Goal: Task Accomplishment & Management: Manage account settings

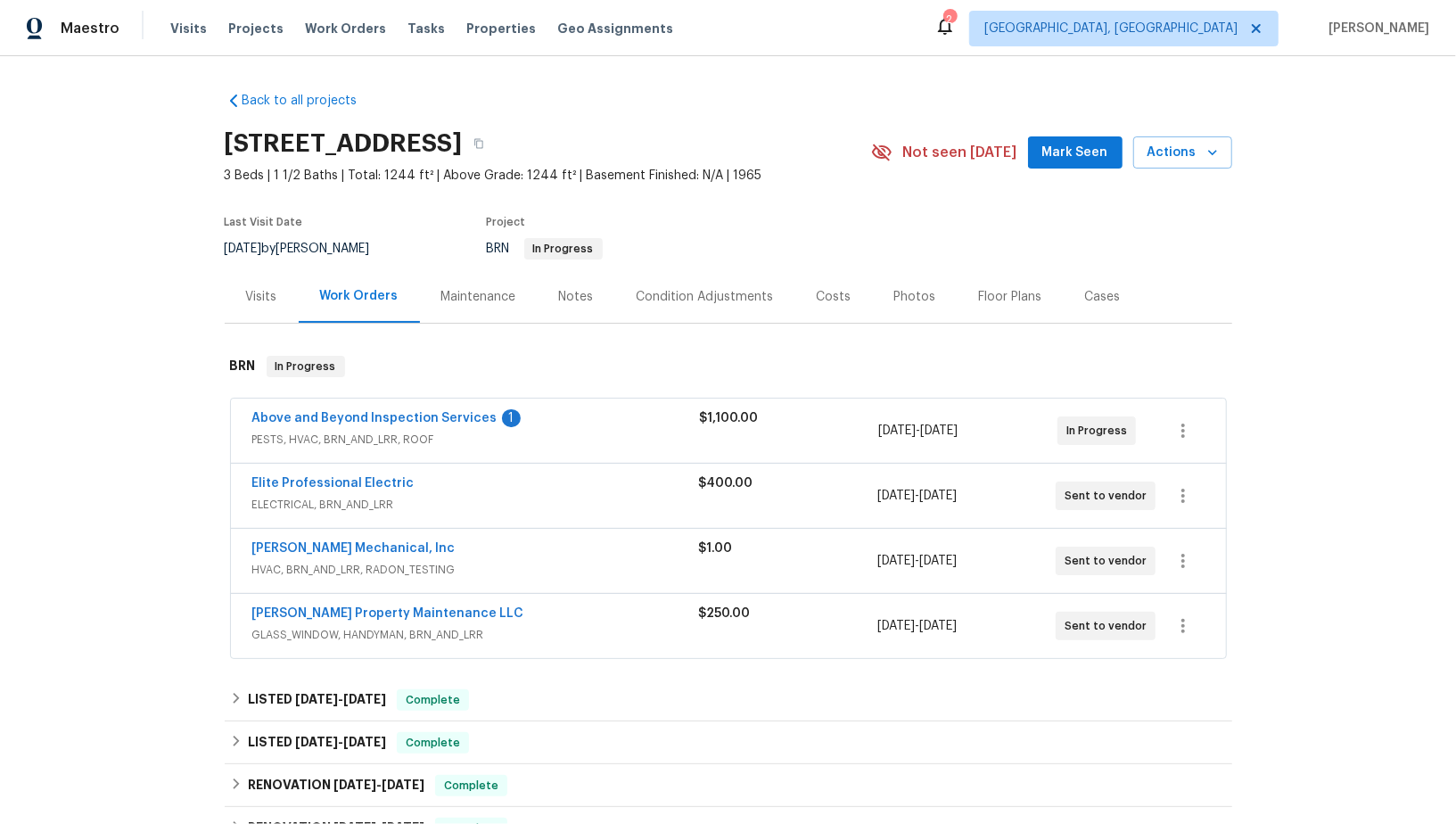
click at [447, 407] on div "Above and Beyond Inspection Services 1 PESTS, HVAC, BRN_AND_LRR, ROOF $1,100.00…" at bounding box center [728, 431] width 995 height 64
click at [447, 415] on link "Above and Beyond Inspection Services" at bounding box center [374, 418] width 245 height 13
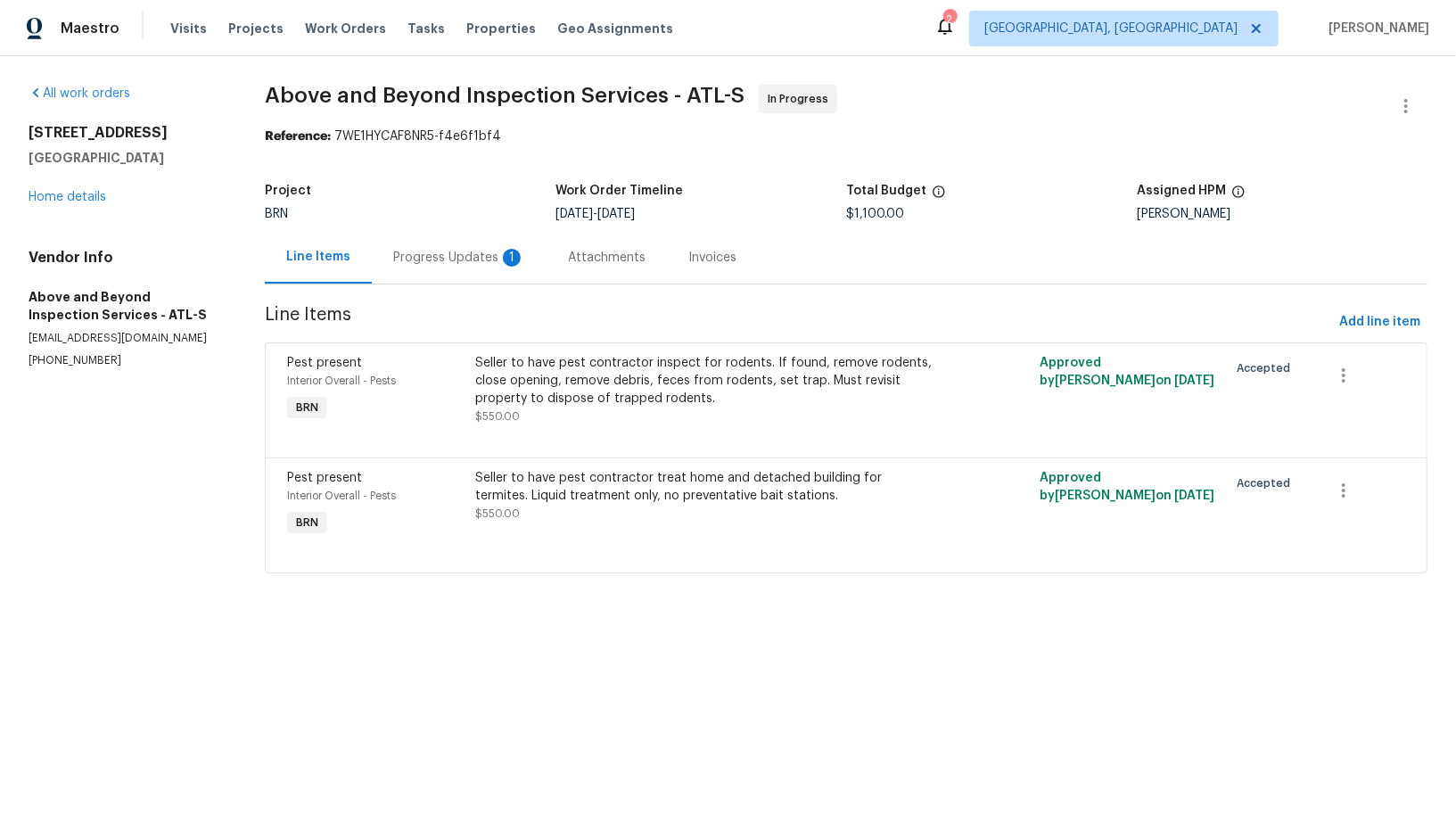
click at [470, 258] on div "Progress Updates 1" at bounding box center [459, 258] width 132 height 18
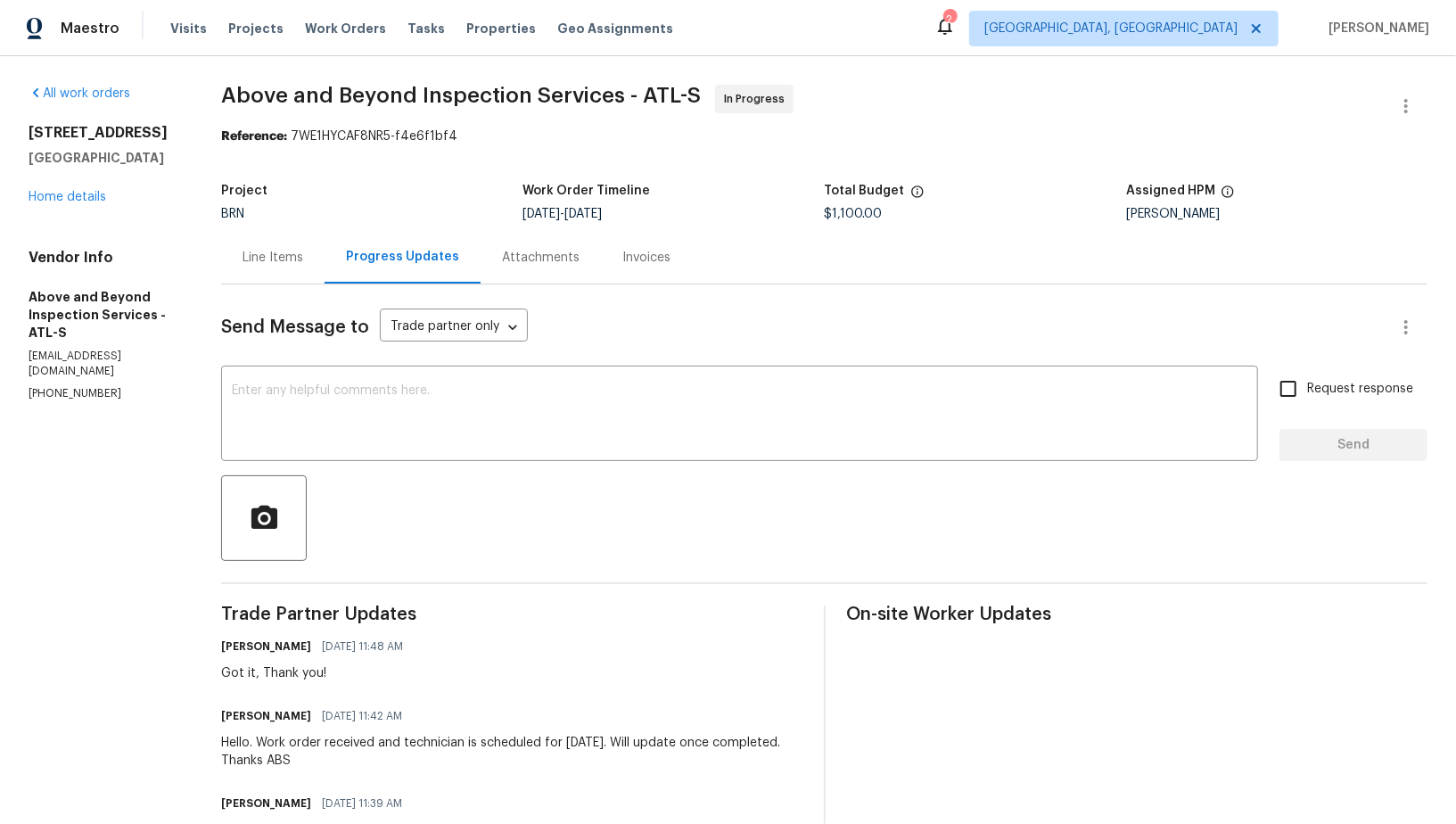
scroll to position [22, 0]
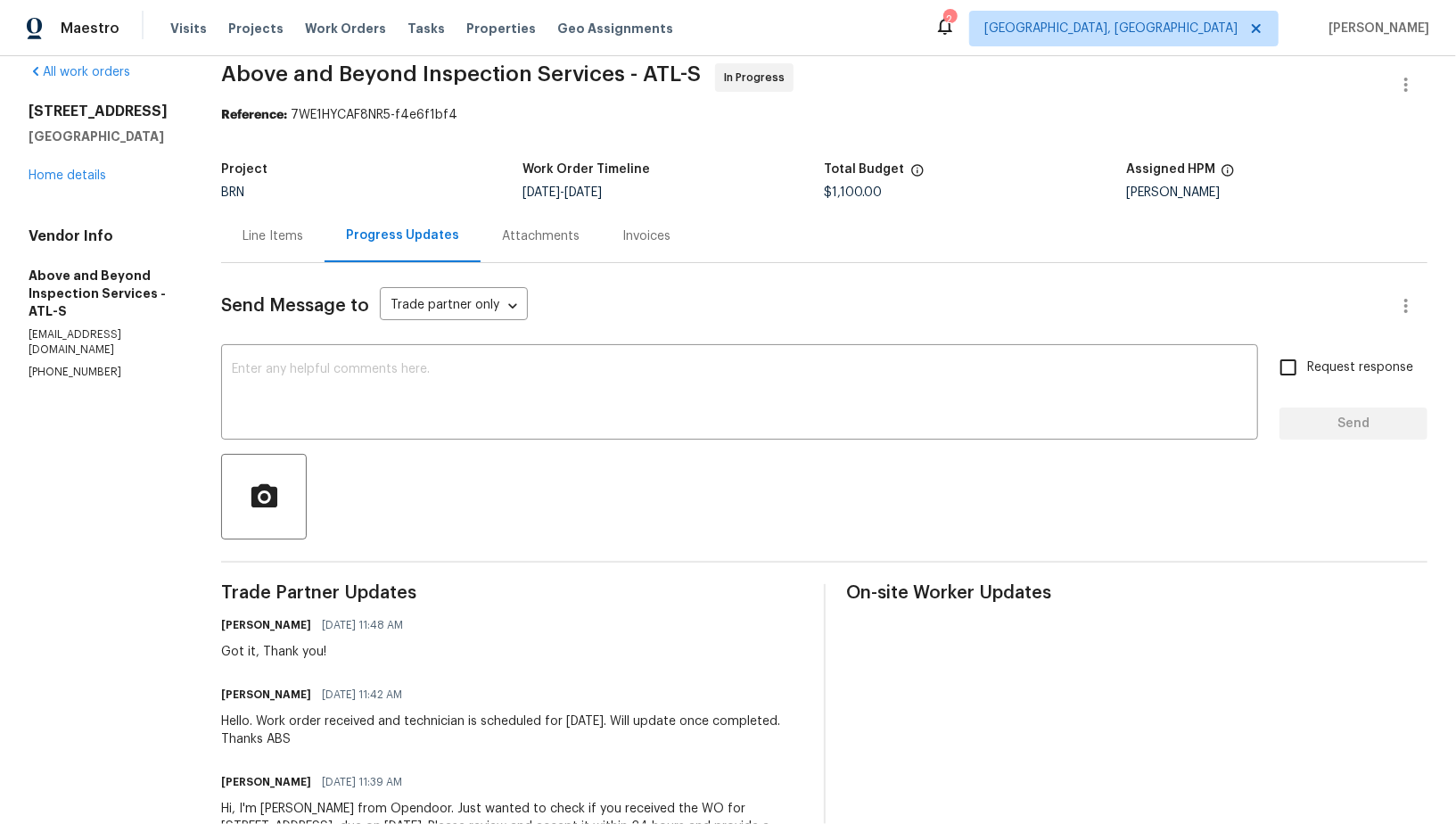
click at [93, 184] on div "All work orders 4246 Chestnut Grove Ln Austell, GA 30106 Home details Vendor In…" at bounding box center [103, 221] width 150 height 316
click at [90, 181] on div "4246 Chestnut Grove Ln Austell, GA 30106 Home details" at bounding box center [103, 143] width 150 height 82
click at [88, 175] on link "Home details" at bounding box center [67, 175] width 78 height 13
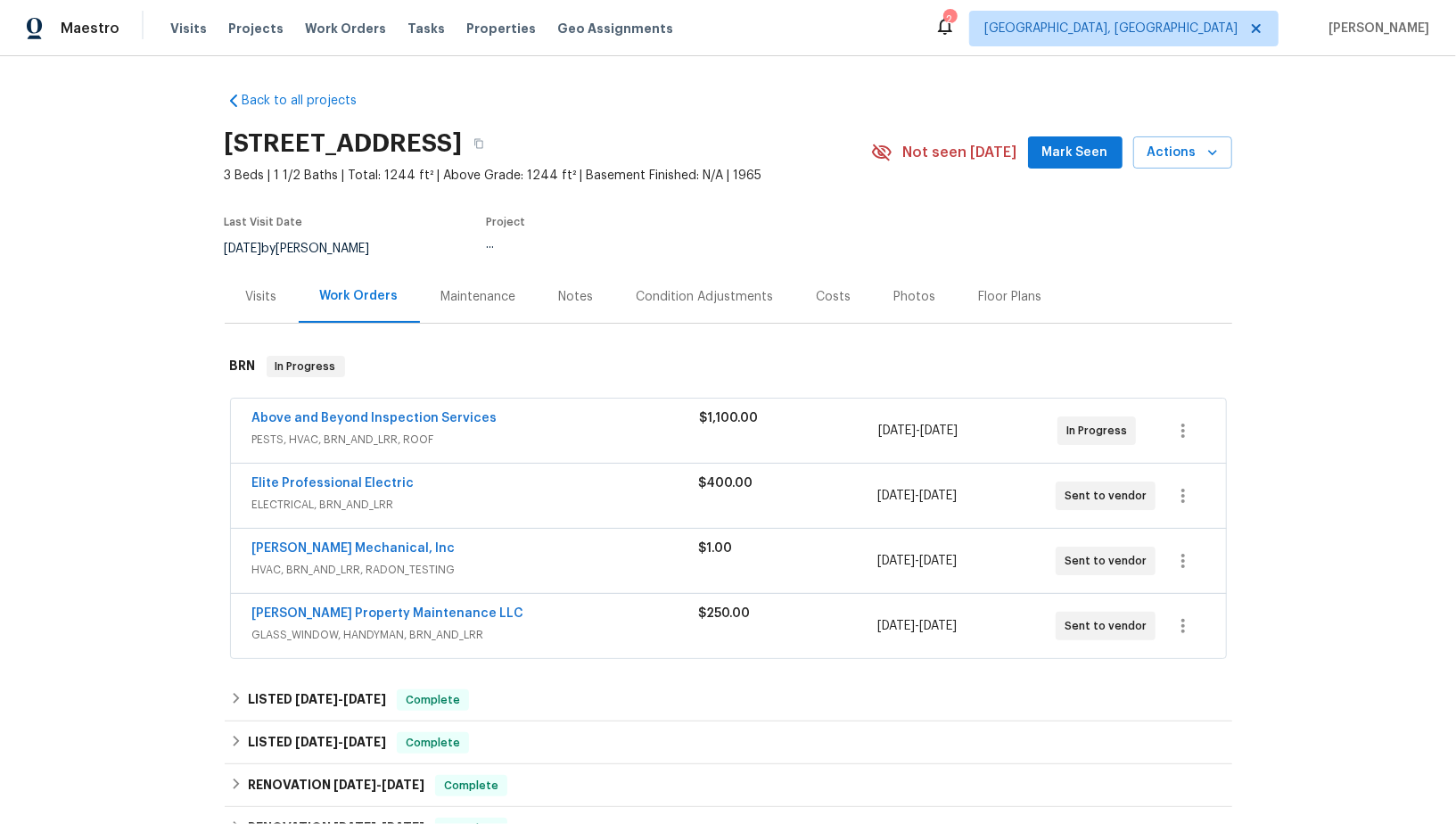
scroll to position [210, 0]
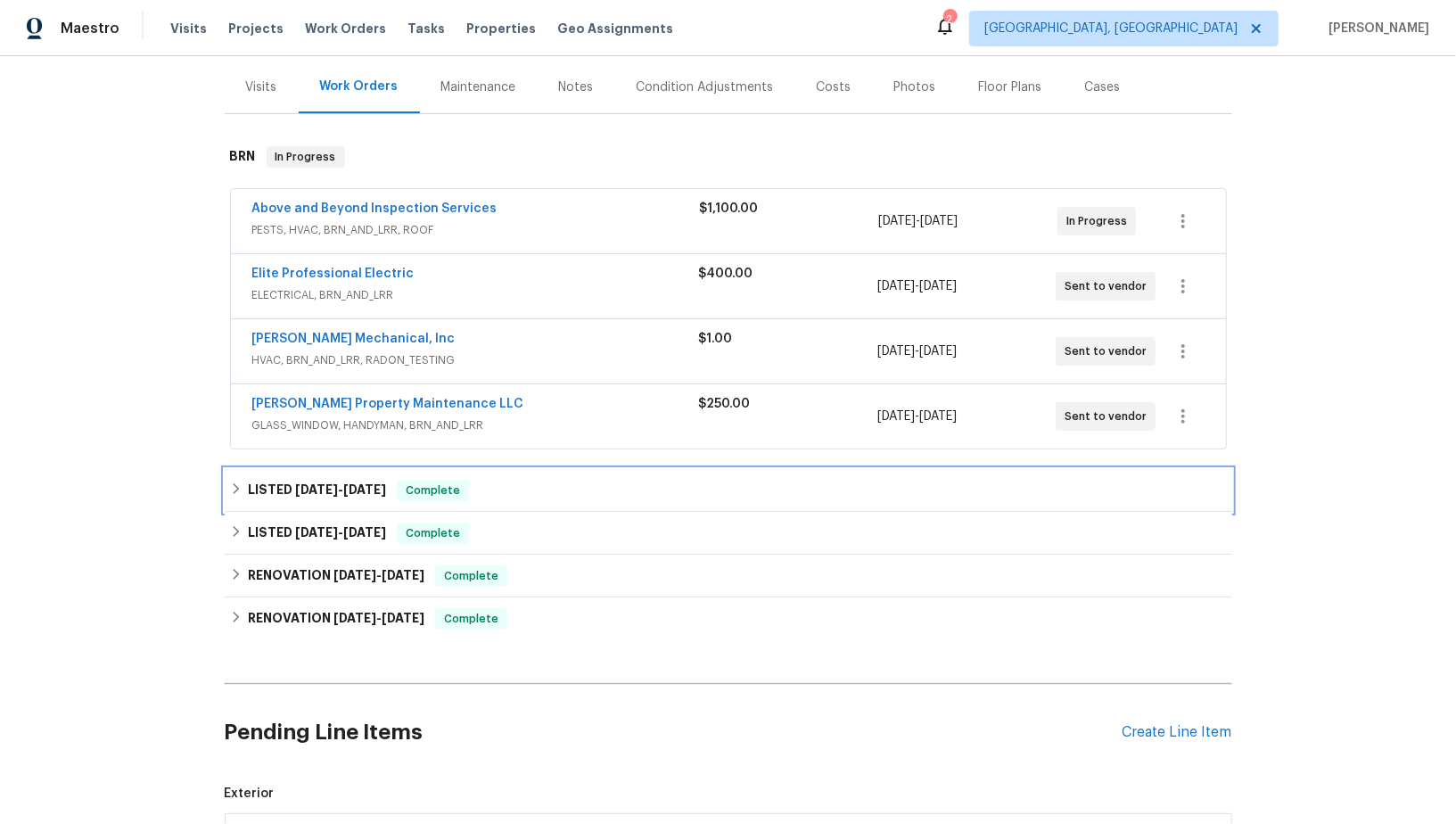
click at [238, 489] on icon at bounding box center [236, 489] width 13 height 13
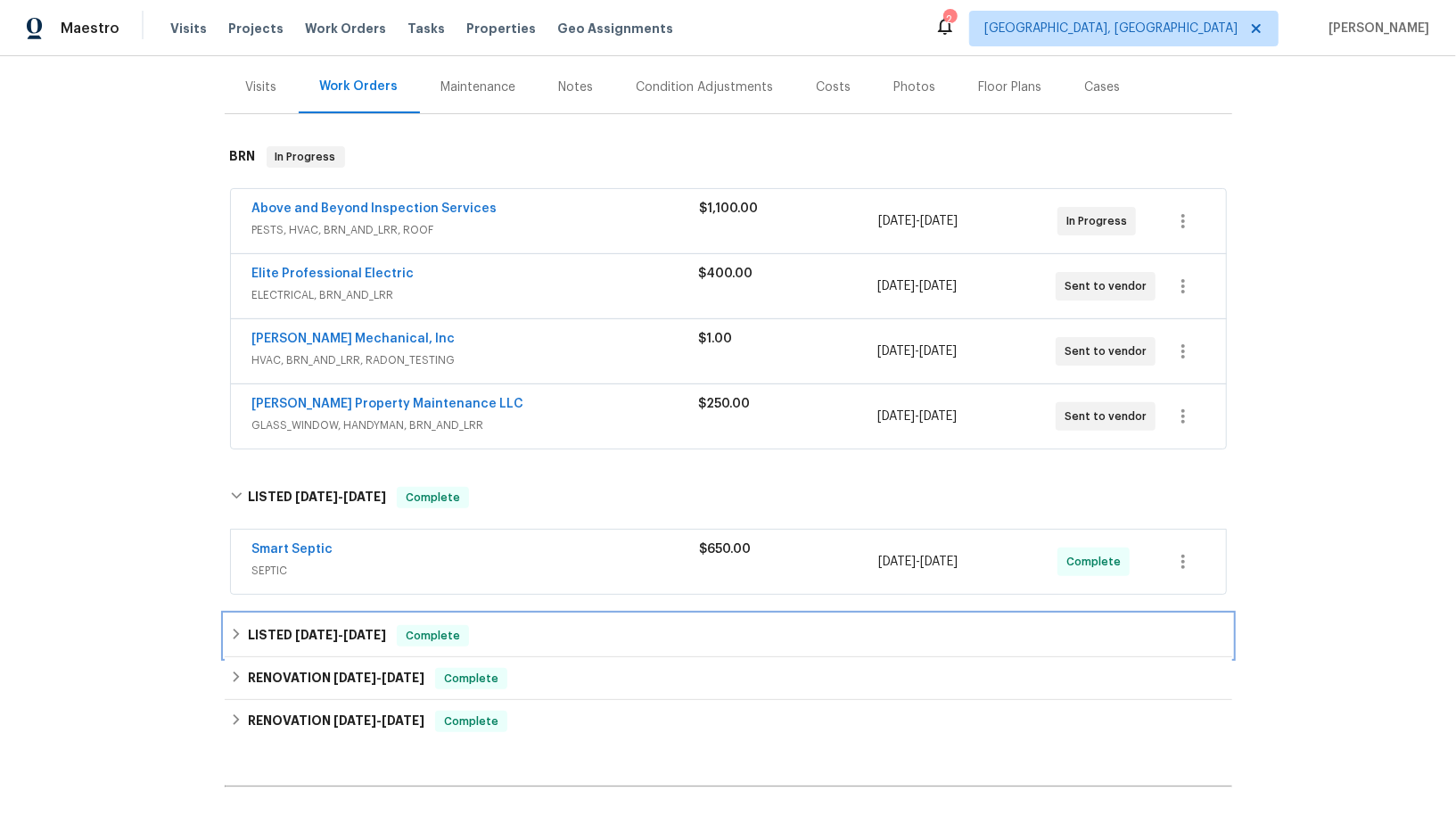
click at [243, 626] on div "LISTED 7/24/25 - 7/29/25 Complete" at bounding box center [729, 637] width 997 height 22
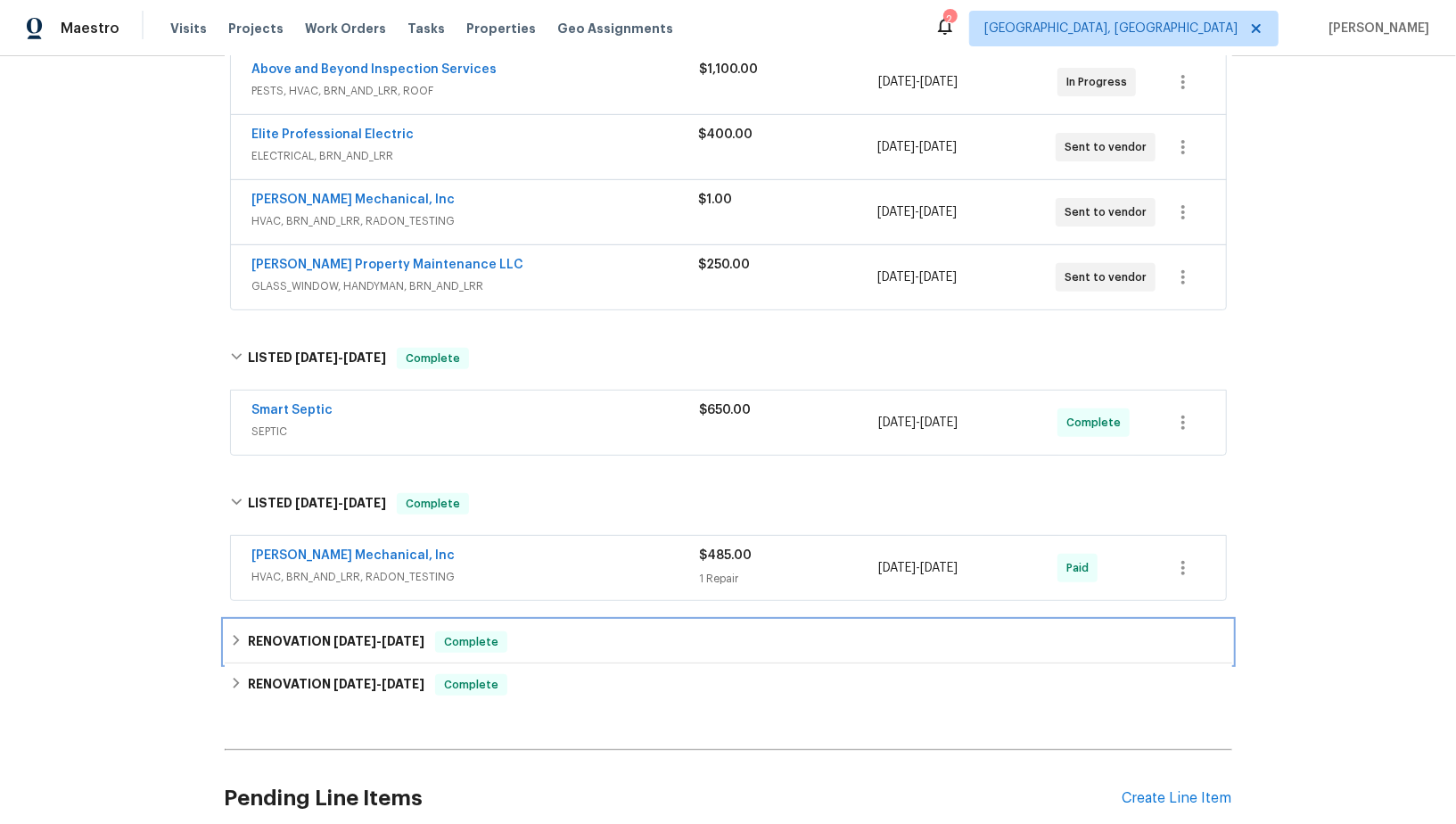
click at [243, 623] on div "RENOVATION 4/29/25 - 4/30/25 Complete" at bounding box center [728, 642] width 1008 height 42
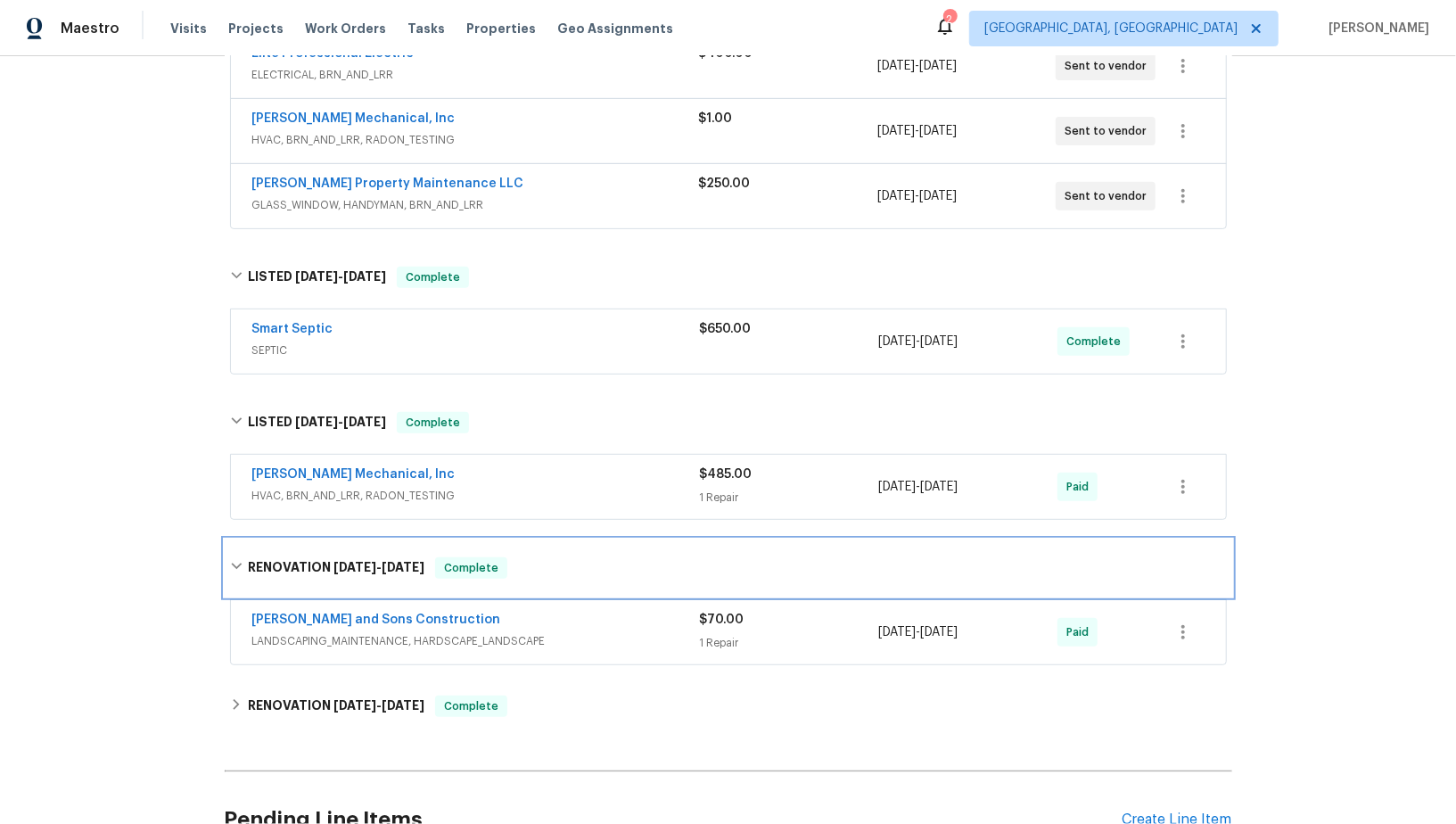
scroll to position [461, 0]
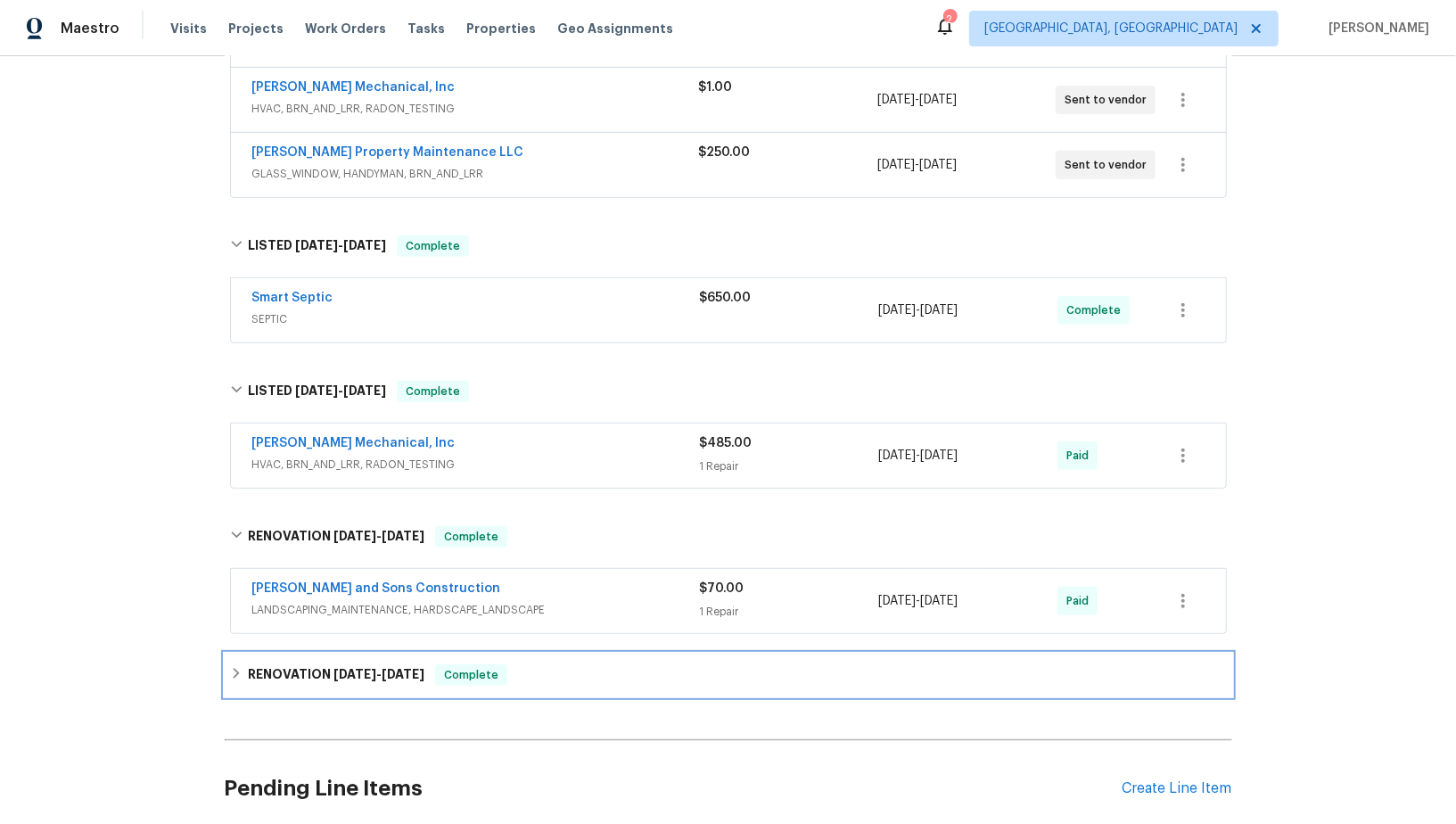
click at [231, 654] on div "RENOVATION 3/24/25 - 4/15/25 Complete" at bounding box center [728, 675] width 1008 height 42
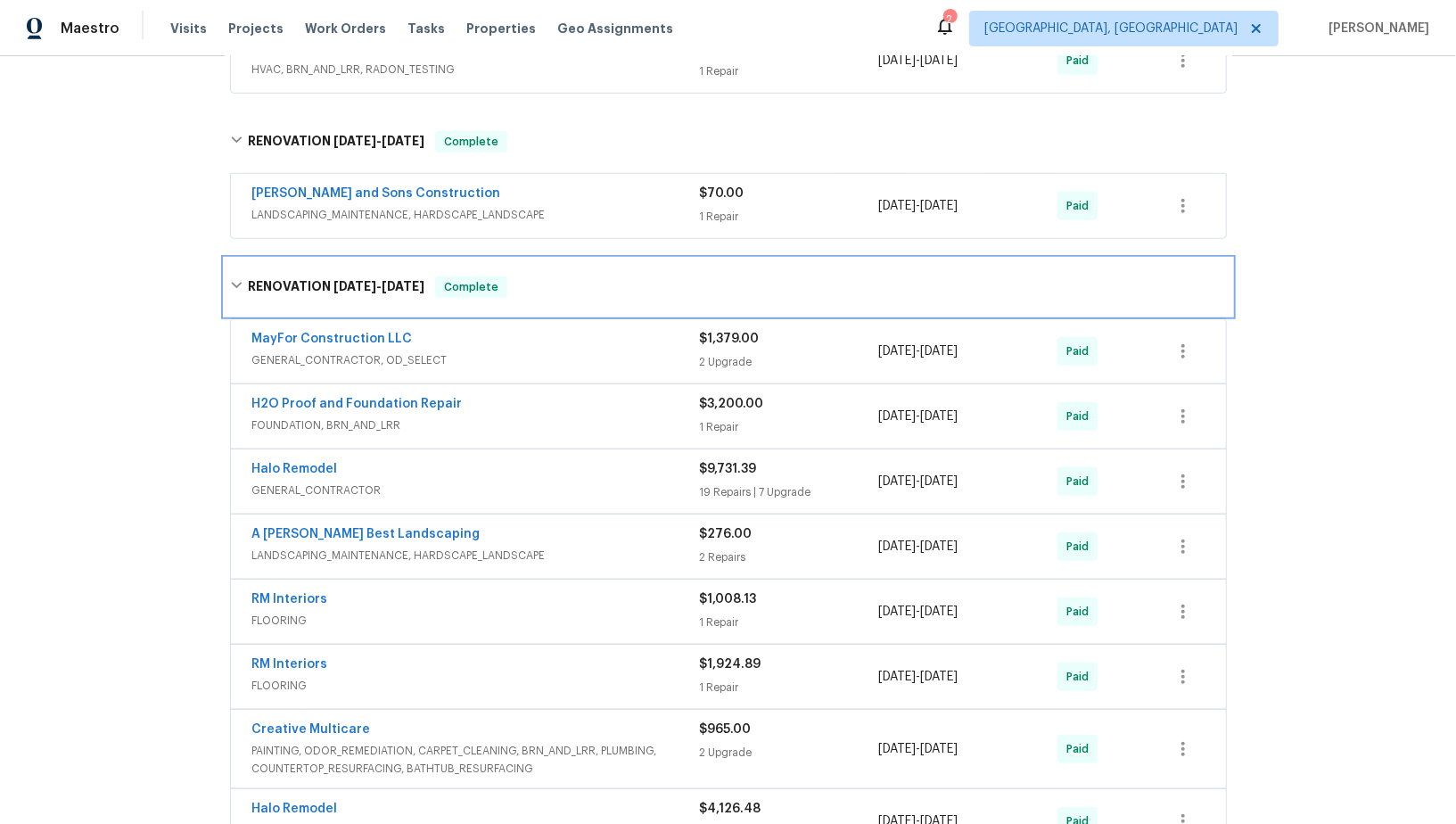
scroll to position [904, 0]
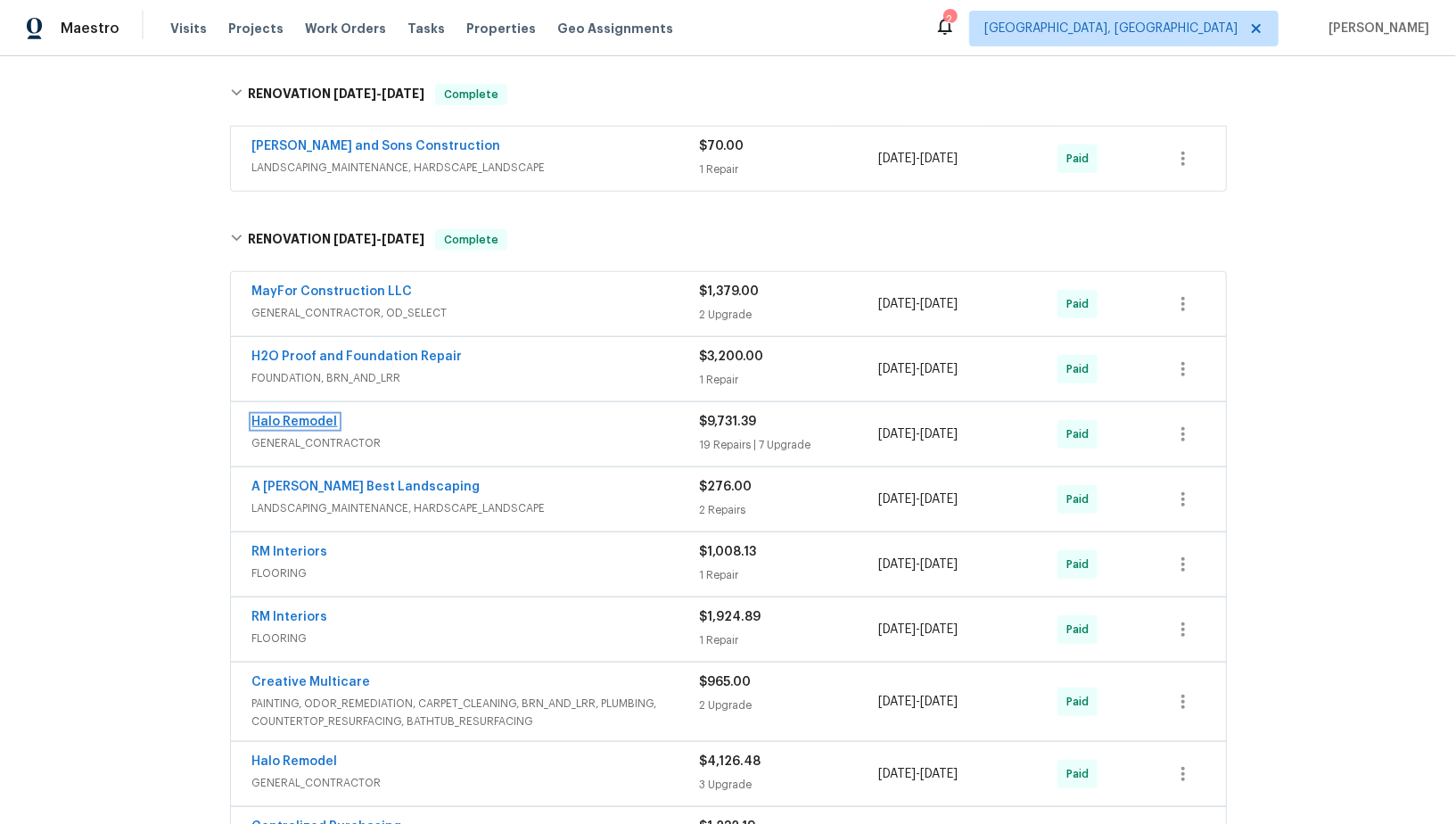
click at [298, 416] on link "Halo Remodel" at bounding box center [295, 422] width 86 height 13
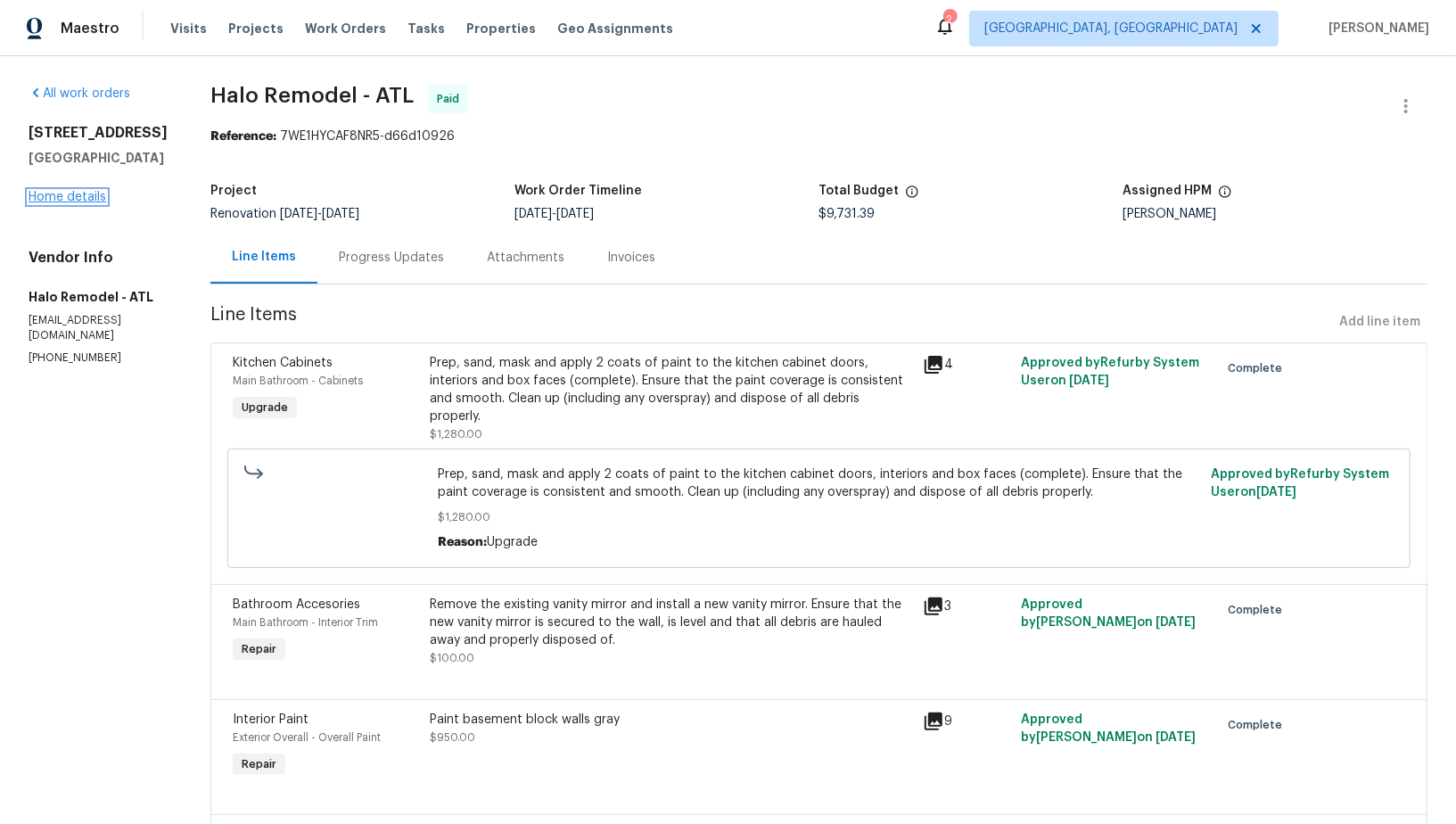
click at [89, 203] on link "Home details" at bounding box center [67, 197] width 78 height 13
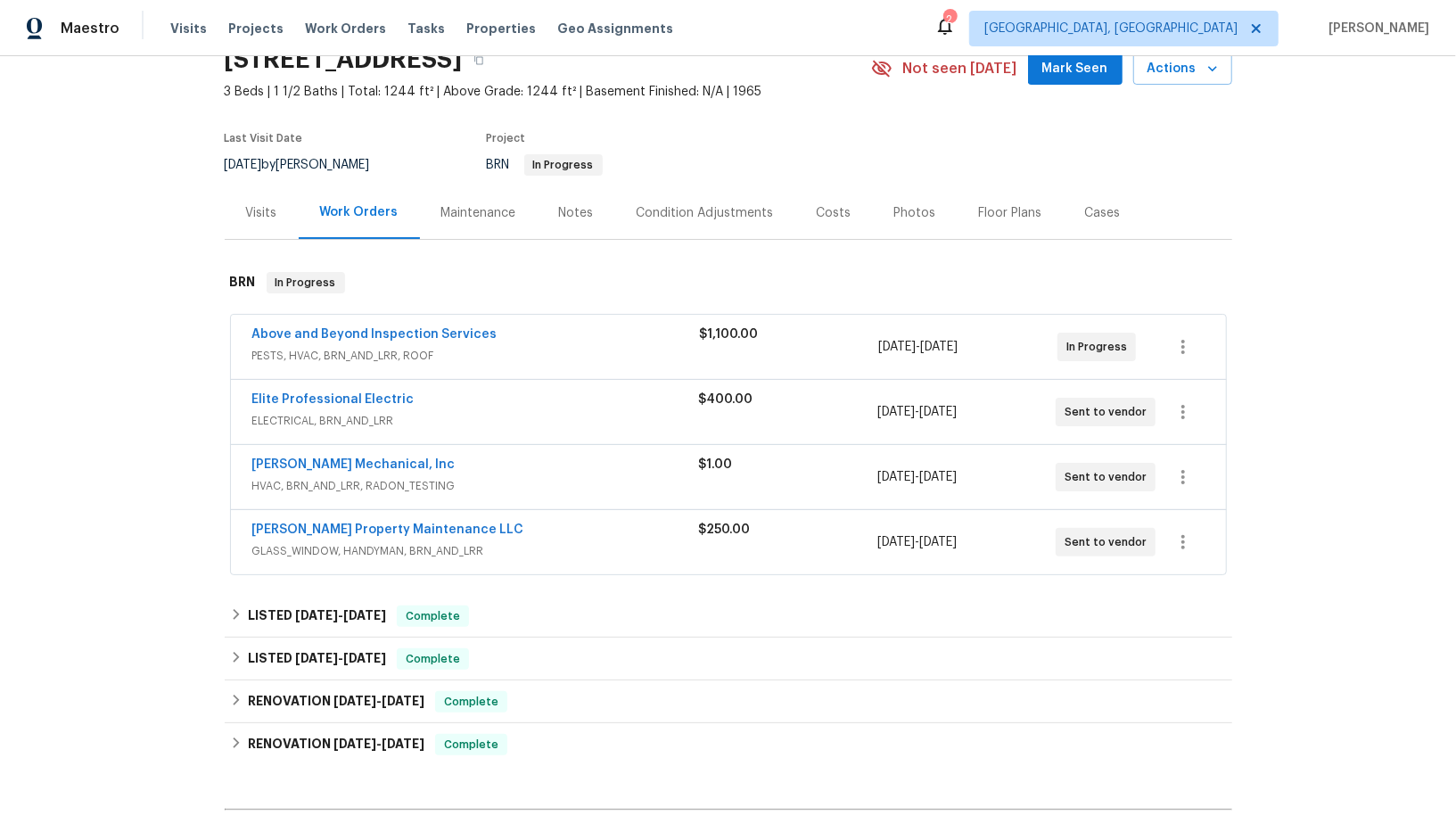
scroll to position [196, 0]
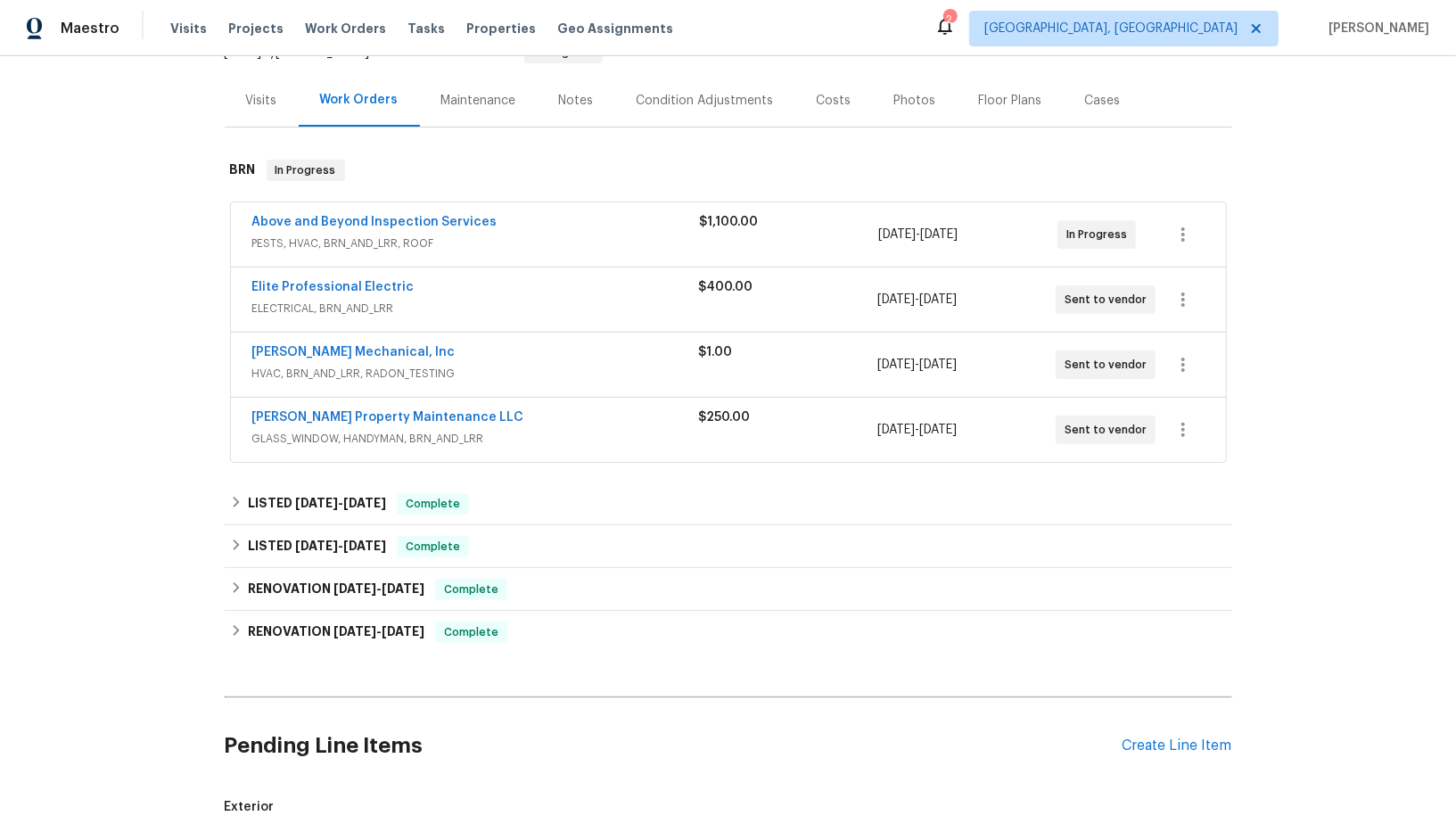
click at [220, 588] on div "Back to all projects 4246 Chestnut Grove Ln, Austell, GA 30106 3 Beds | 1 1/2 B…" at bounding box center [728, 440] width 1456 height 768
click at [247, 590] on div "RENOVATION 4/29/25 - 4/30/25 Complete" at bounding box center [729, 589] width 997 height 22
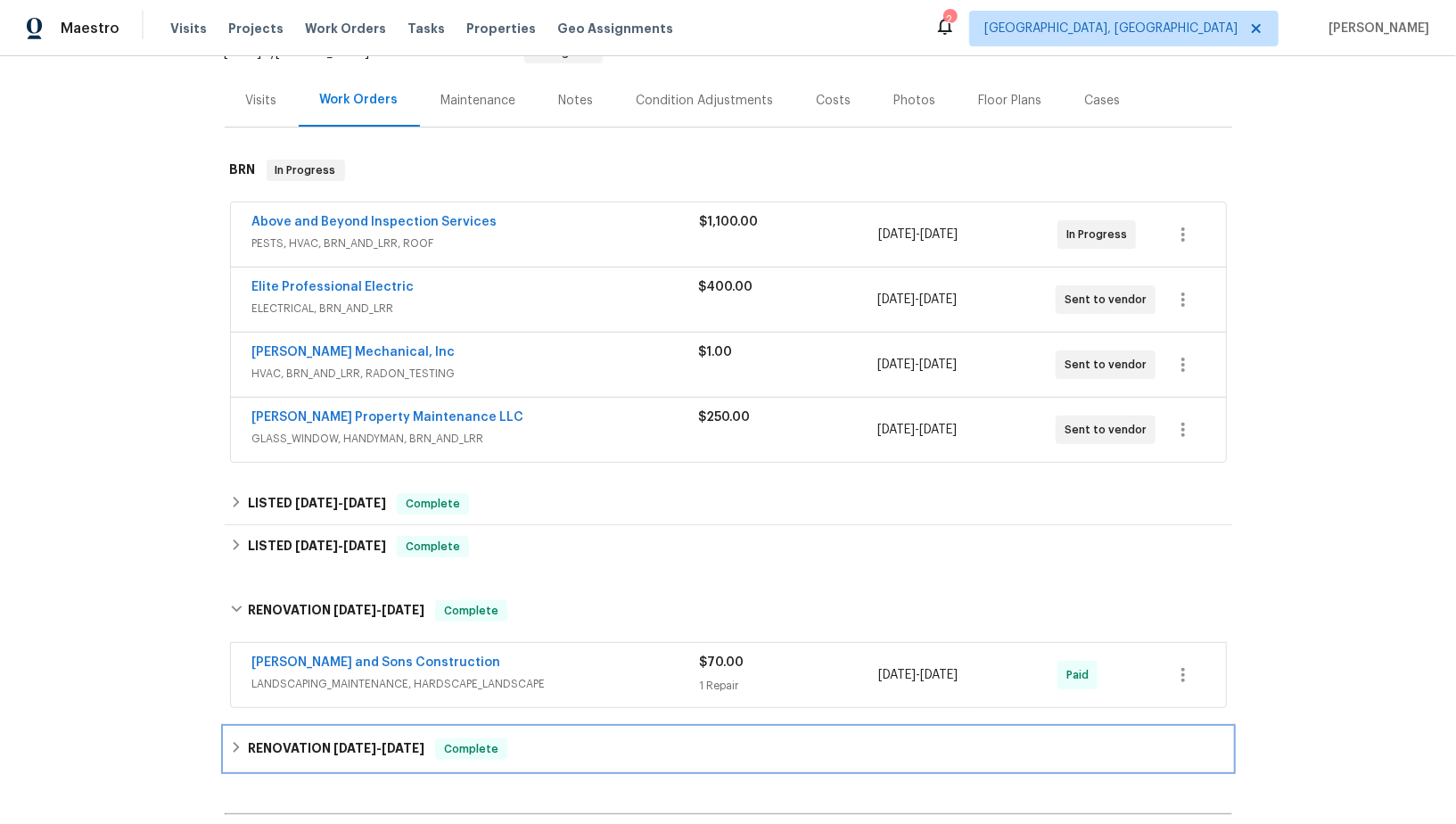
click at [248, 753] on h6 "RENOVATION 3/24/25 - 4/15/25" at bounding box center [336, 750] width 176 height 22
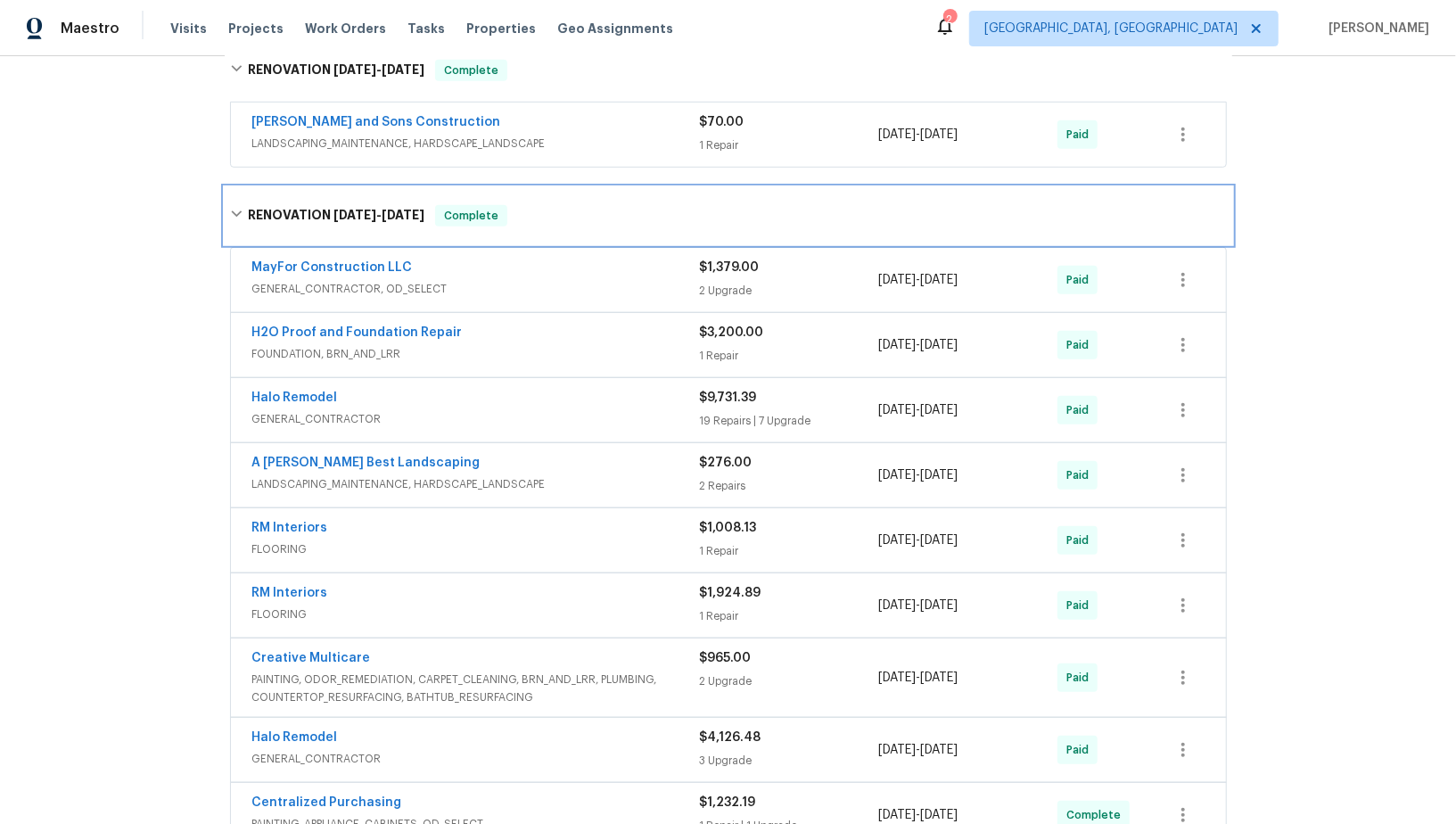
scroll to position [762, 0]
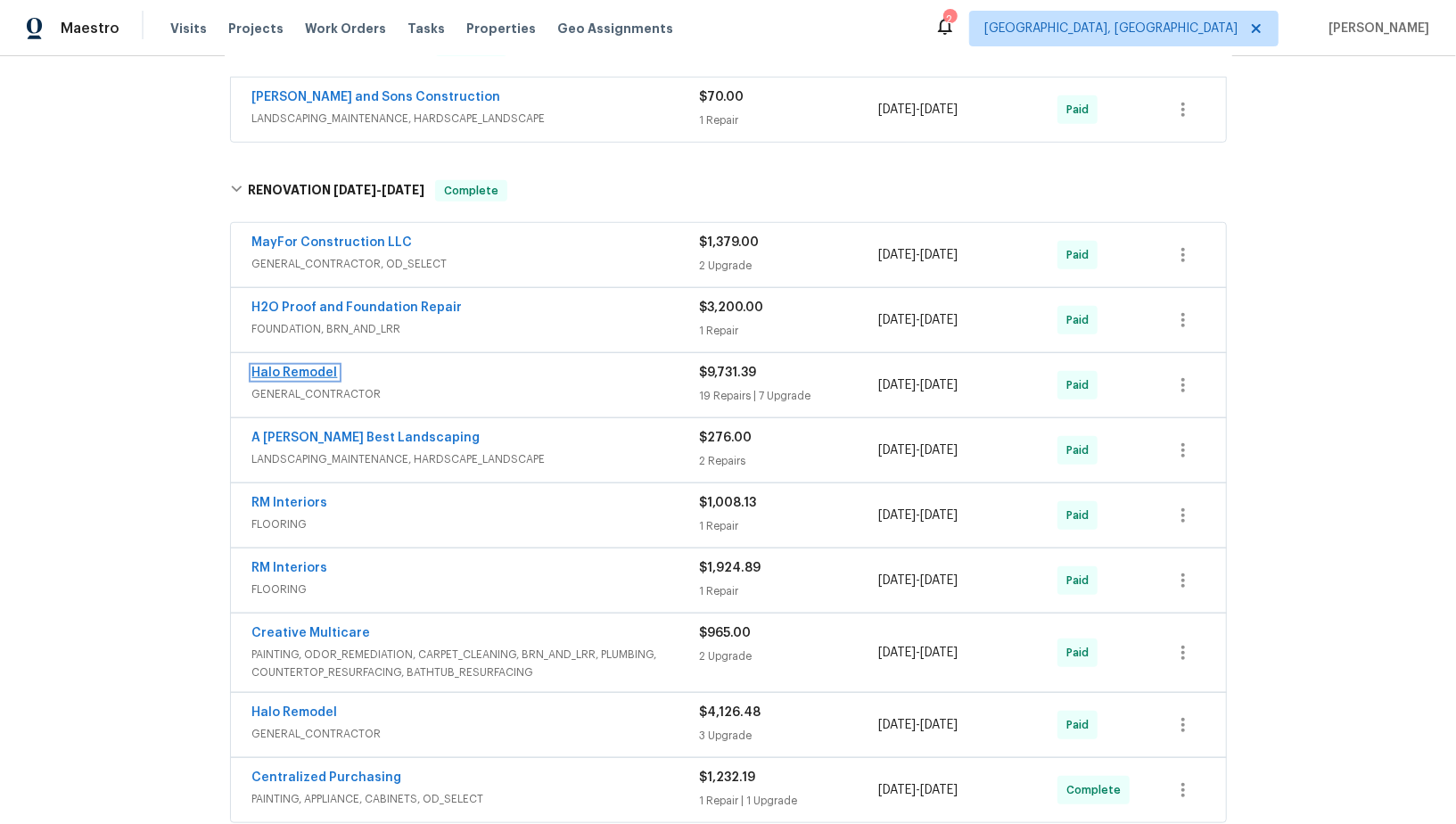
click at [314, 367] on link "Halo Remodel" at bounding box center [295, 373] width 86 height 13
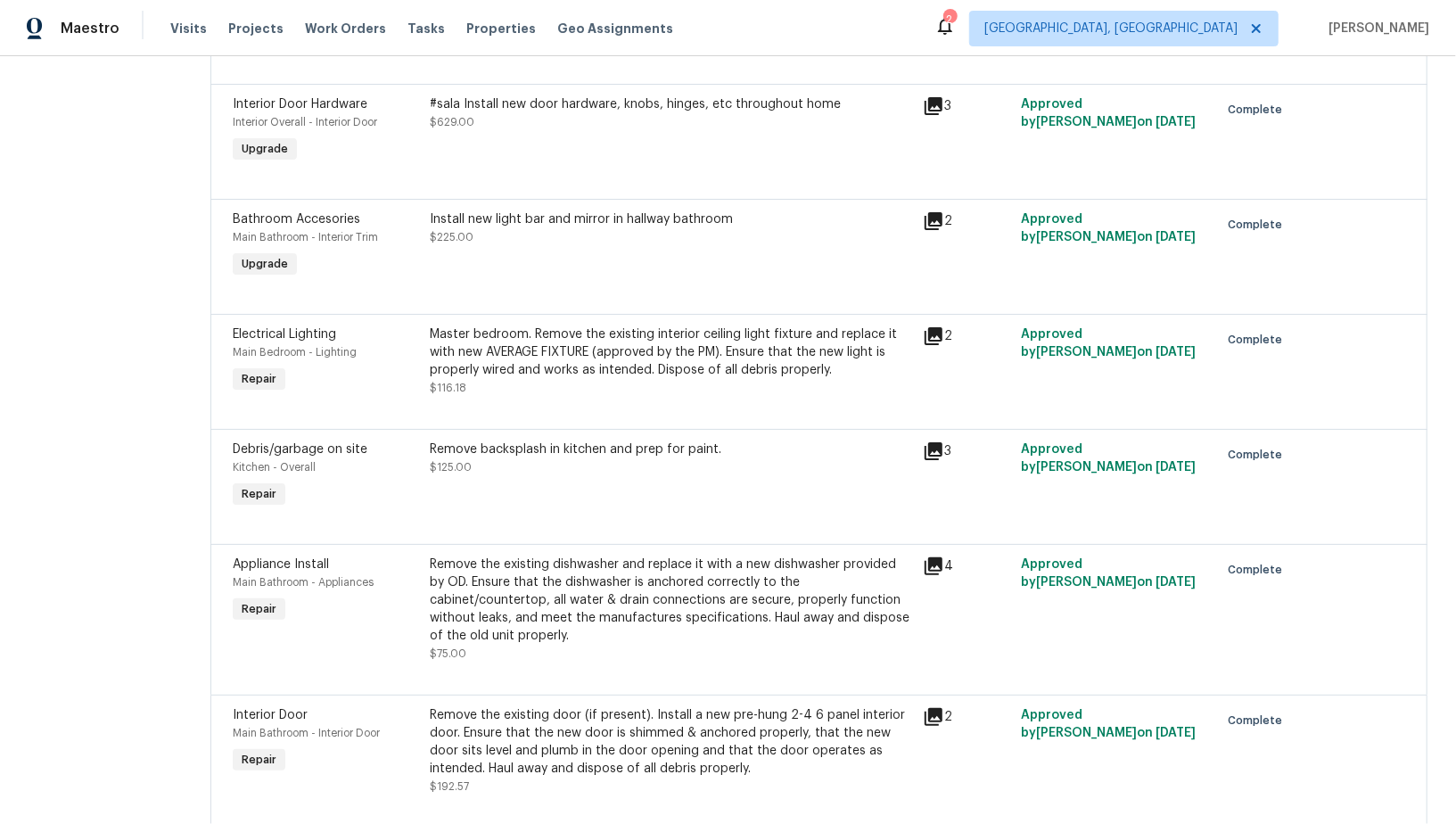
scroll to position [3347, 0]
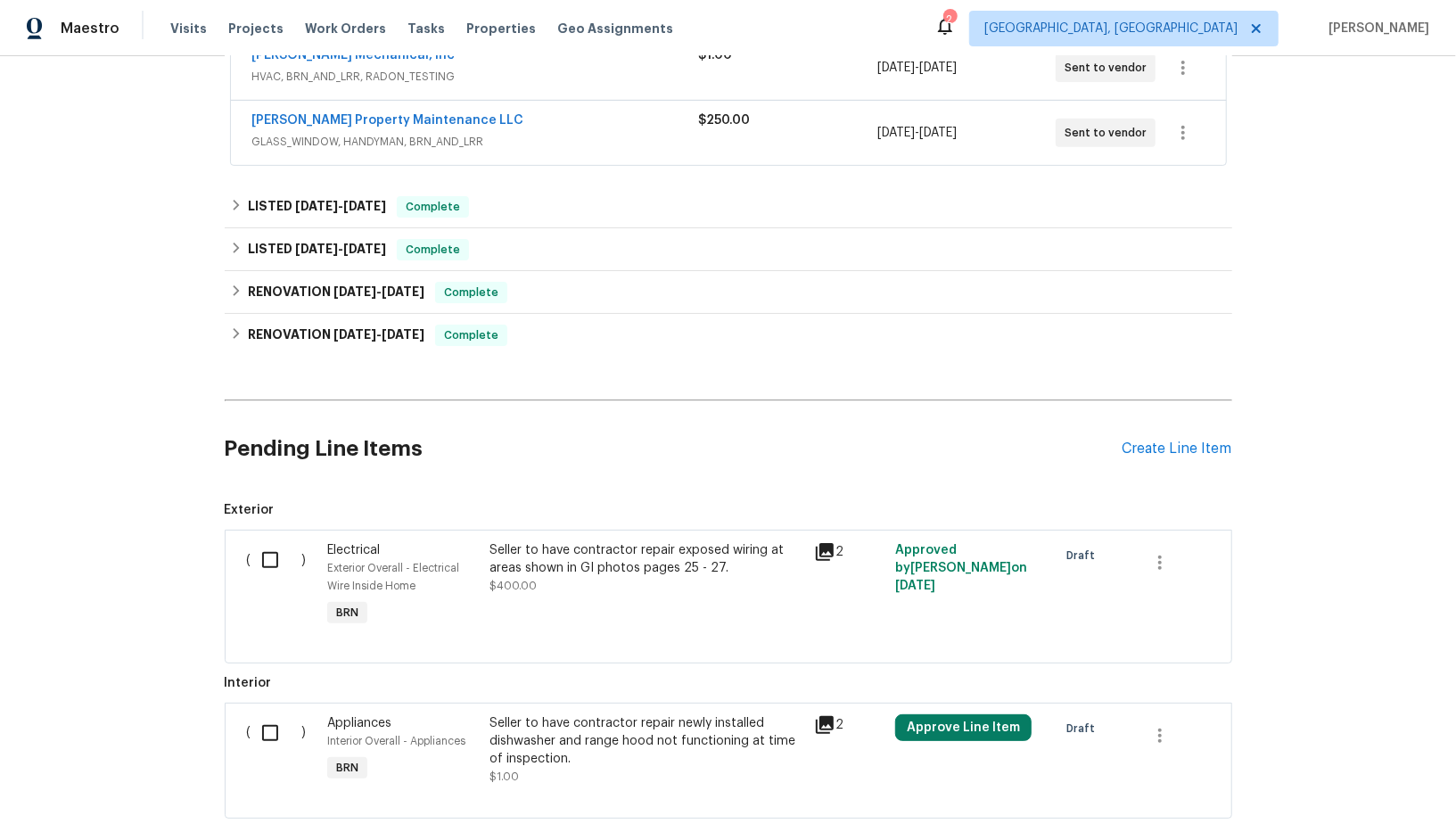
scroll to position [604, 0]
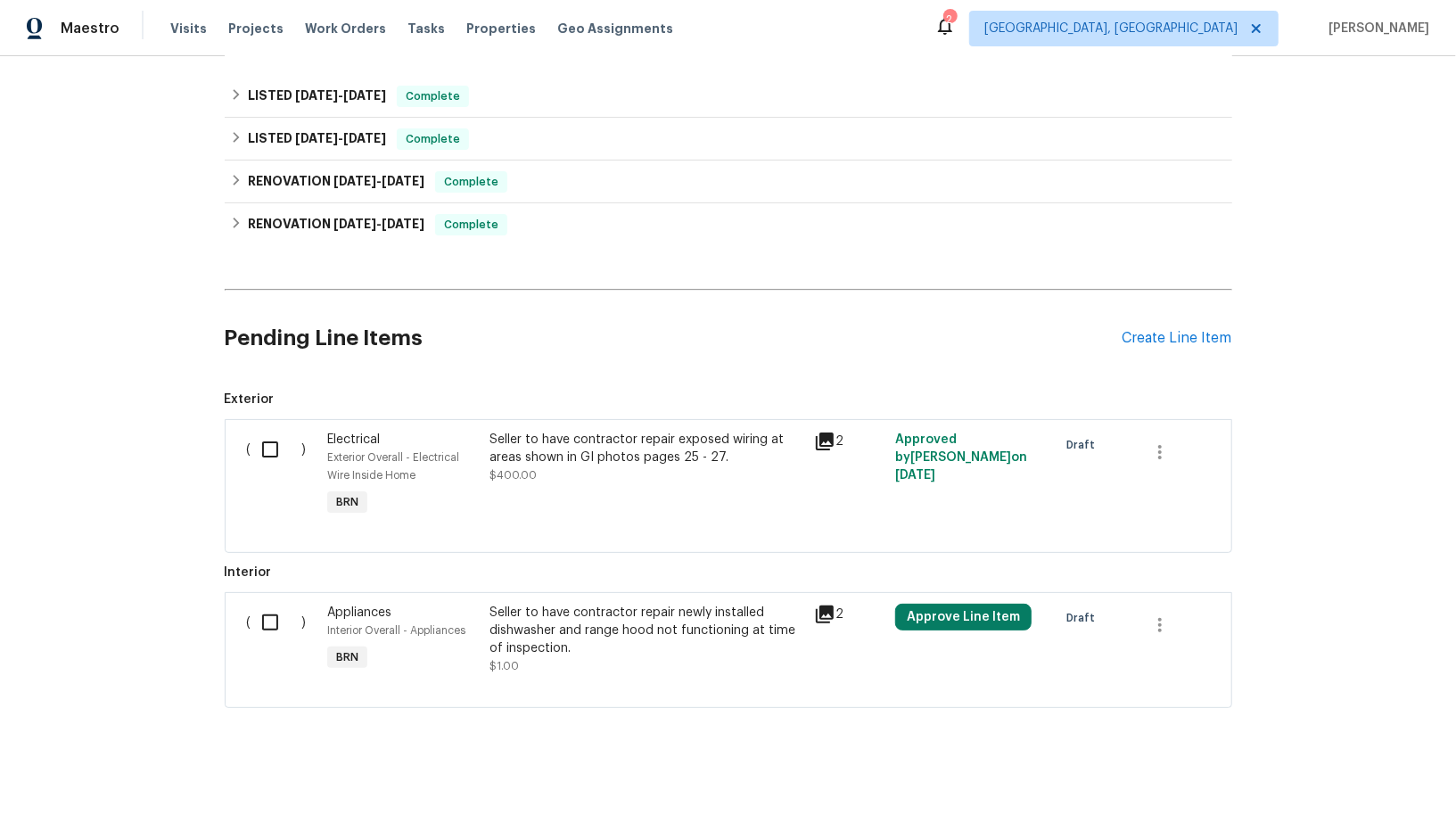
click at [260, 626] on input "checkbox" at bounding box center [277, 623] width 51 height 37
checkbox input "true"
click at [1368, 767] on button "Create Work Order" at bounding box center [1354, 780] width 147 height 33
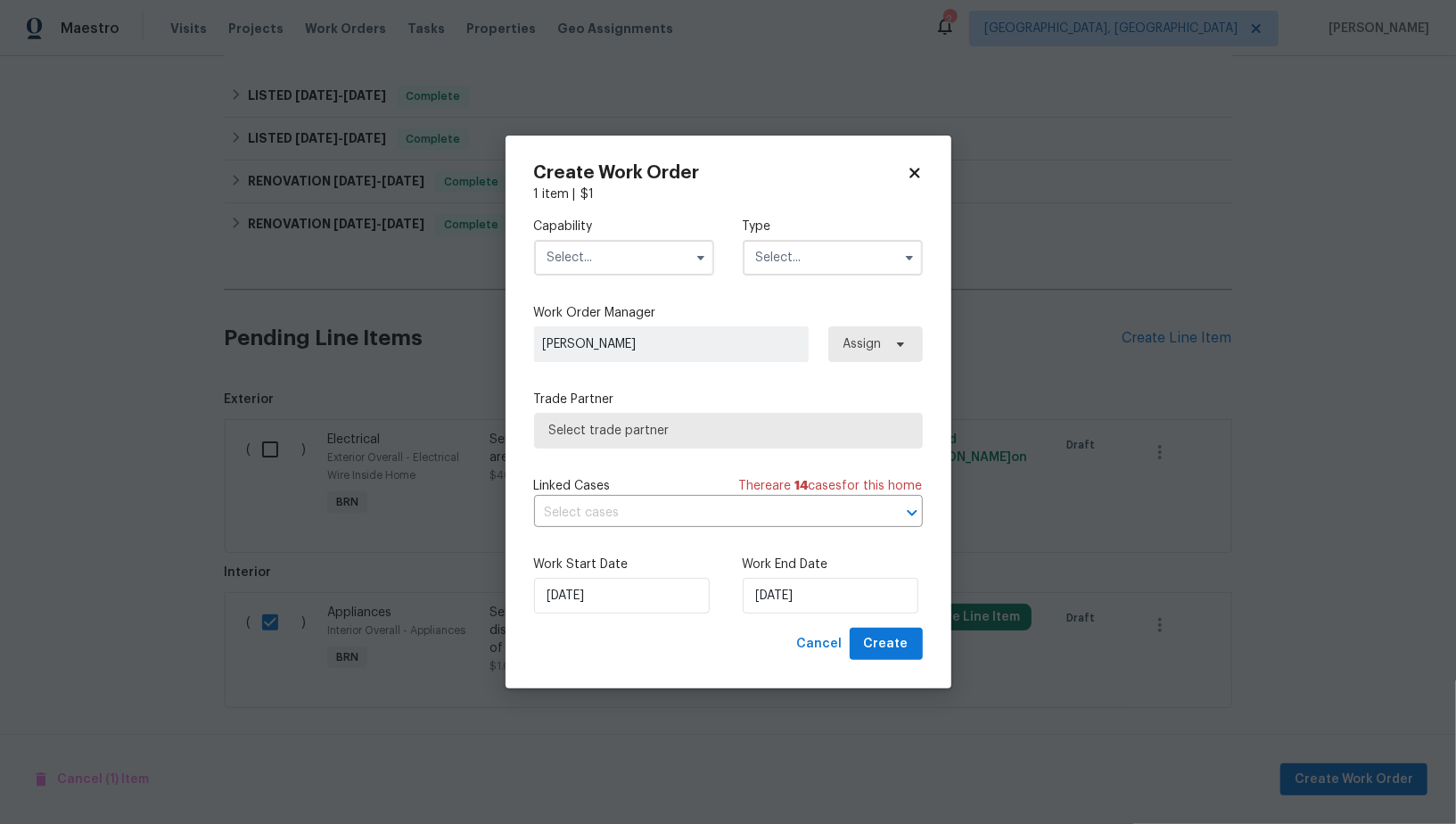
click at [622, 253] on input "text" at bounding box center [624, 258] width 180 height 35
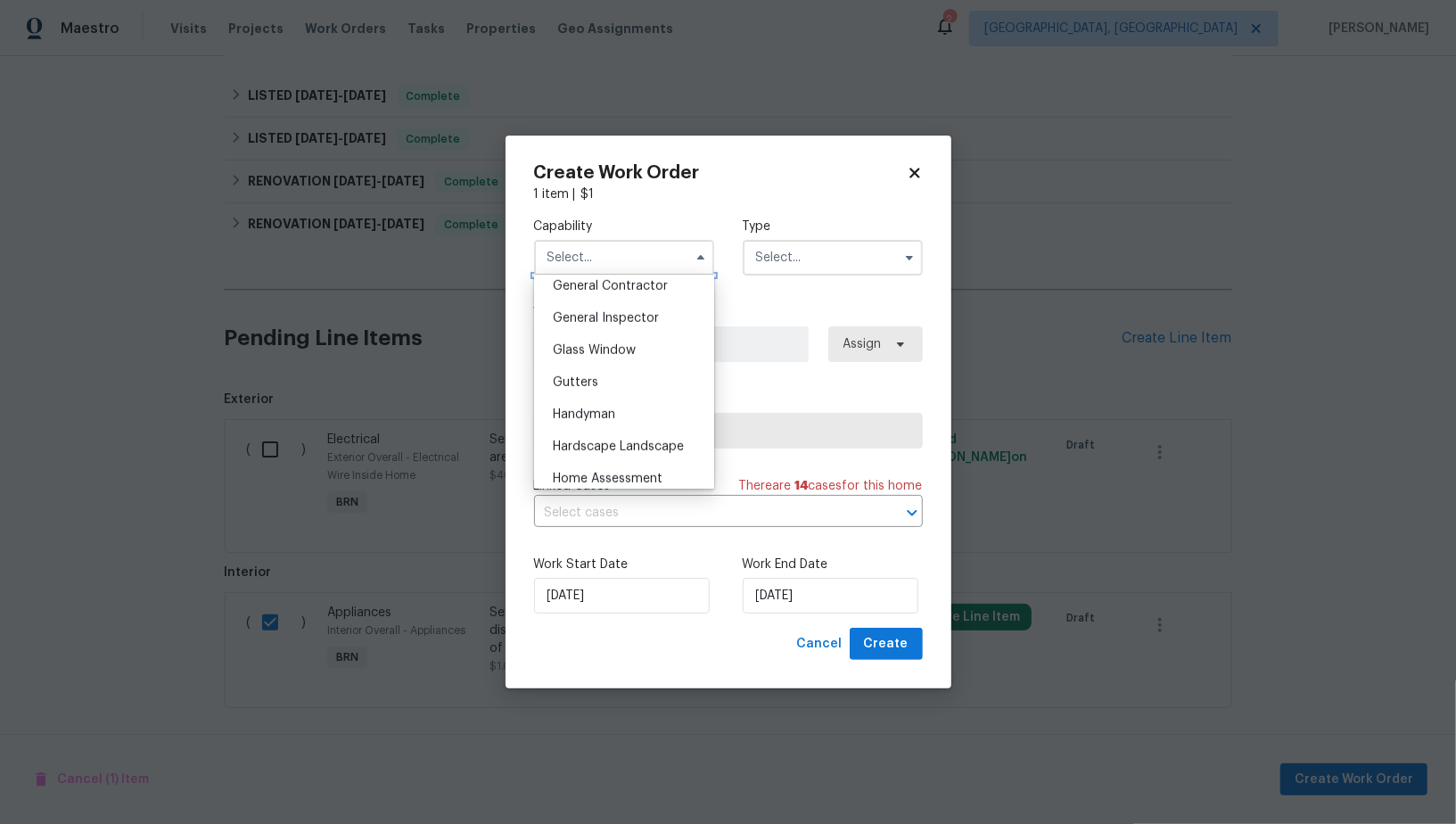
scroll to position [689, 0]
click at [616, 450] on div "General Contractor" at bounding box center [625, 459] width 171 height 33
type input "General Contractor"
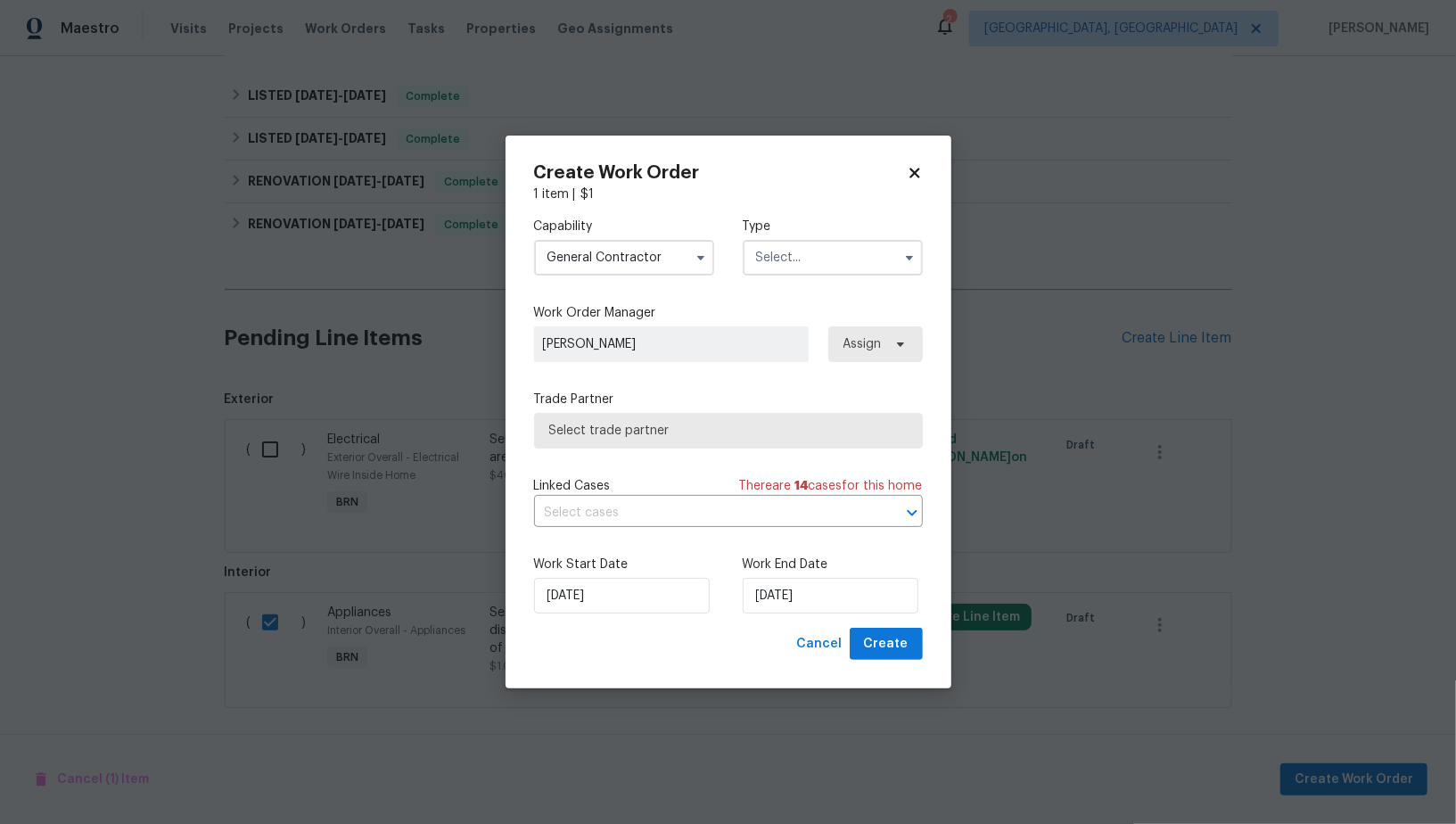
click at [874, 258] on input "text" at bounding box center [832, 258] width 180 height 35
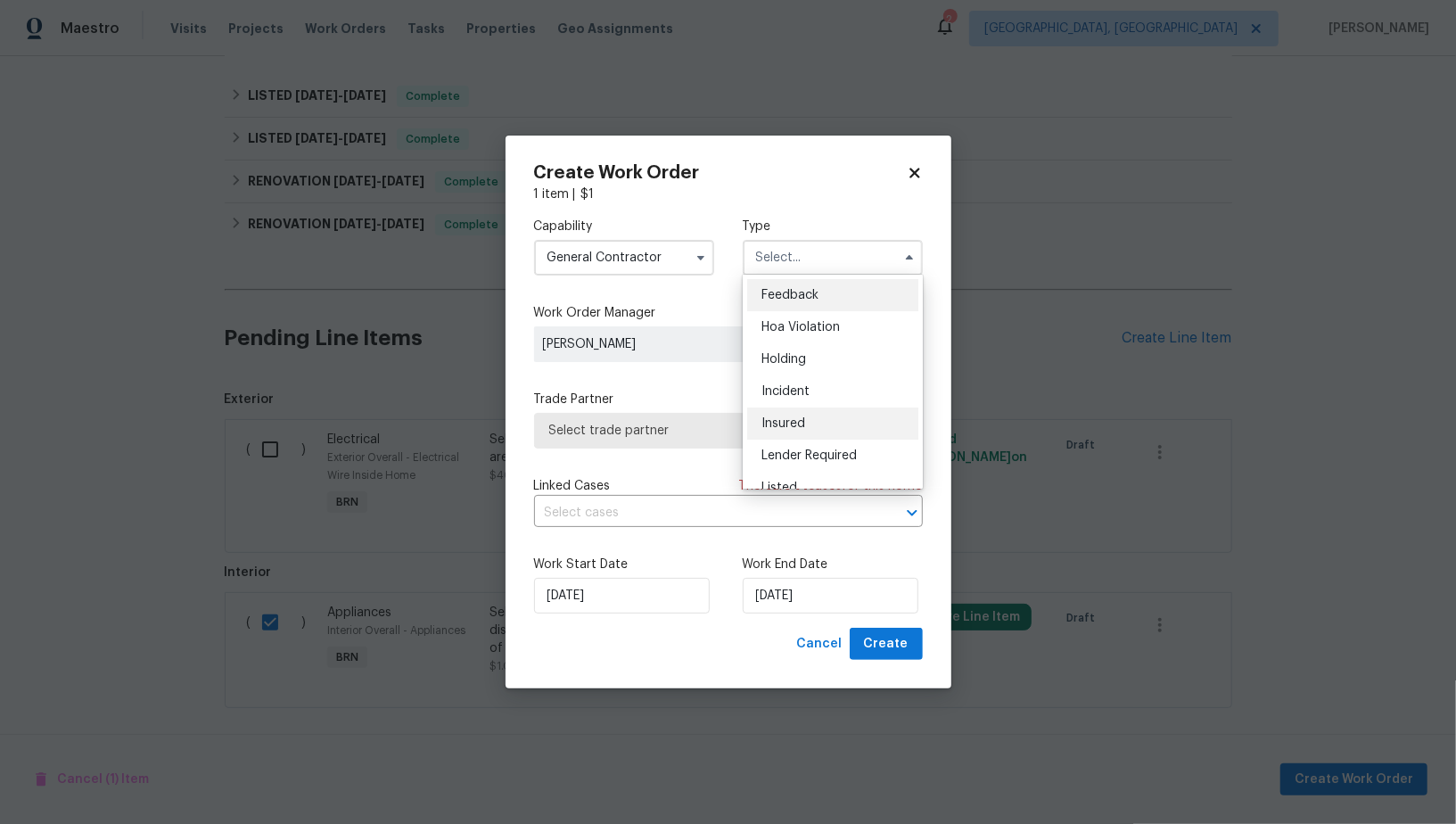
scroll to position [404, 0]
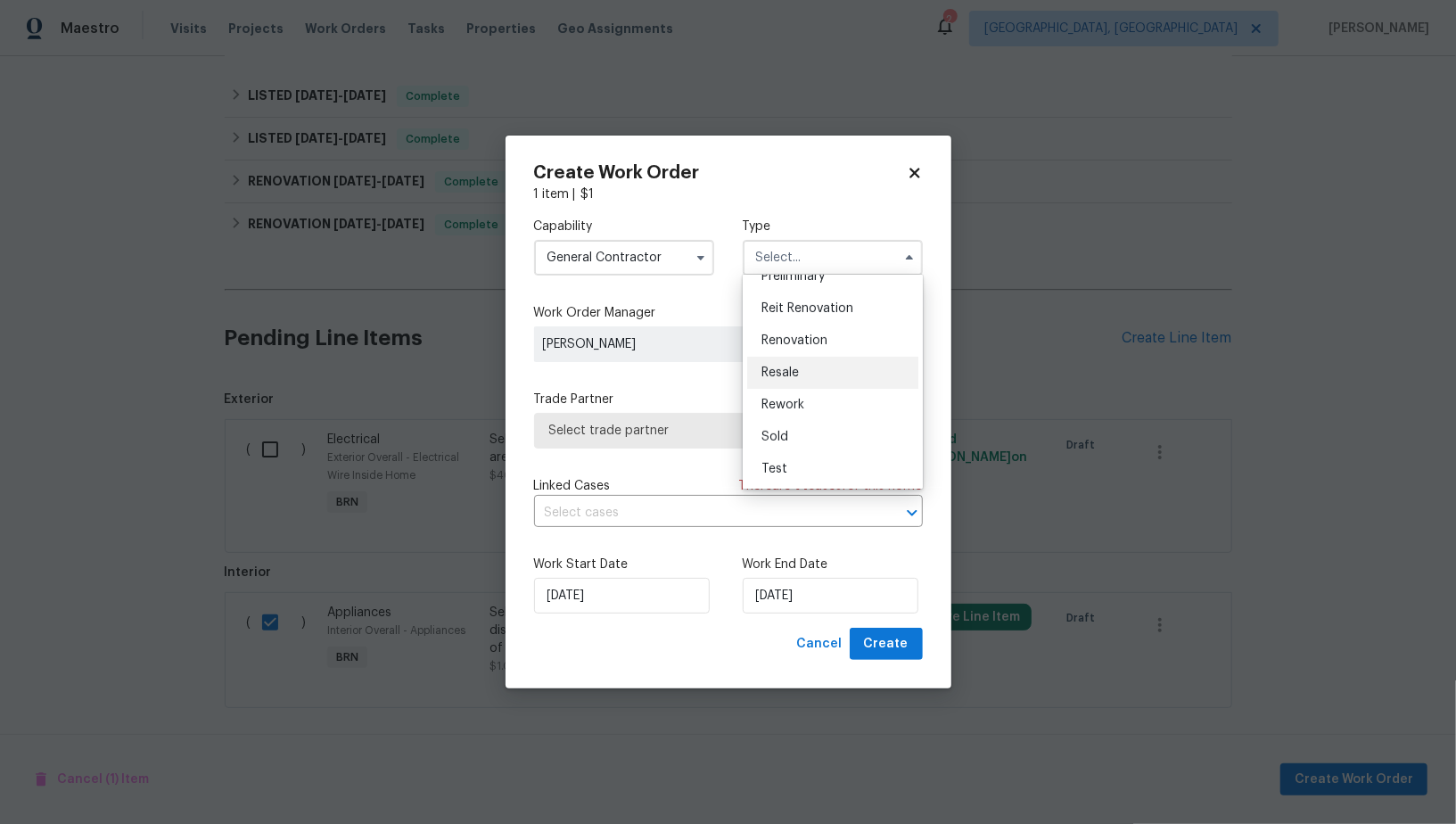
click at [781, 378] on div "Resale" at bounding box center [833, 373] width 171 height 33
type input "Resale"
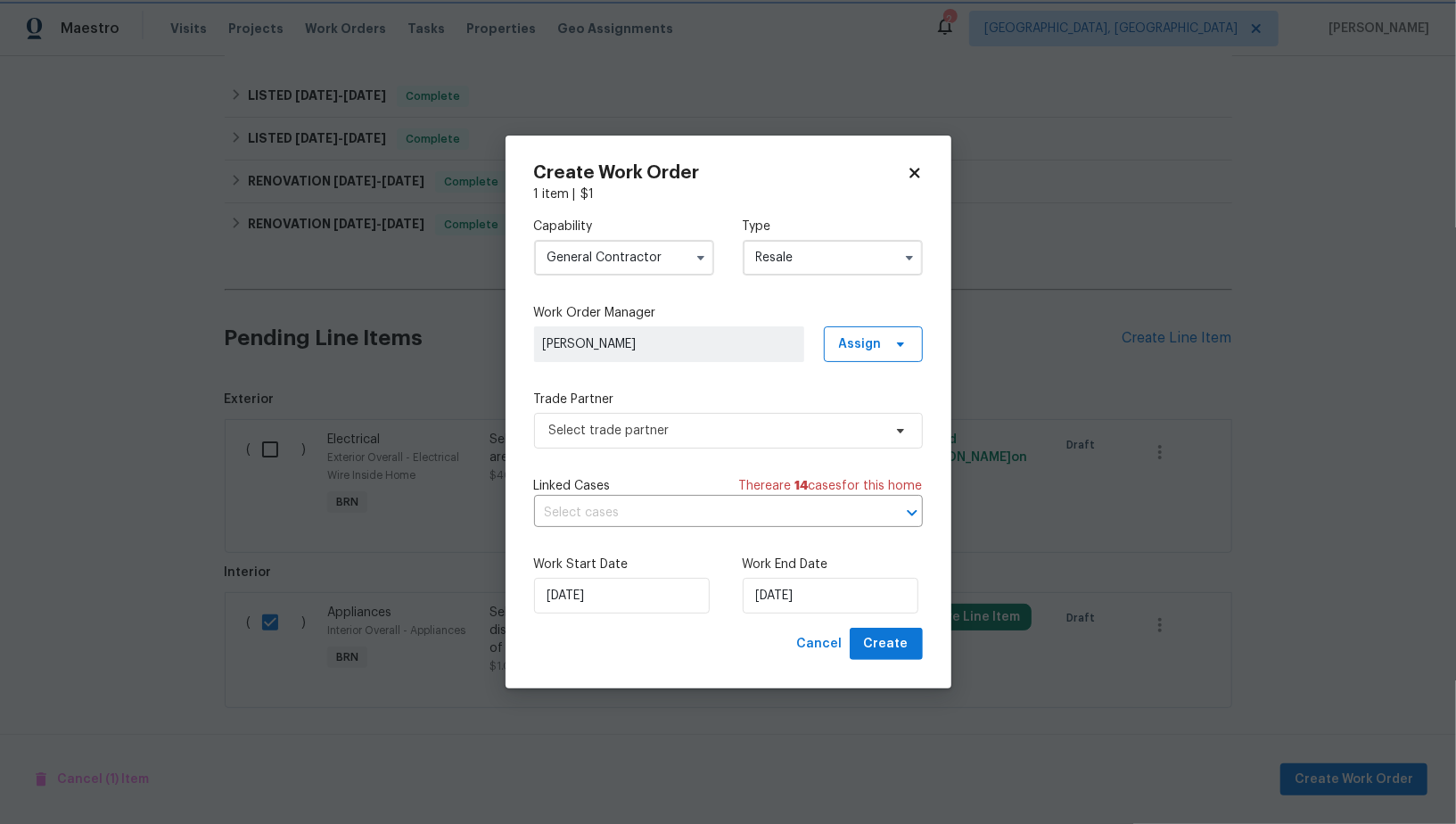
scroll to position [0, 0]
click at [734, 425] on span "Select trade partner" at bounding box center [716, 431] width 333 height 18
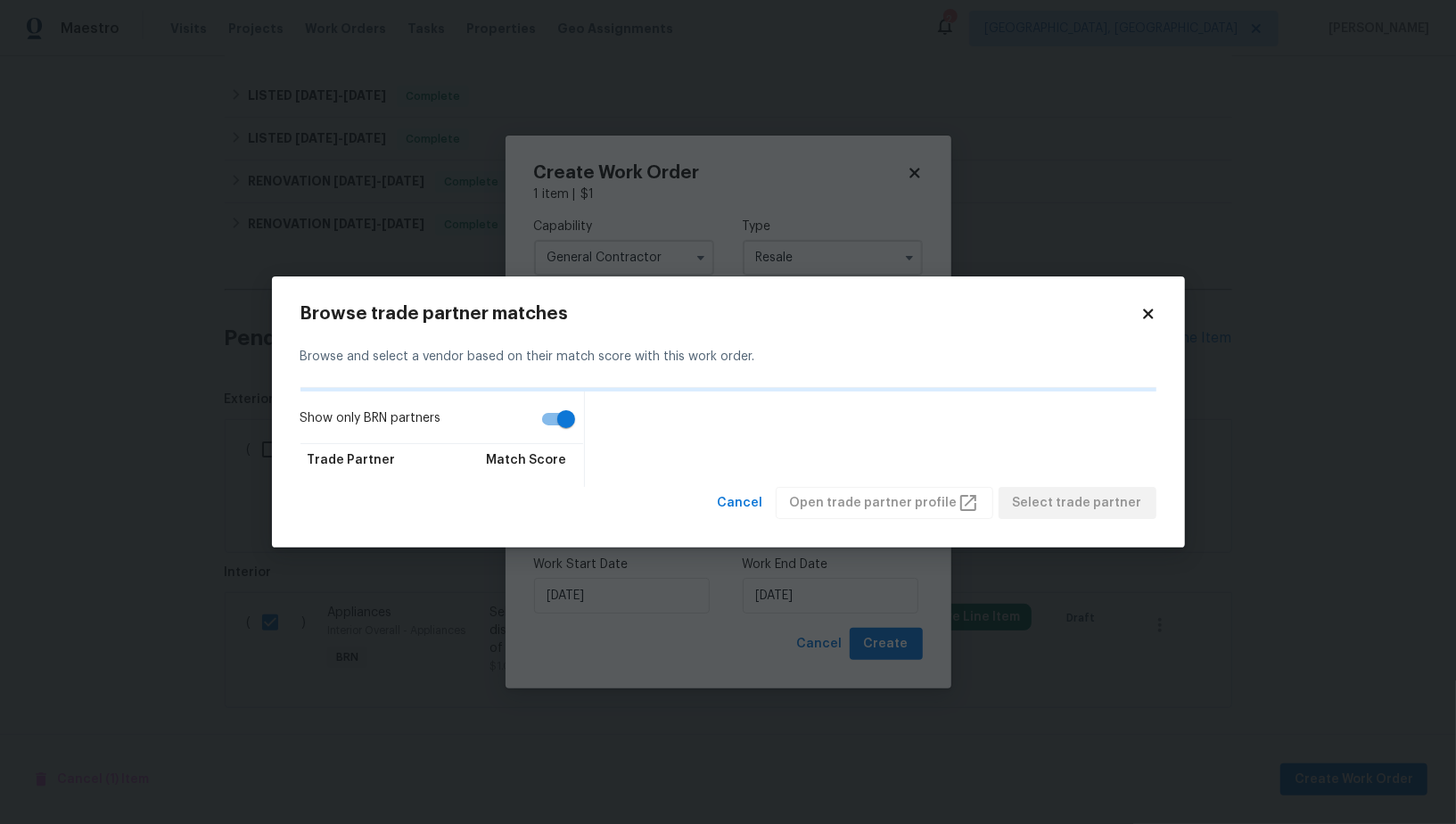
click at [560, 421] on input "Show only BRN partners" at bounding box center [565, 419] width 101 height 34
checkbox input "false"
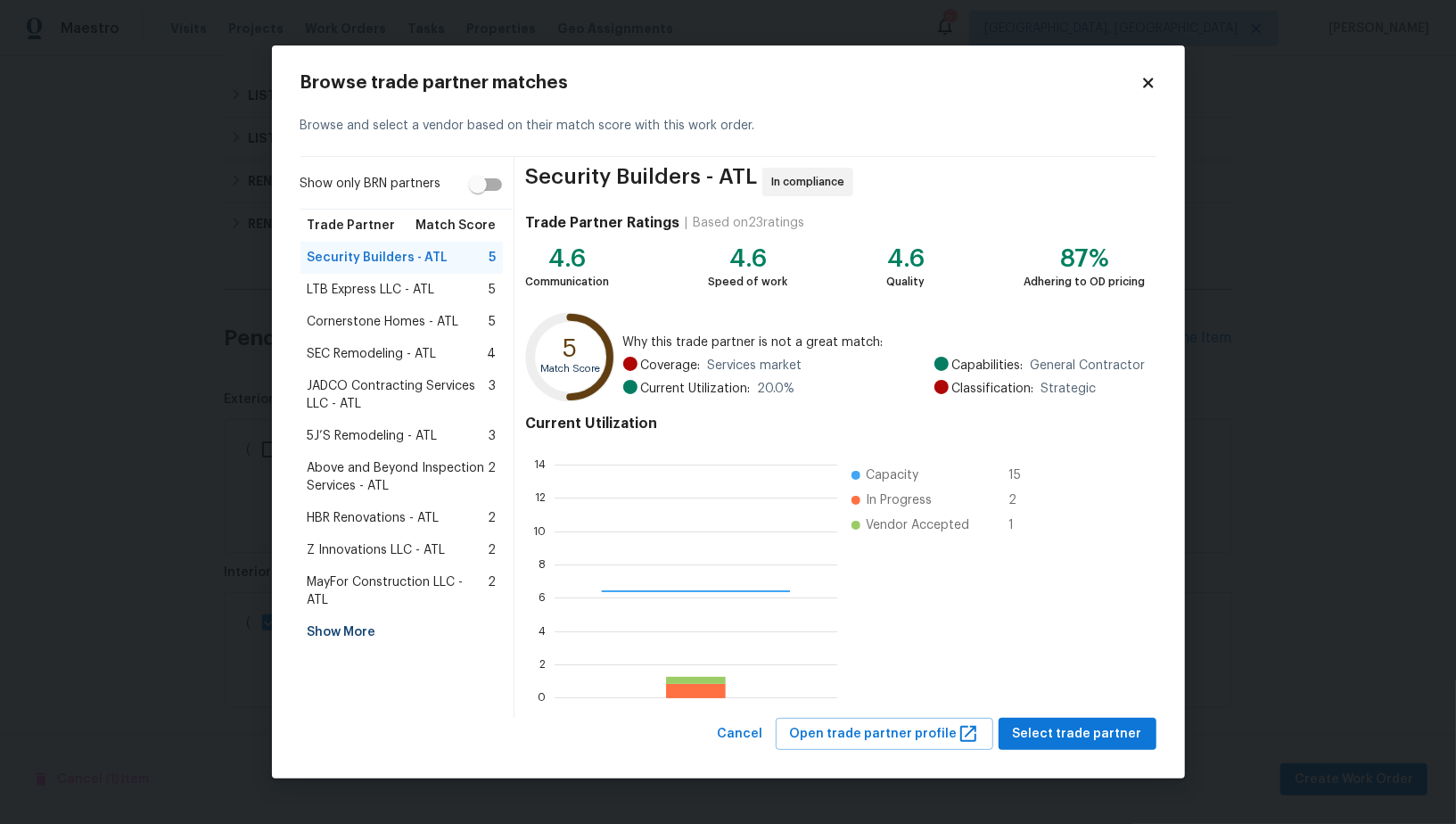
scroll to position [249, 282]
click at [314, 616] on div "Show More" at bounding box center [402, 632] width 203 height 33
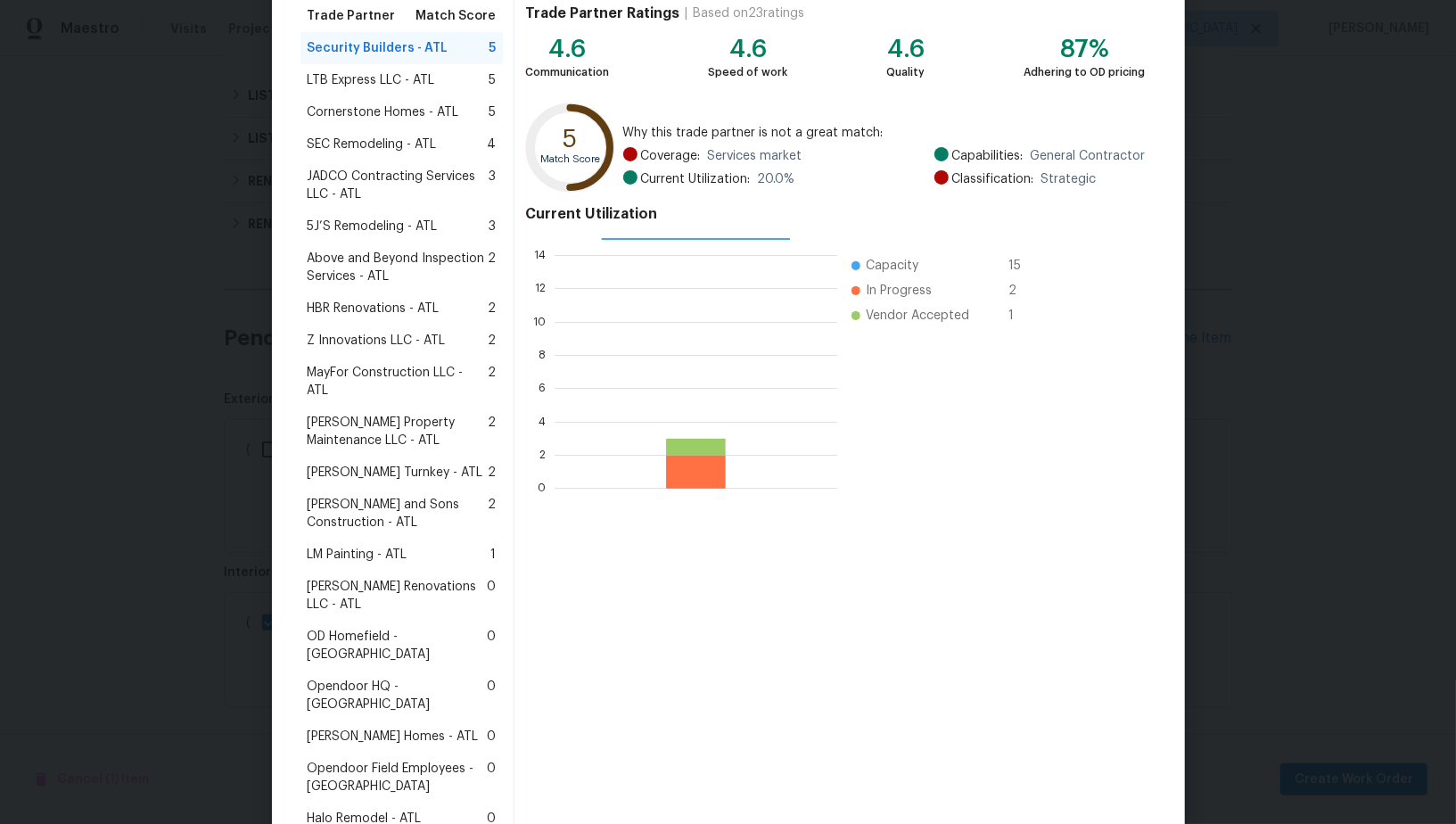
scroll to position [259, 0]
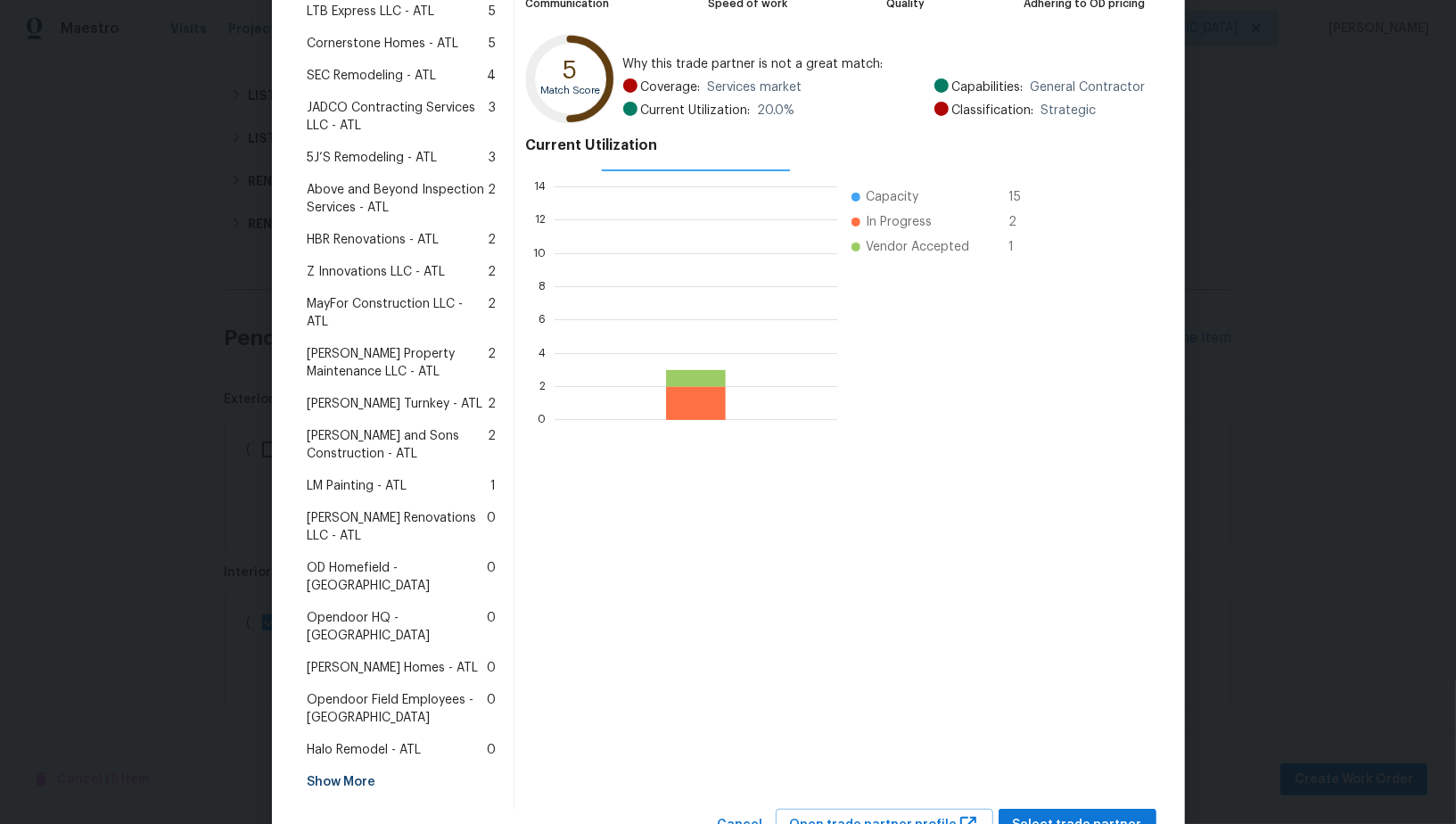
click at [367, 741] on span "Halo Remodel - ATL" at bounding box center [364, 750] width 114 height 18
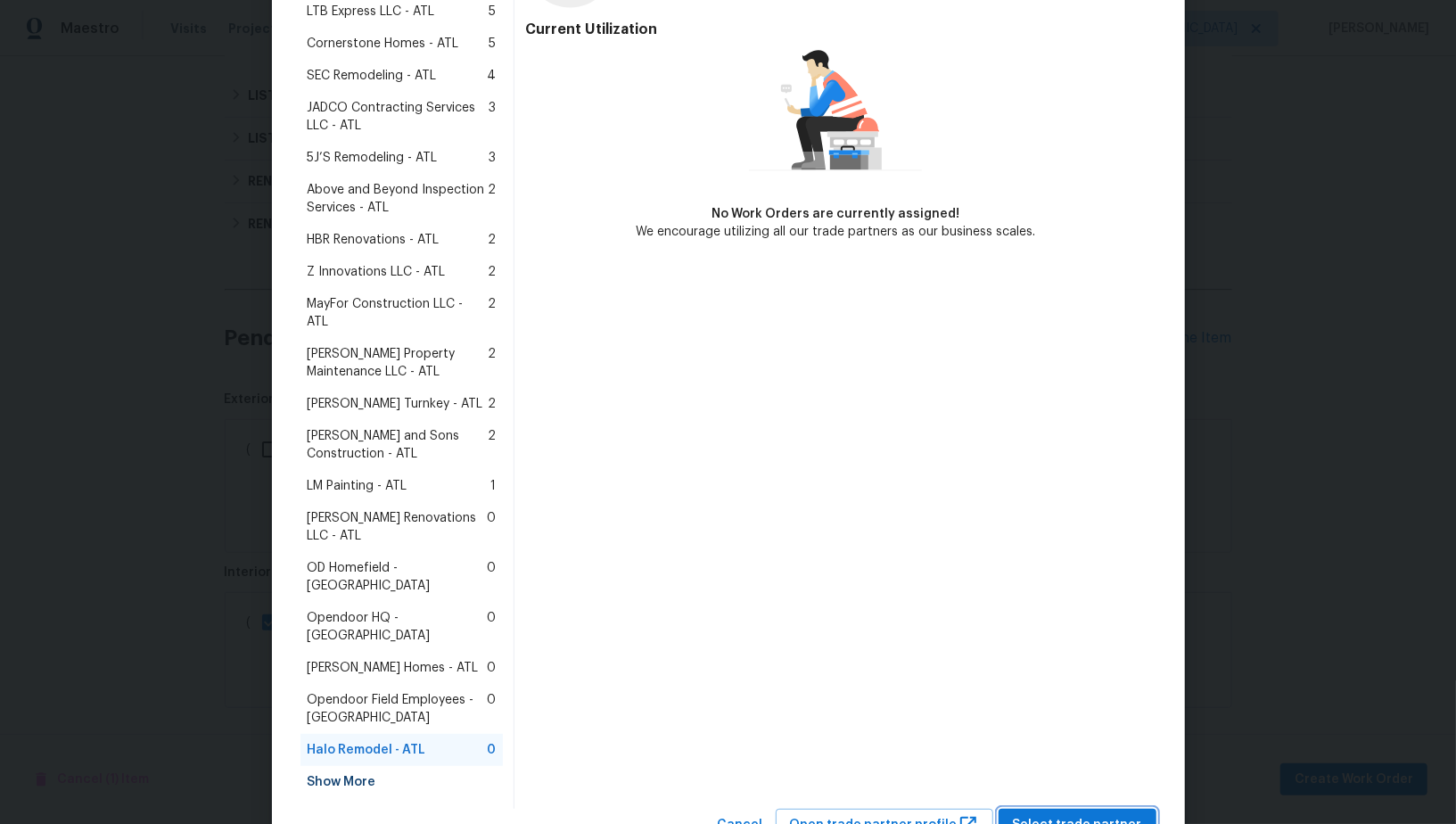
click at [1080, 814] on span "Select trade partner" at bounding box center [1077, 825] width 129 height 23
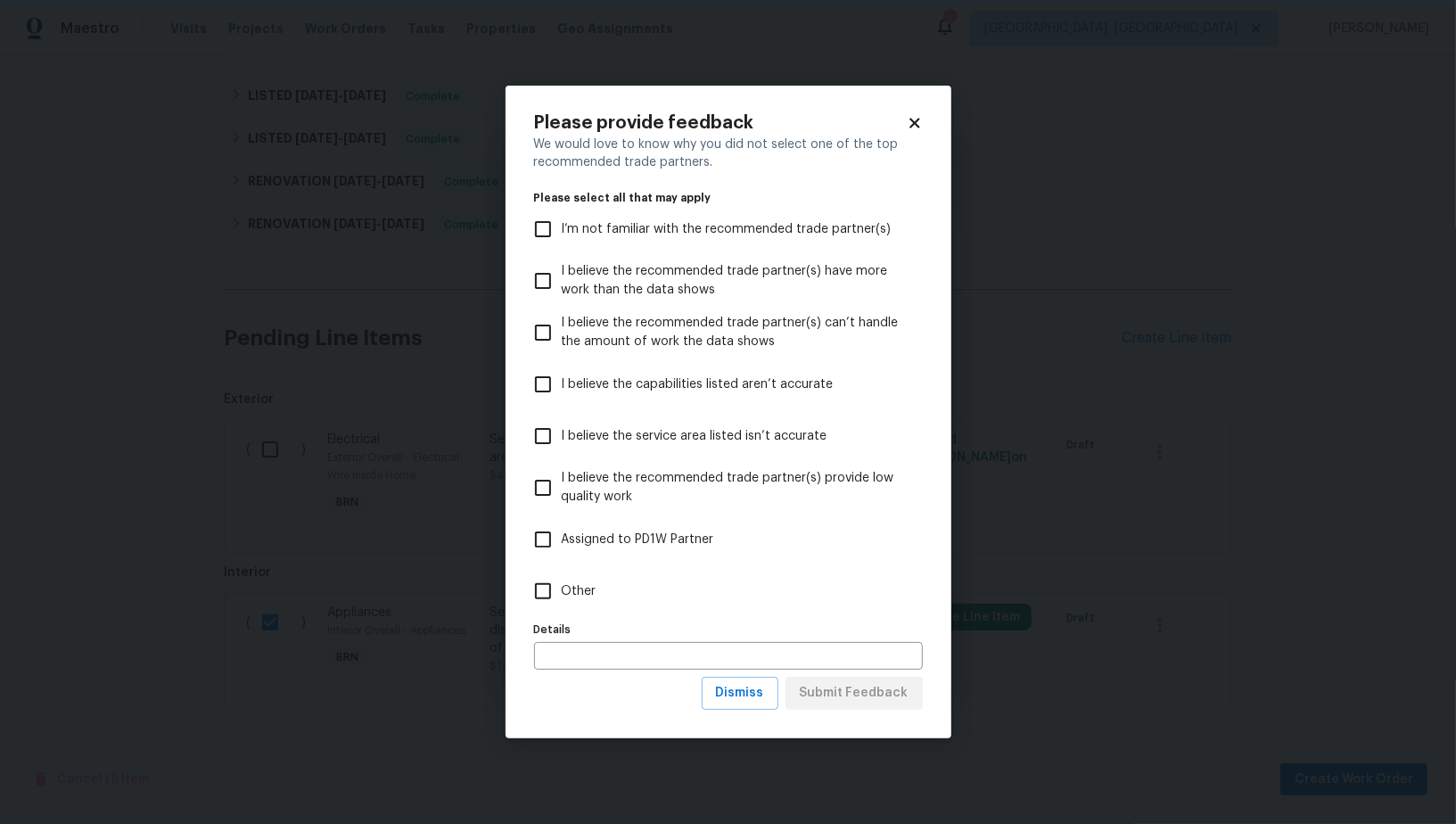
scroll to position [0, 0]
click at [554, 588] on input "Other" at bounding box center [543, 591] width 37 height 37
checkbox input "true"
click at [845, 701] on span "Submit Feedback" at bounding box center [854, 693] width 108 height 23
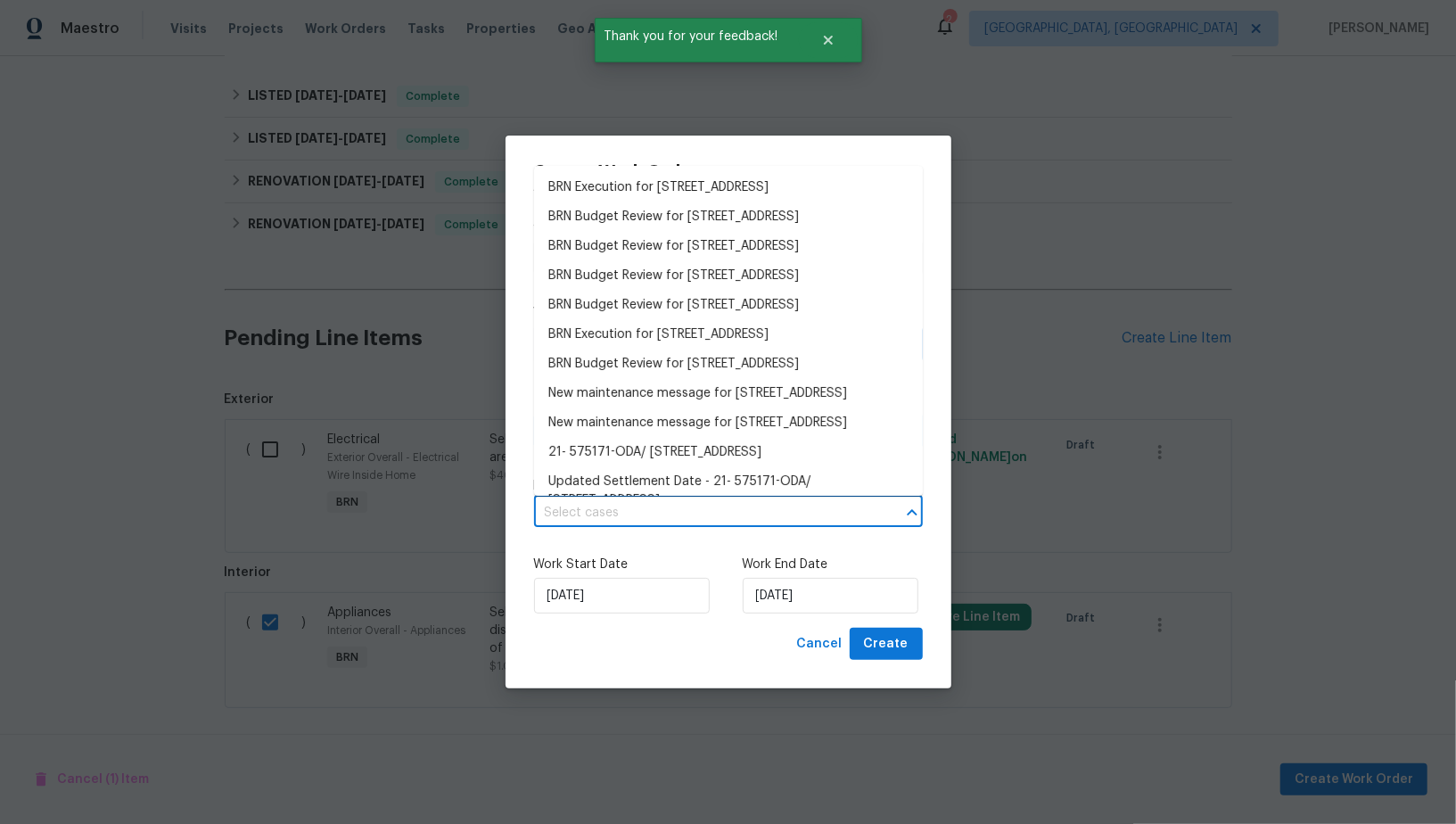
click at [682, 519] on input "text" at bounding box center [703, 514] width 339 height 28
click at [650, 188] on li "BRN Execution for 4246 Chestnut Grove Ln, Austell, GA 30106" at bounding box center [728, 188] width 389 height 30
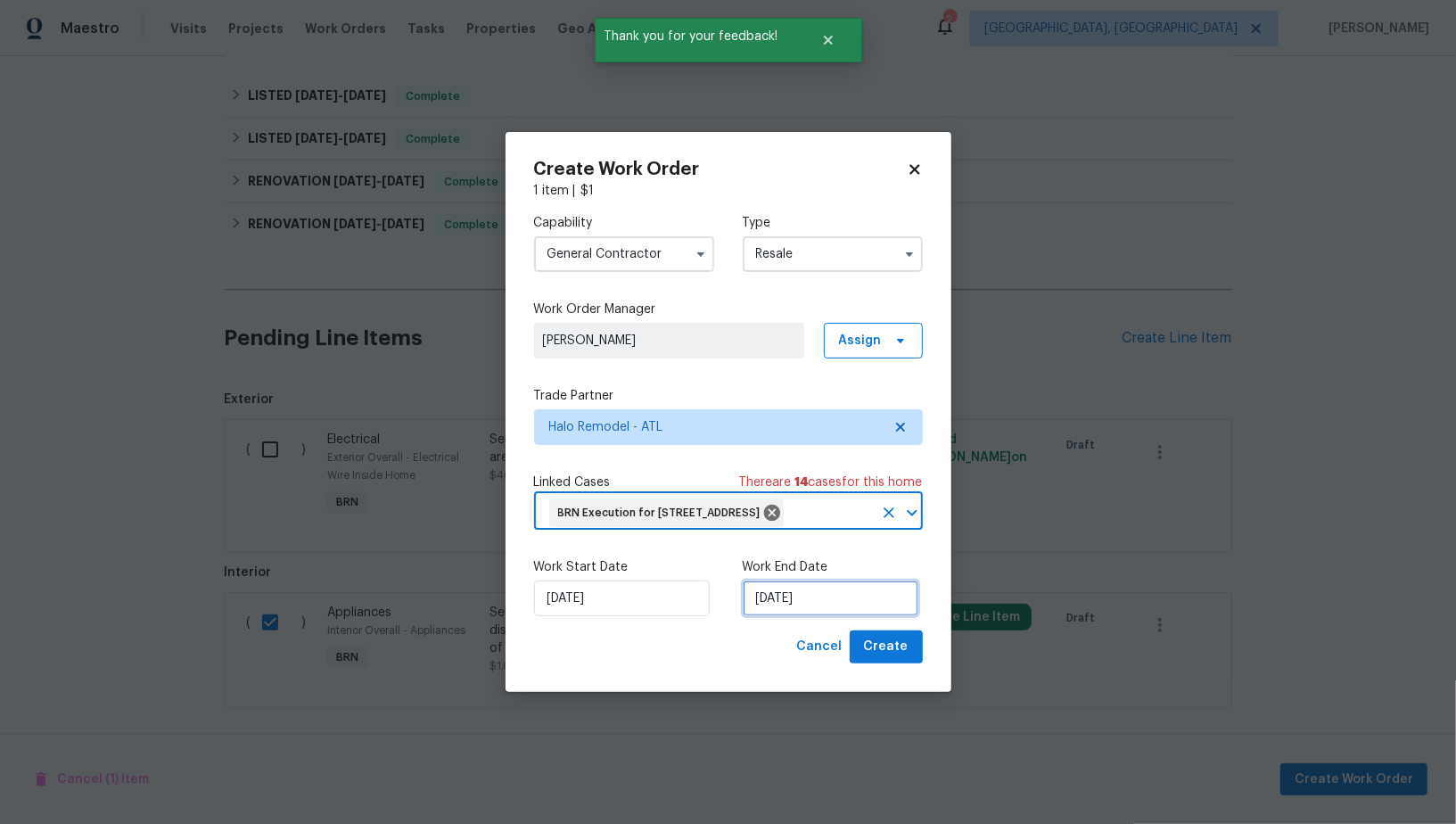
click at [795, 610] on input "15/08/2025" at bounding box center [830, 598] width 175 height 35
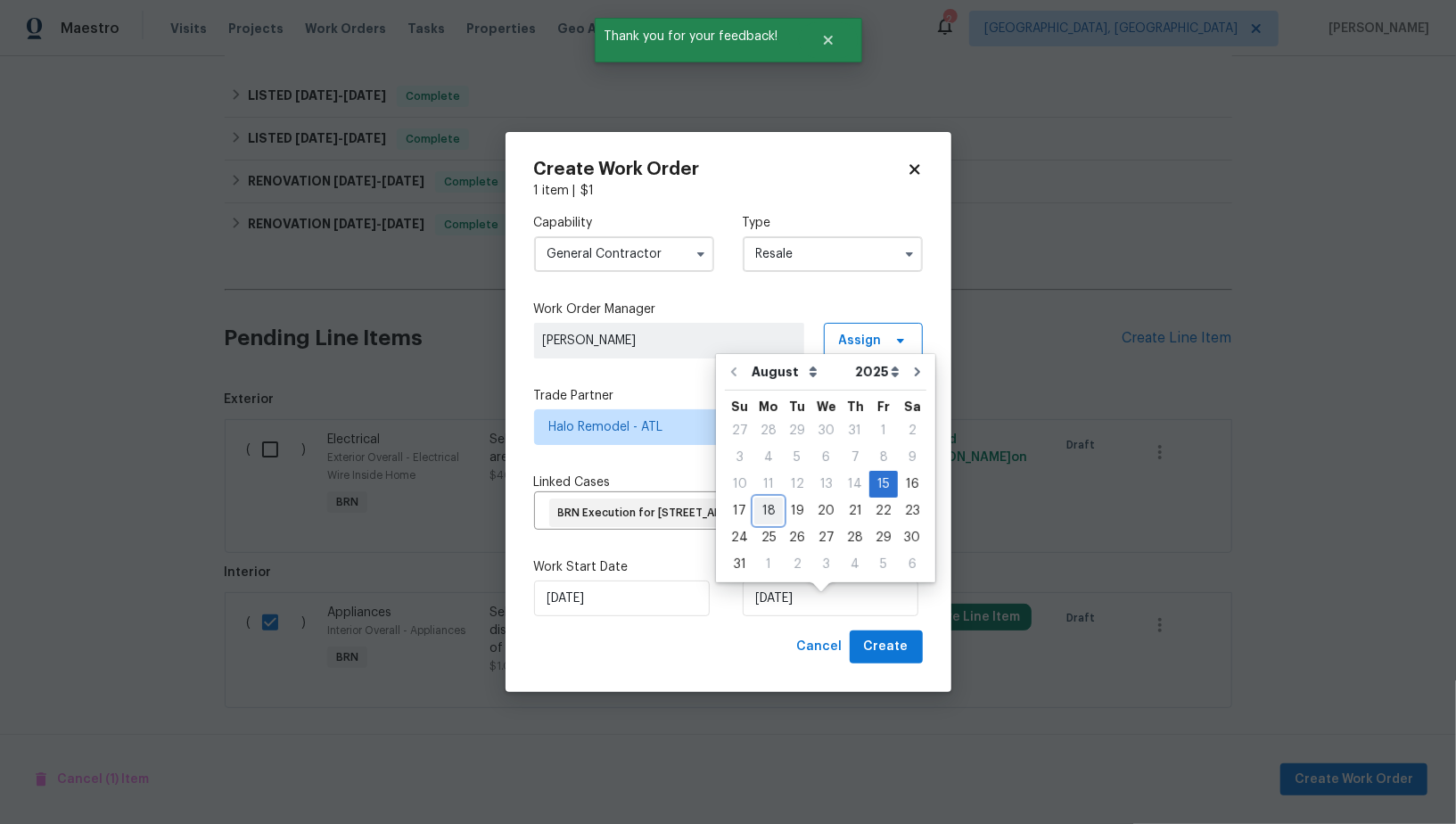
click at [766, 504] on div "18" at bounding box center [768, 511] width 29 height 25
type input "18/08/2025"
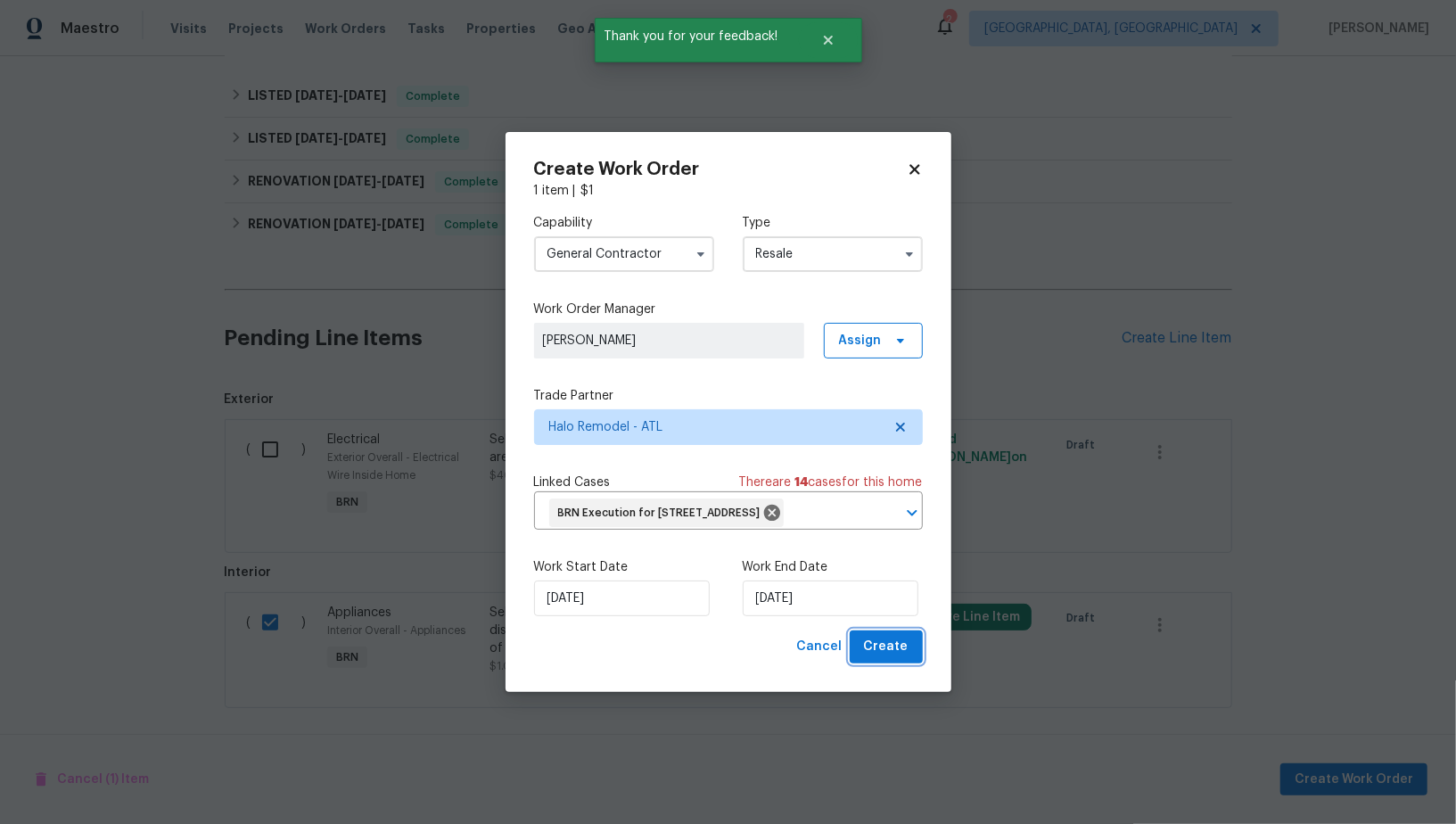
click at [882, 658] on span "Create" at bounding box center [886, 647] width 44 height 23
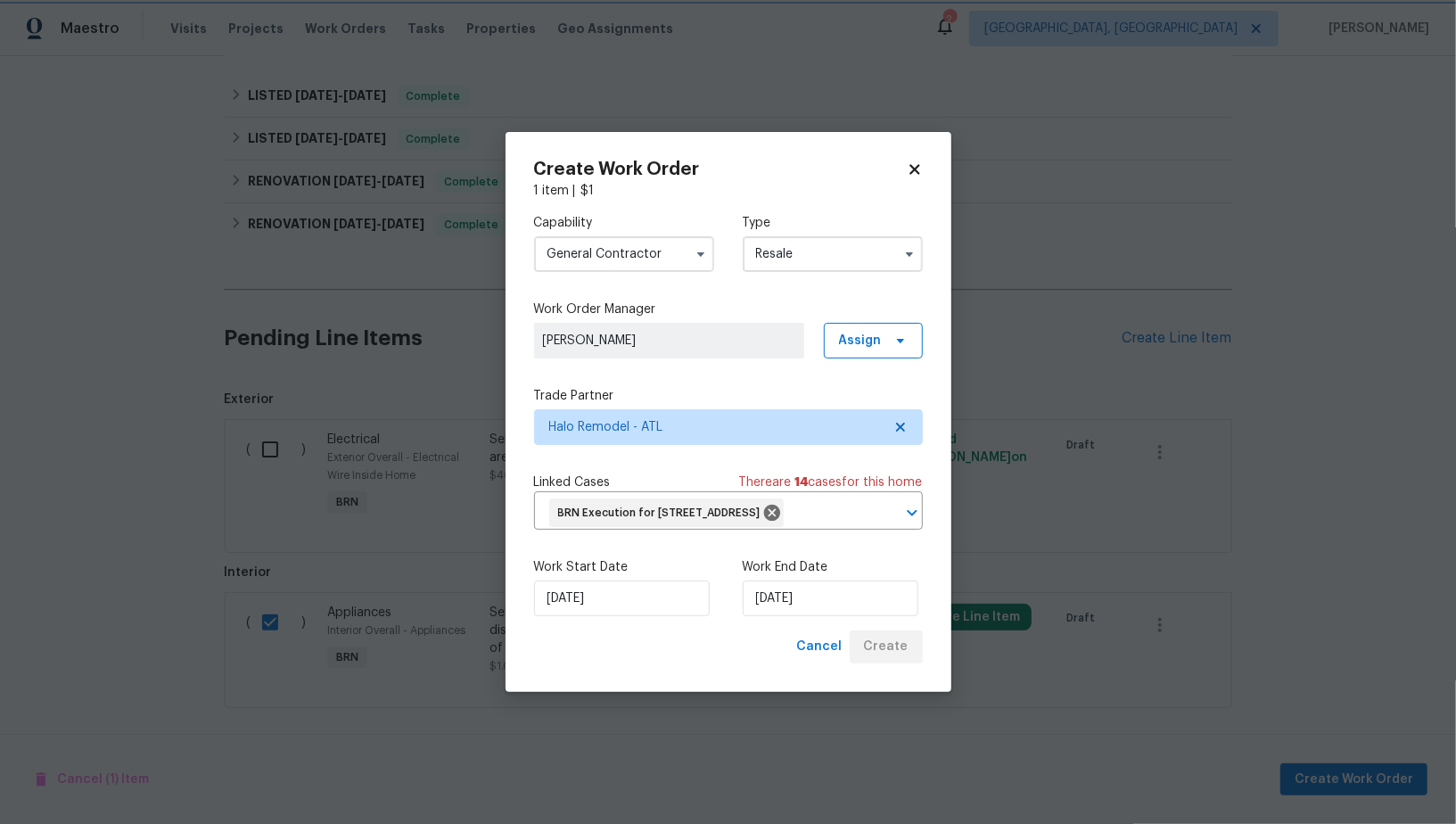
checkbox input "false"
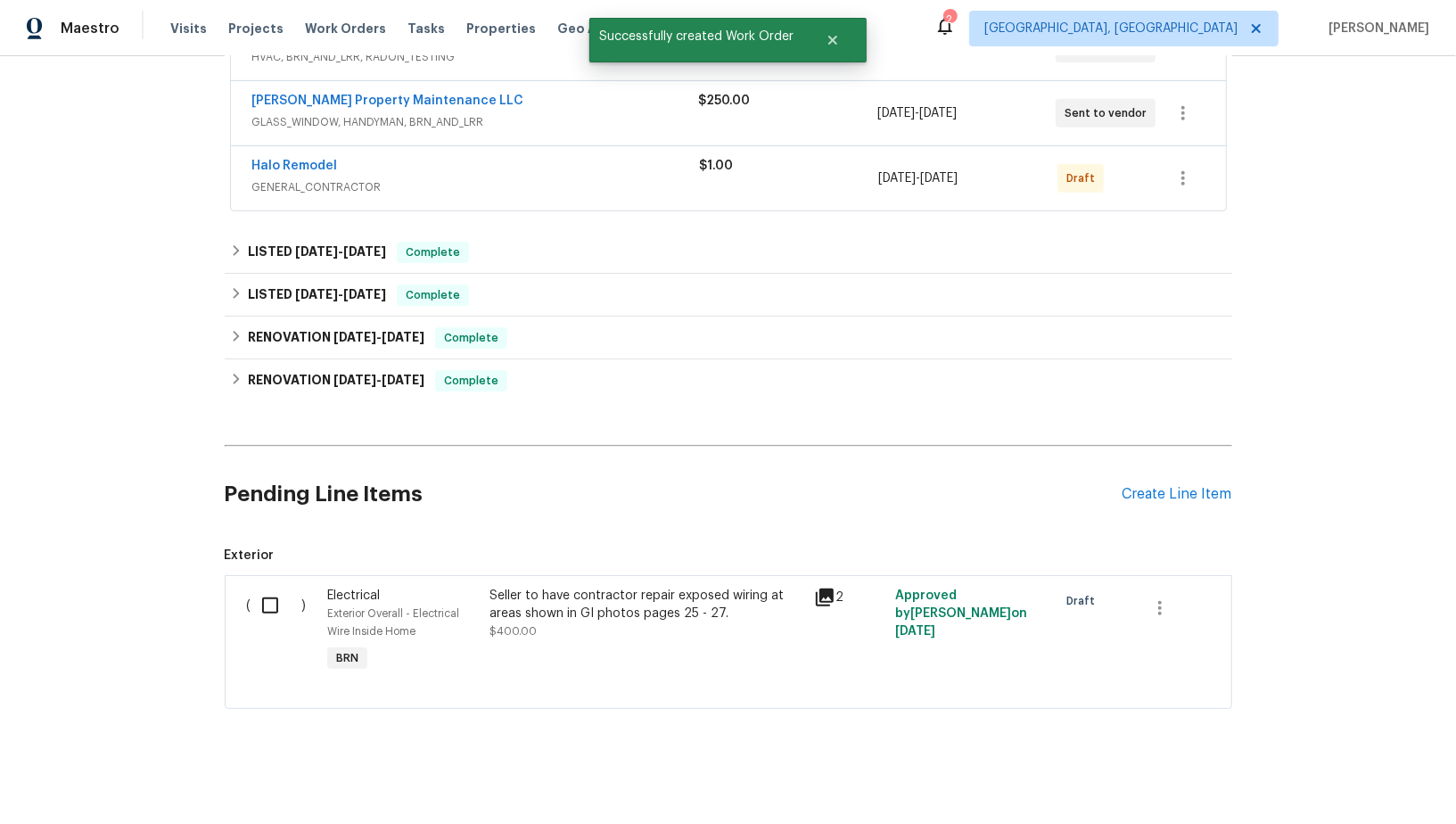
scroll to position [380, 0]
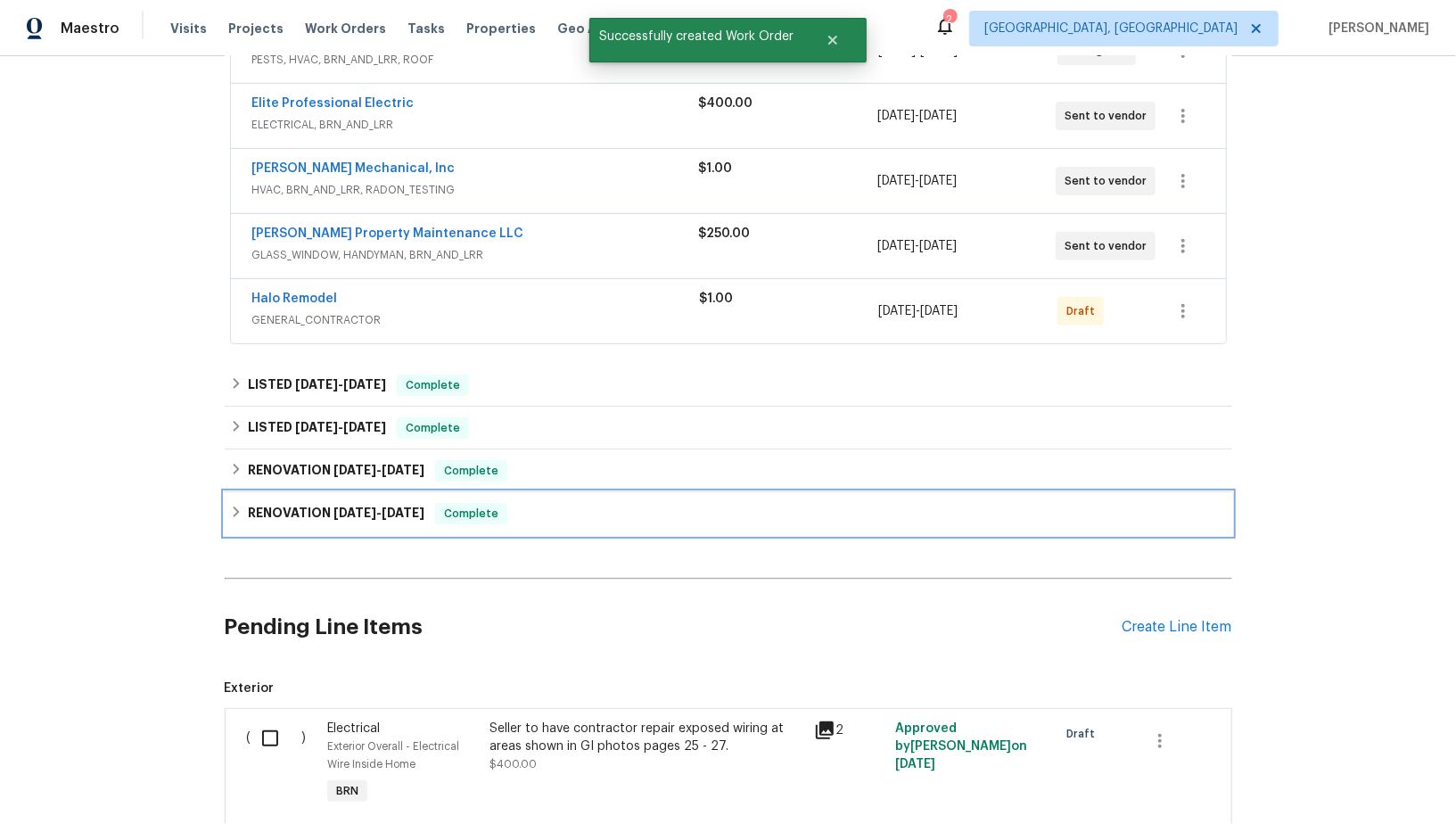
click at [248, 496] on div "RENOVATION 3/24/25 - 4/15/25 Complete" at bounding box center [728, 514] width 1008 height 42
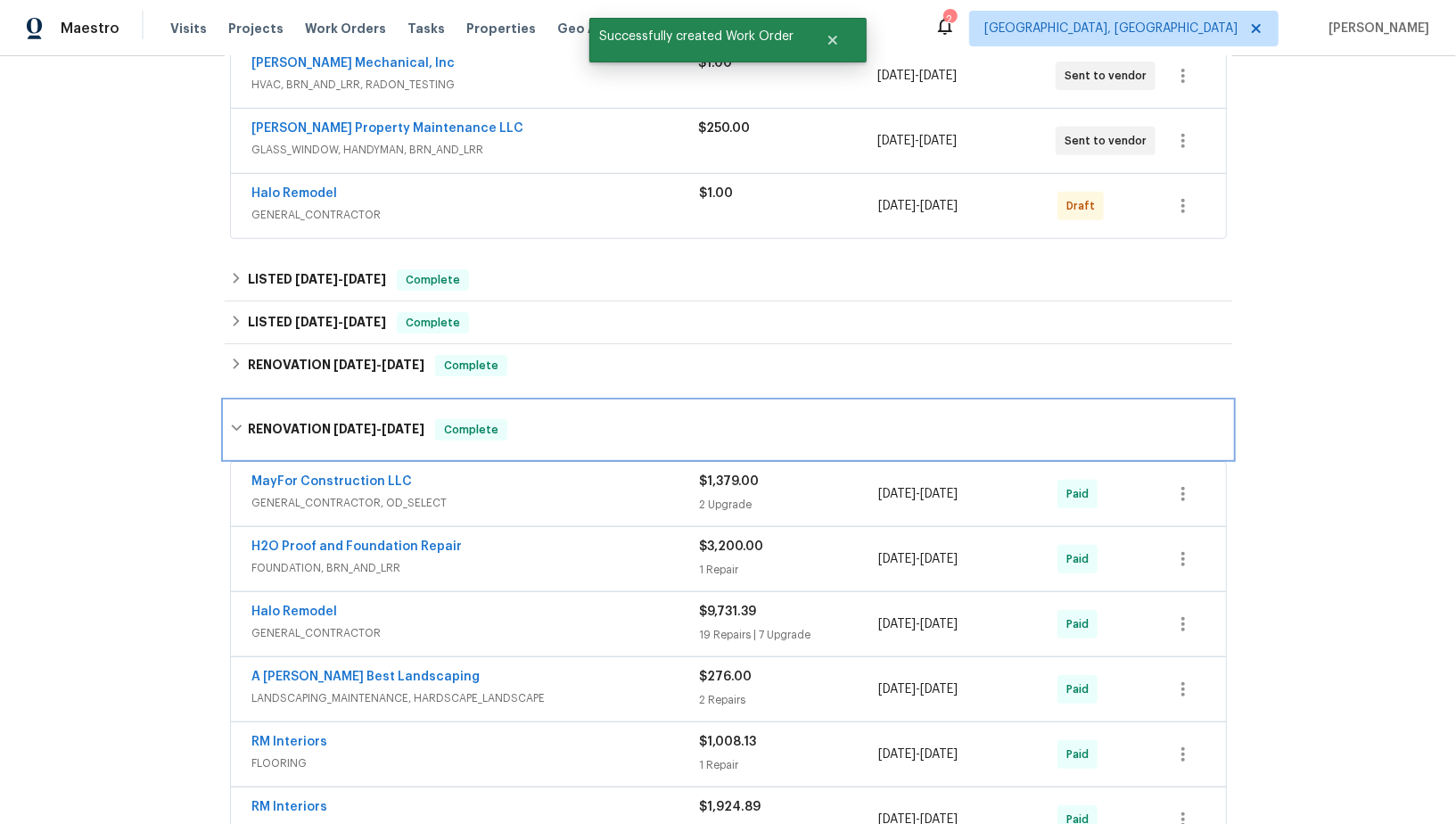
scroll to position [612, 0]
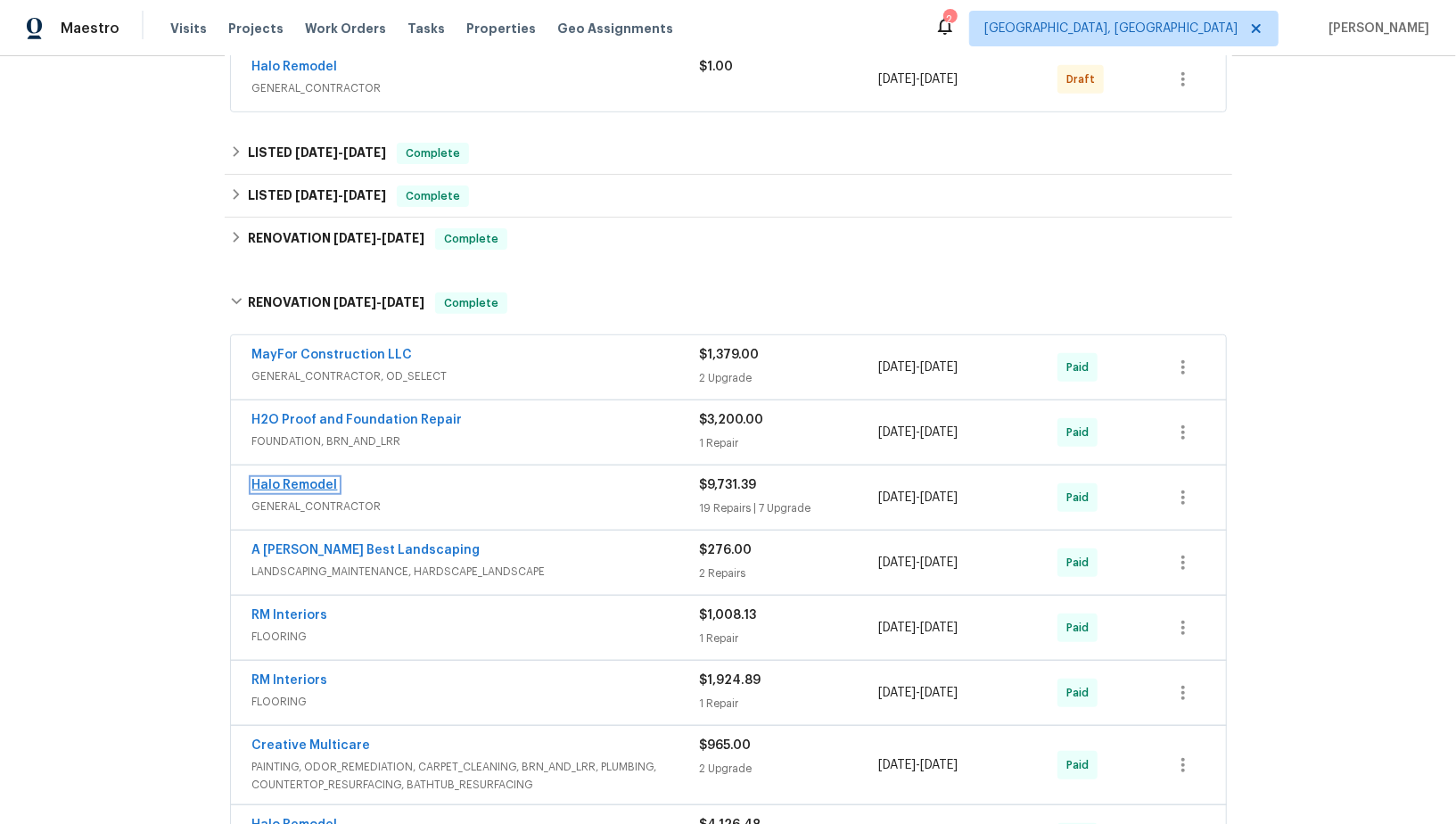
click at [306, 483] on link "Halo Remodel" at bounding box center [295, 485] width 86 height 13
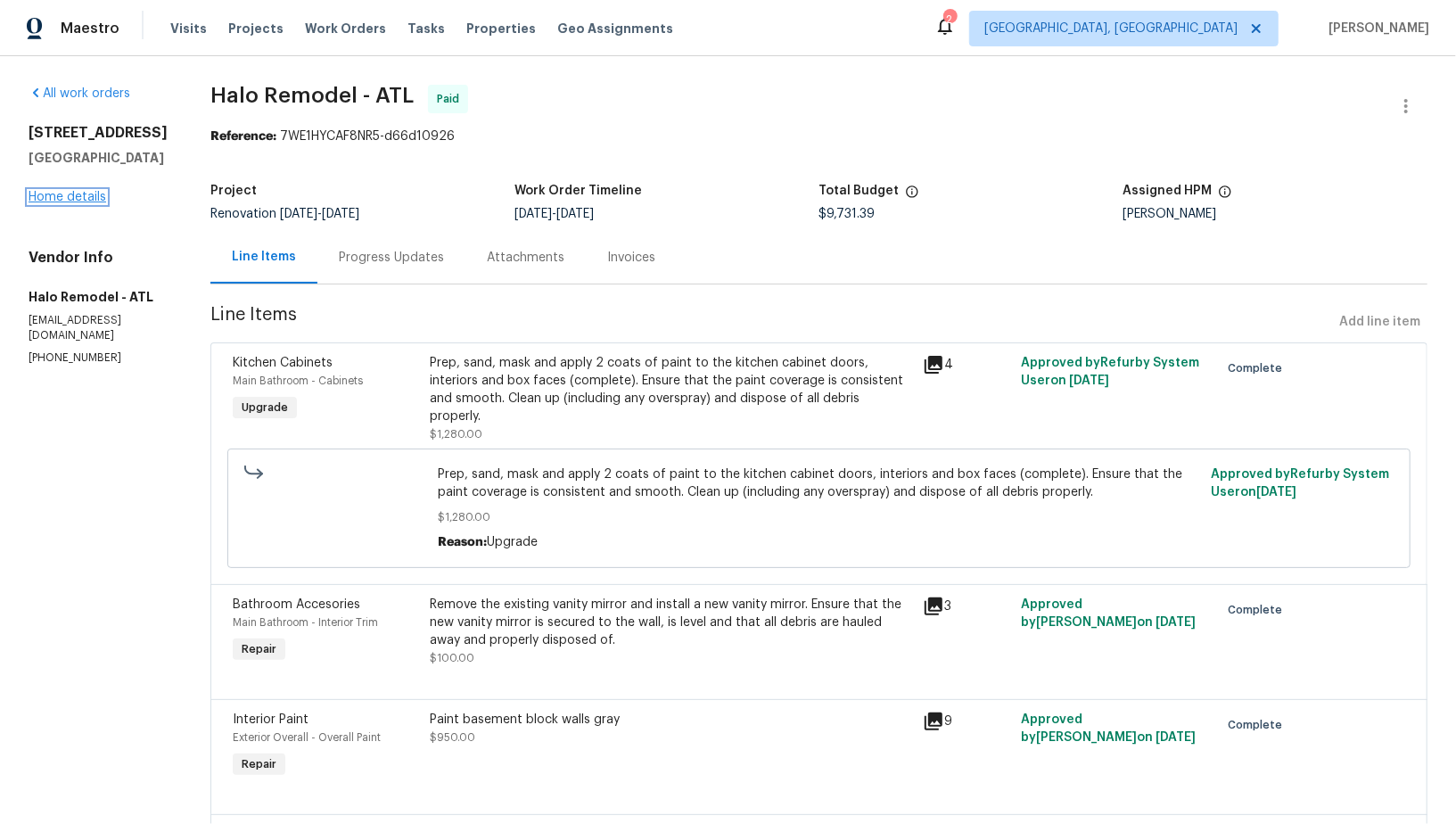
click at [62, 203] on link "Home details" at bounding box center [67, 197] width 78 height 13
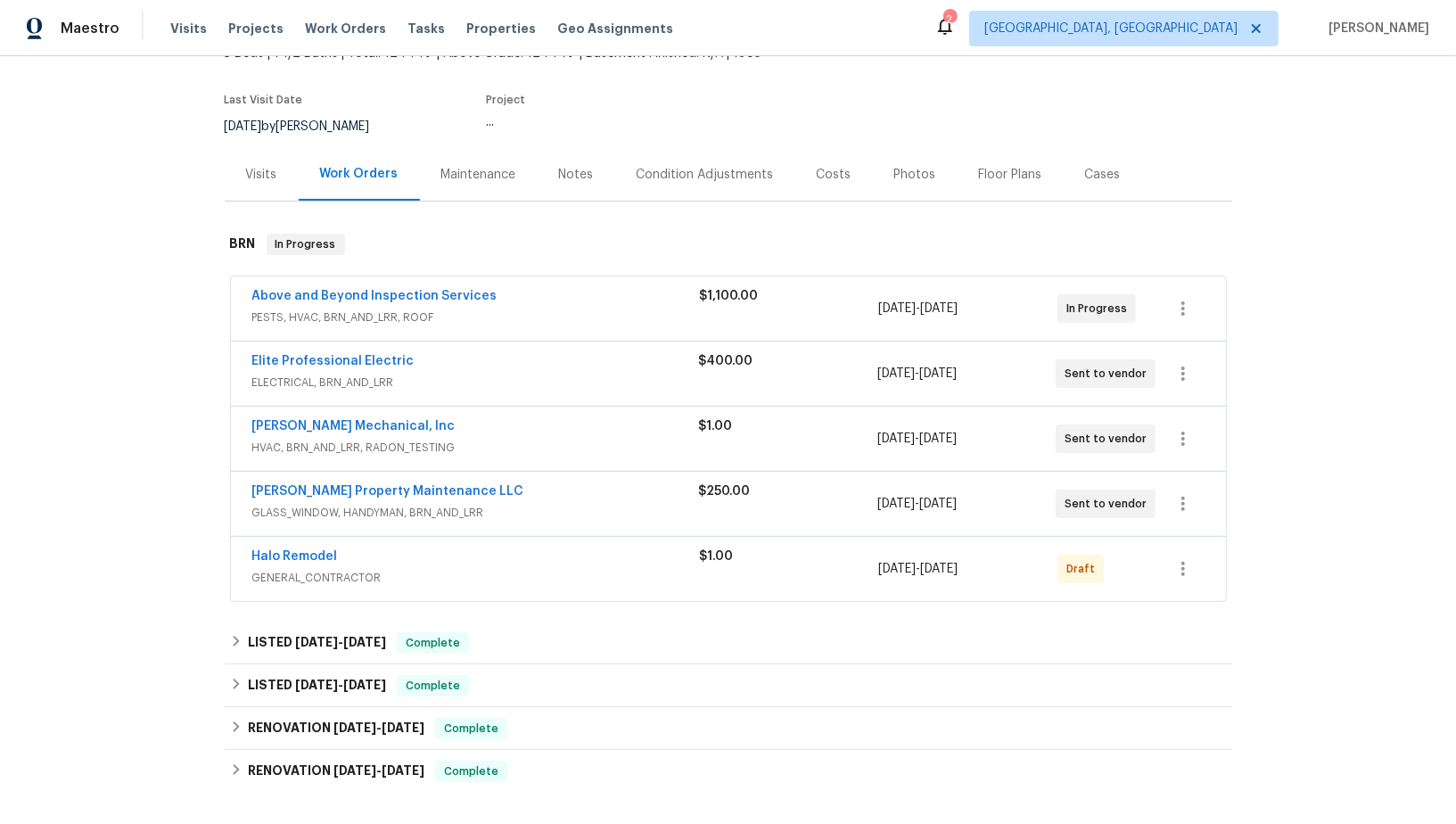
scroll to position [513, 0]
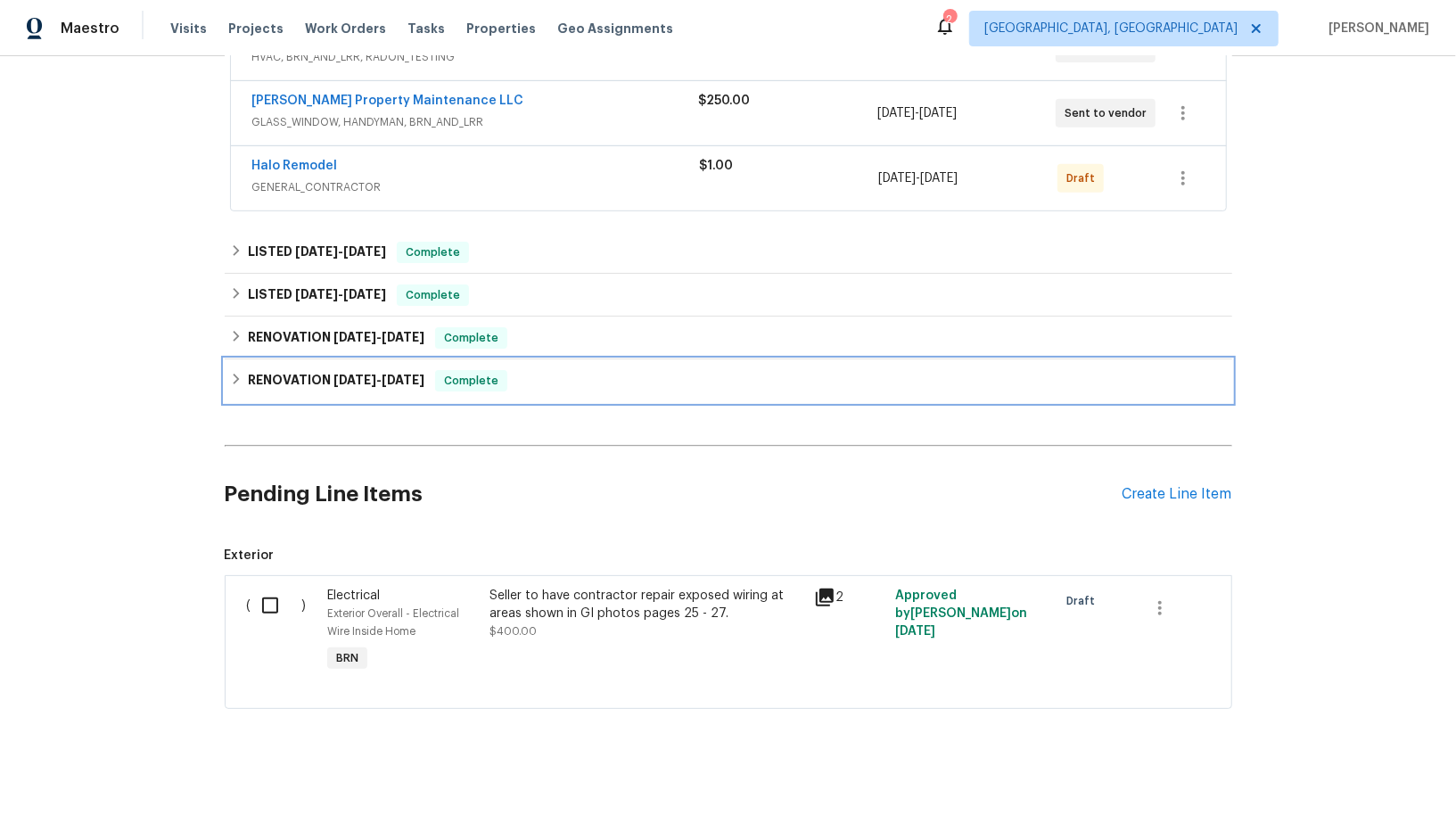
click at [249, 371] on h6 "RENOVATION 3/24/25 - 4/15/25" at bounding box center [336, 381] width 176 height 22
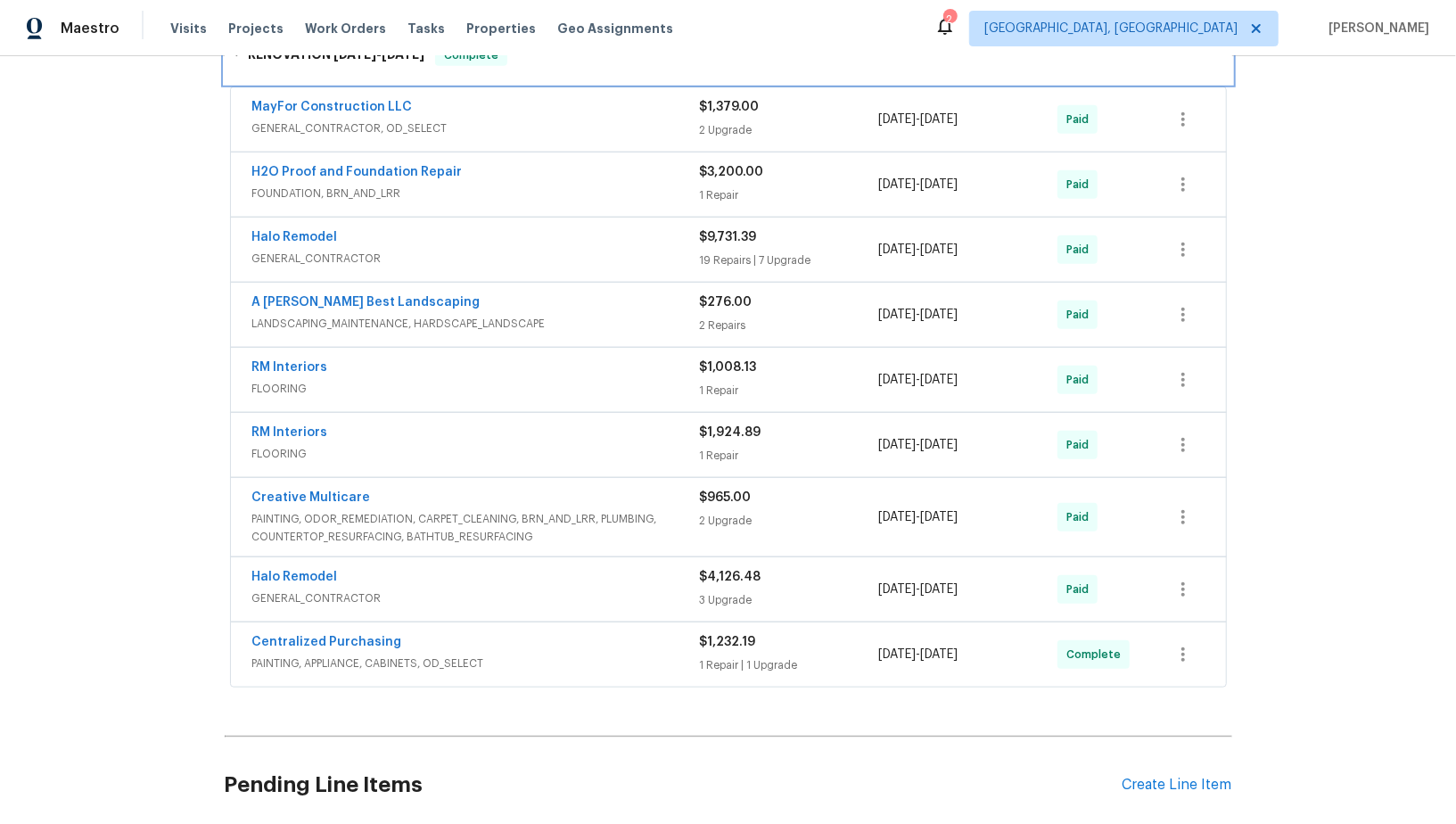
scroll to position [870, 0]
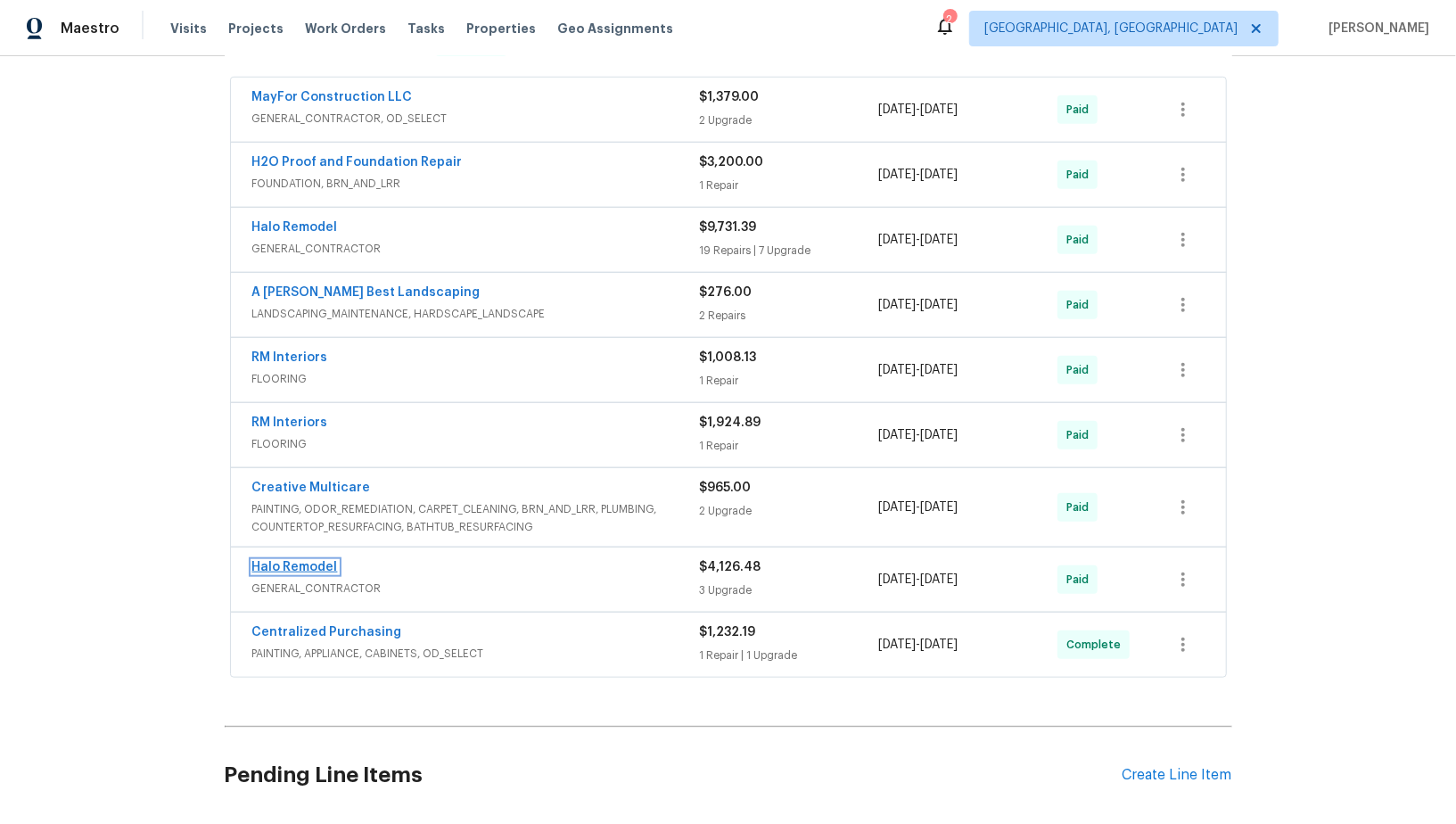
click at [316, 561] on link "Halo Remodel" at bounding box center [295, 567] width 86 height 13
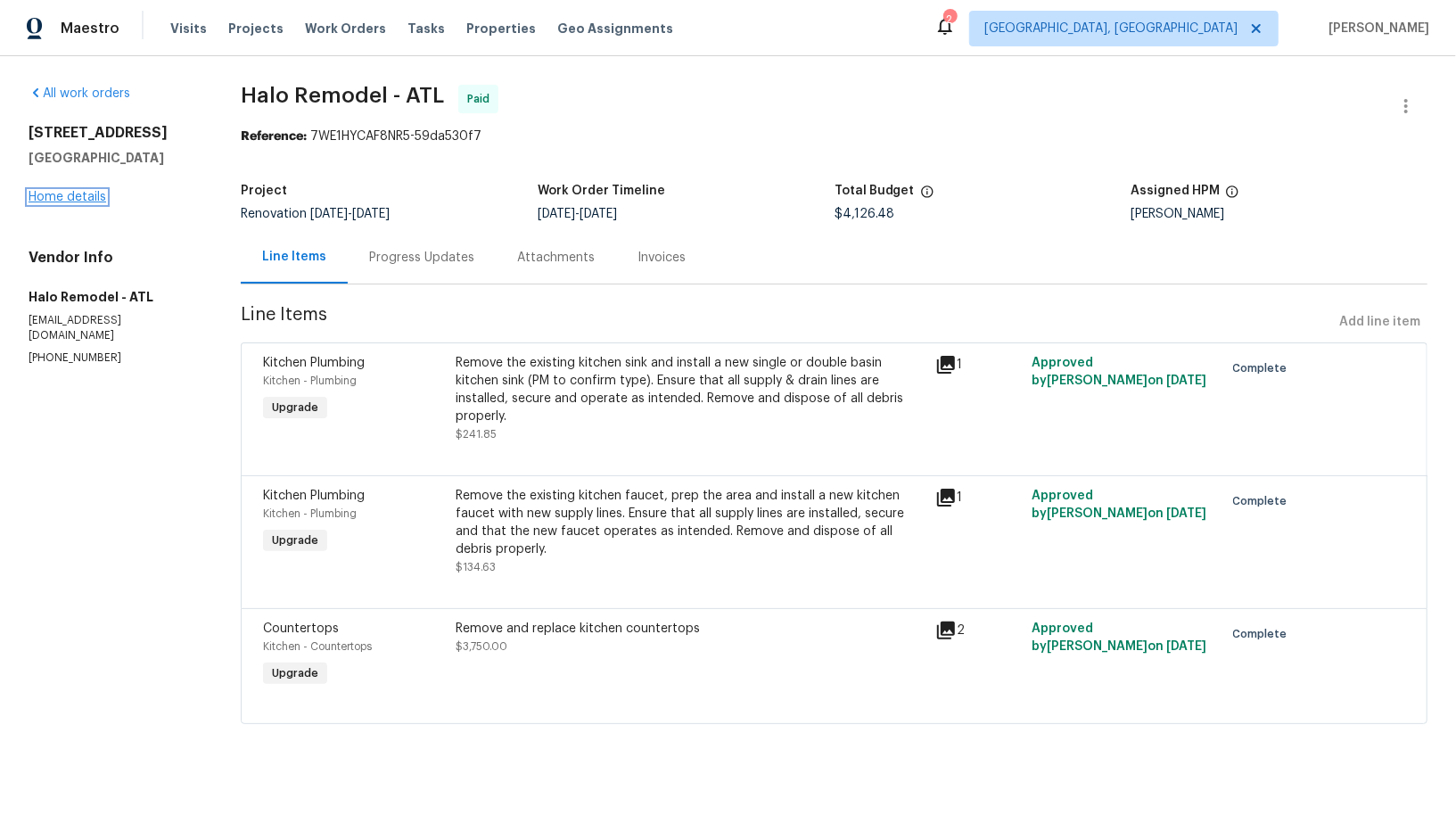
click at [78, 202] on link "Home details" at bounding box center [67, 197] width 78 height 13
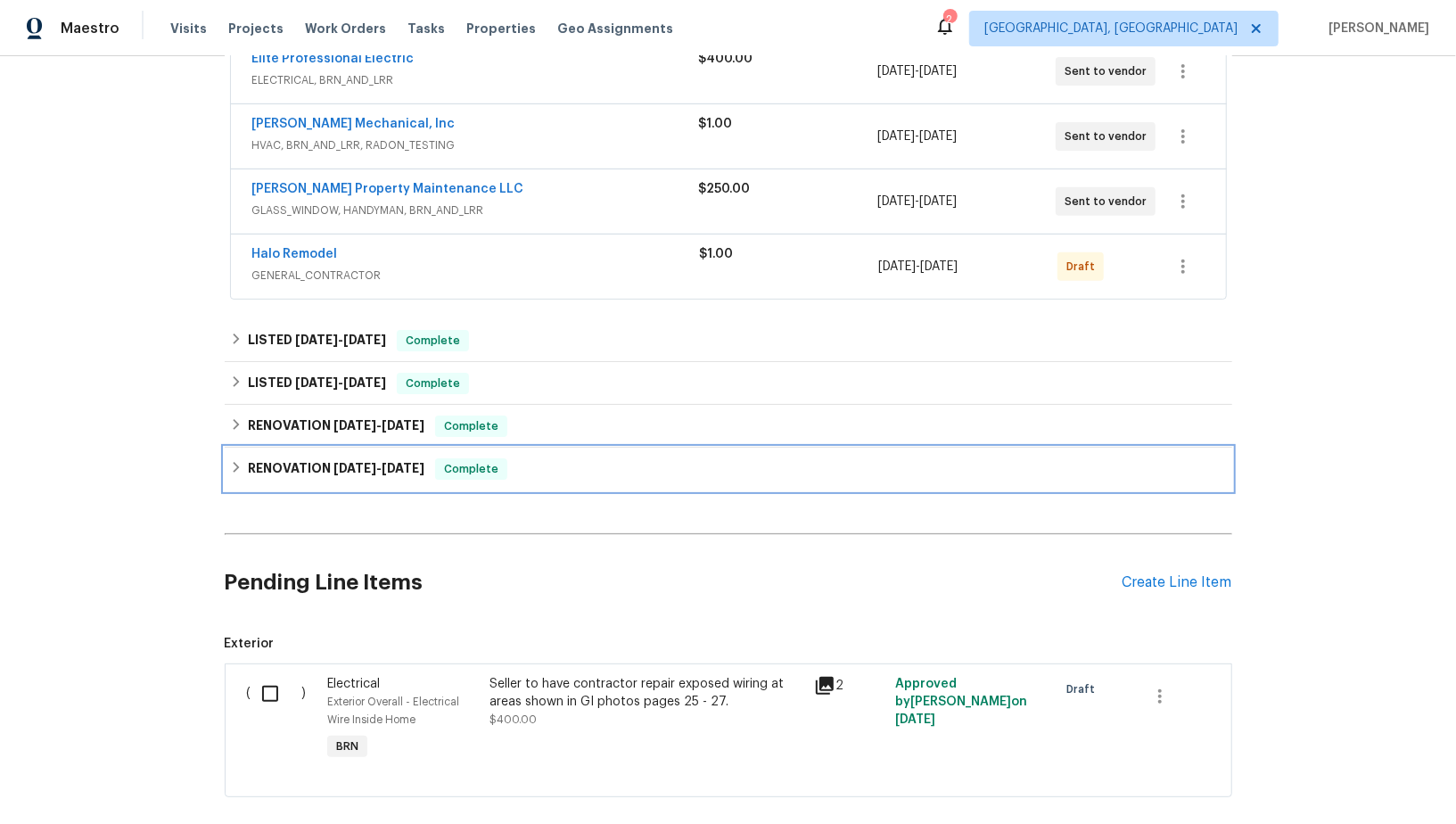
click at [247, 479] on div "RENOVATION 3/24/25 - 4/15/25 Complete" at bounding box center [728, 468] width 1008 height 42
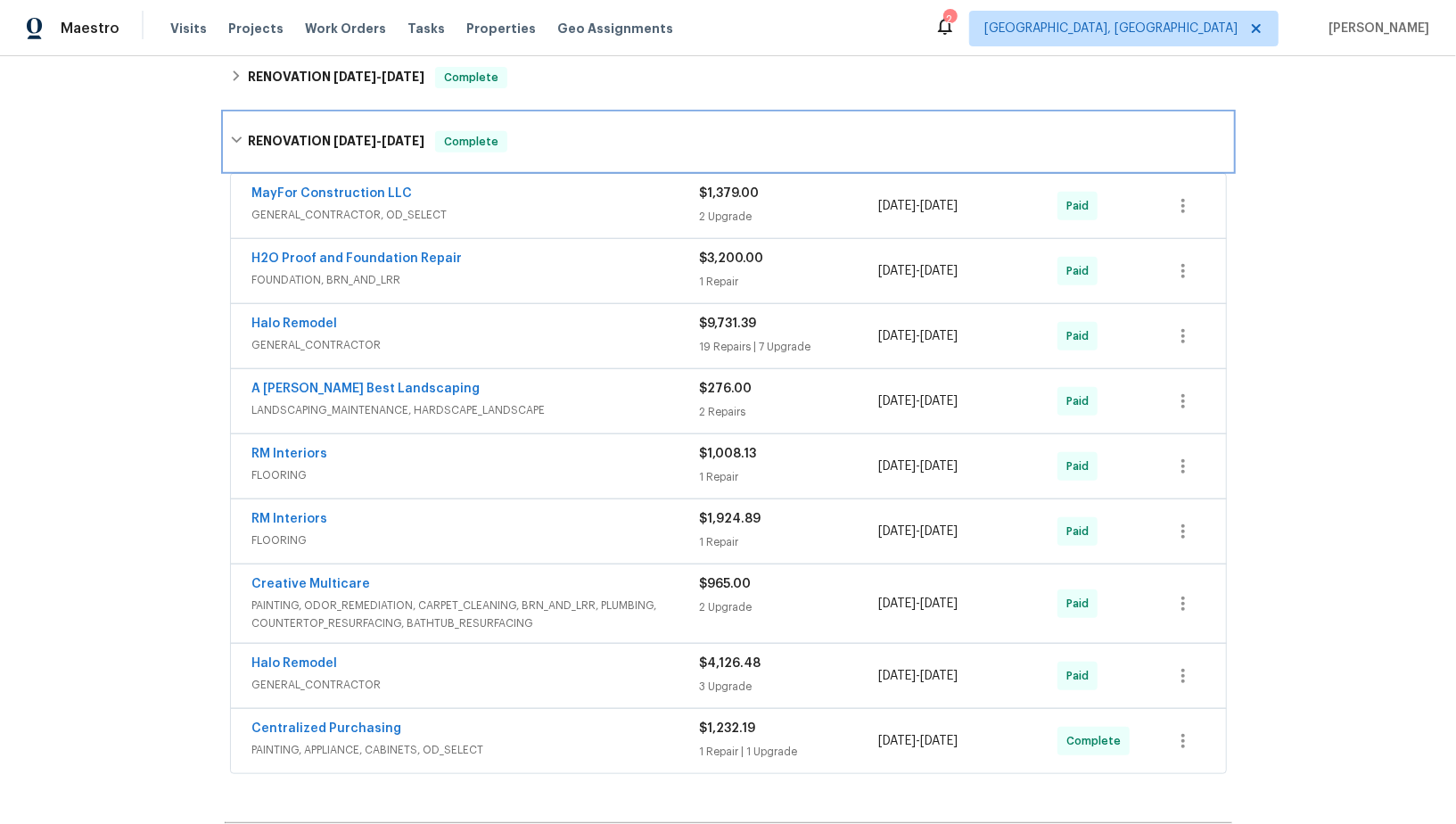
scroll to position [763, 0]
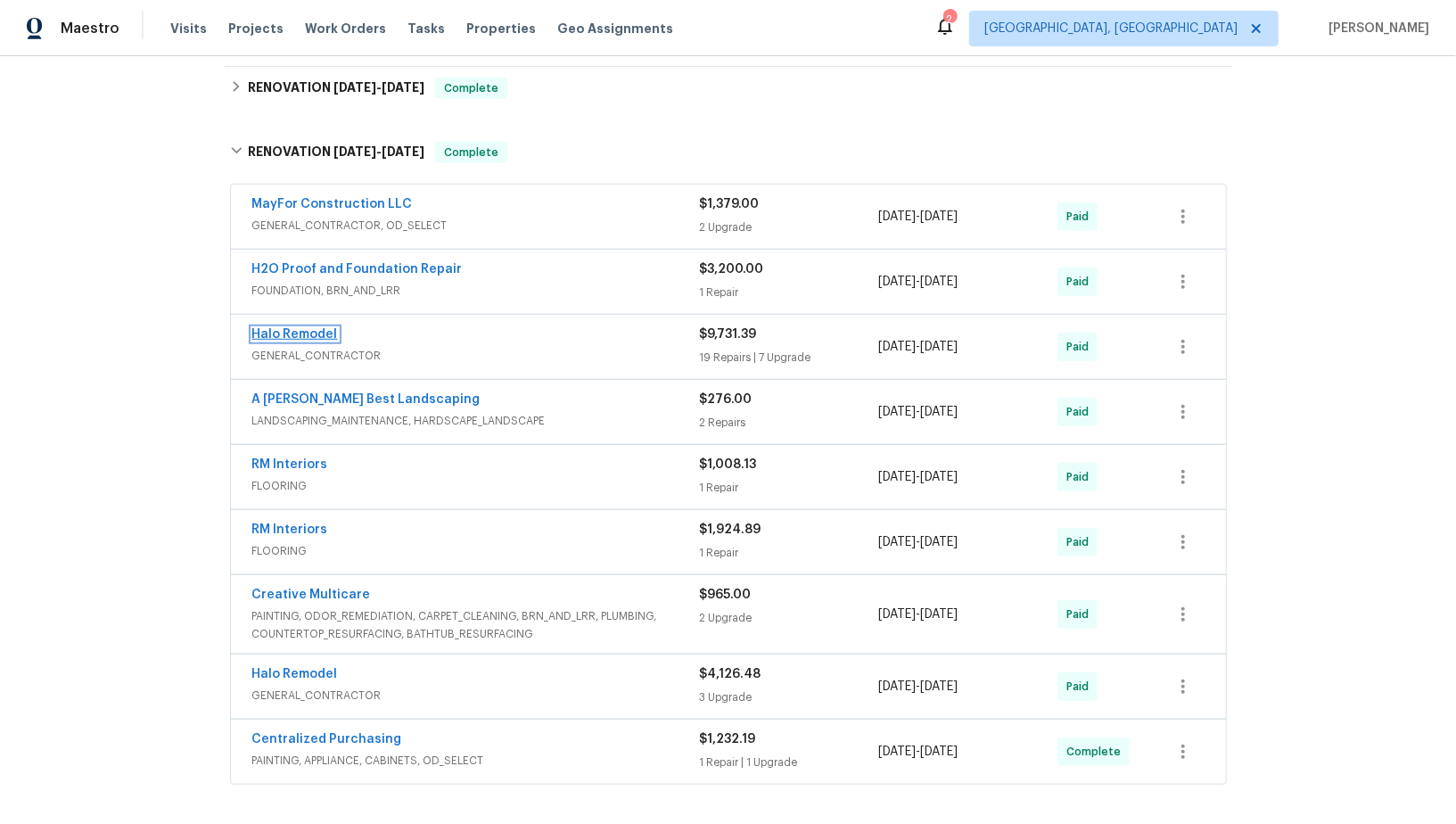
click at [297, 328] on link "Halo Remodel" at bounding box center [295, 334] width 86 height 13
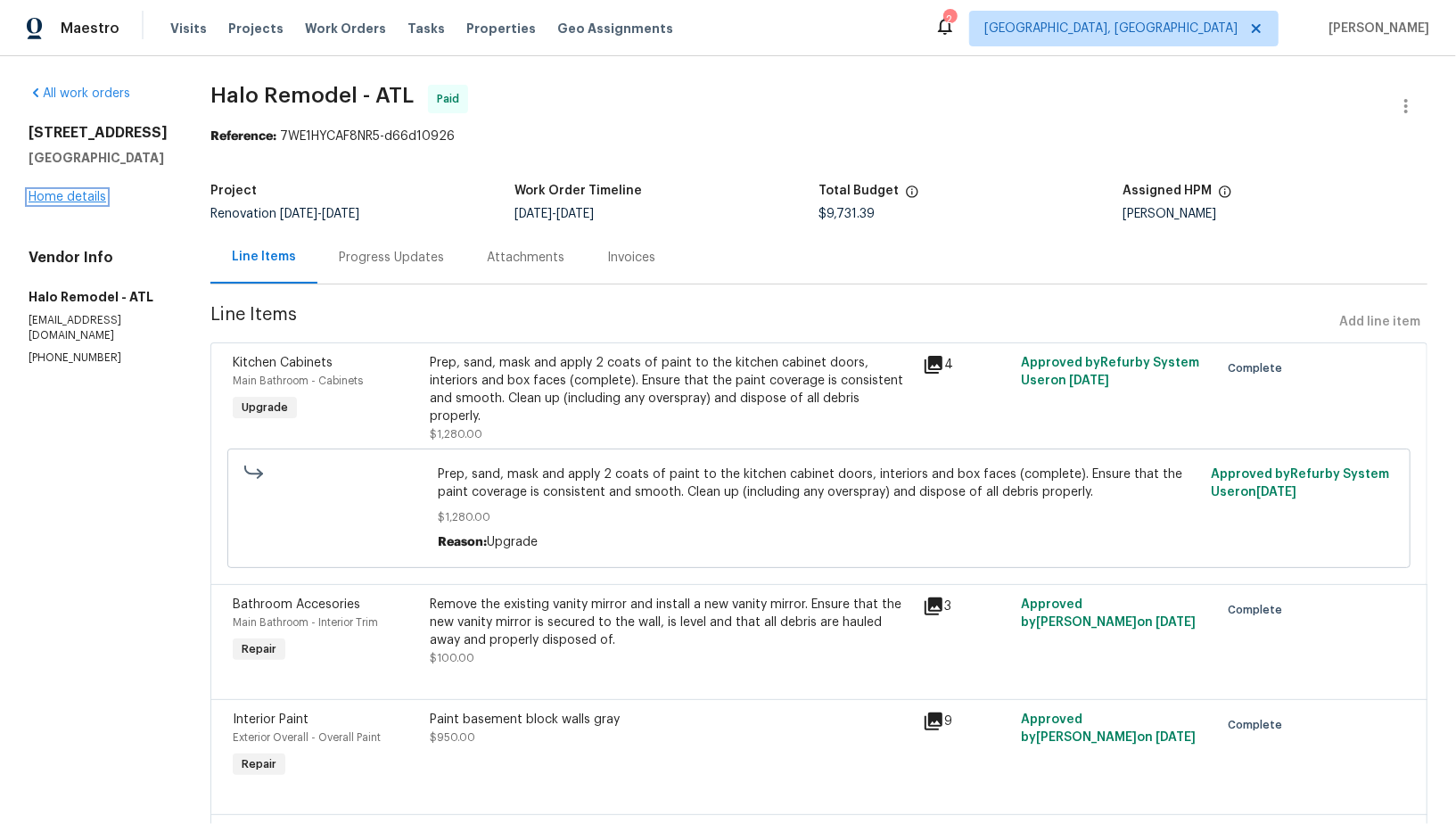
click at [81, 203] on link "Home details" at bounding box center [67, 197] width 78 height 13
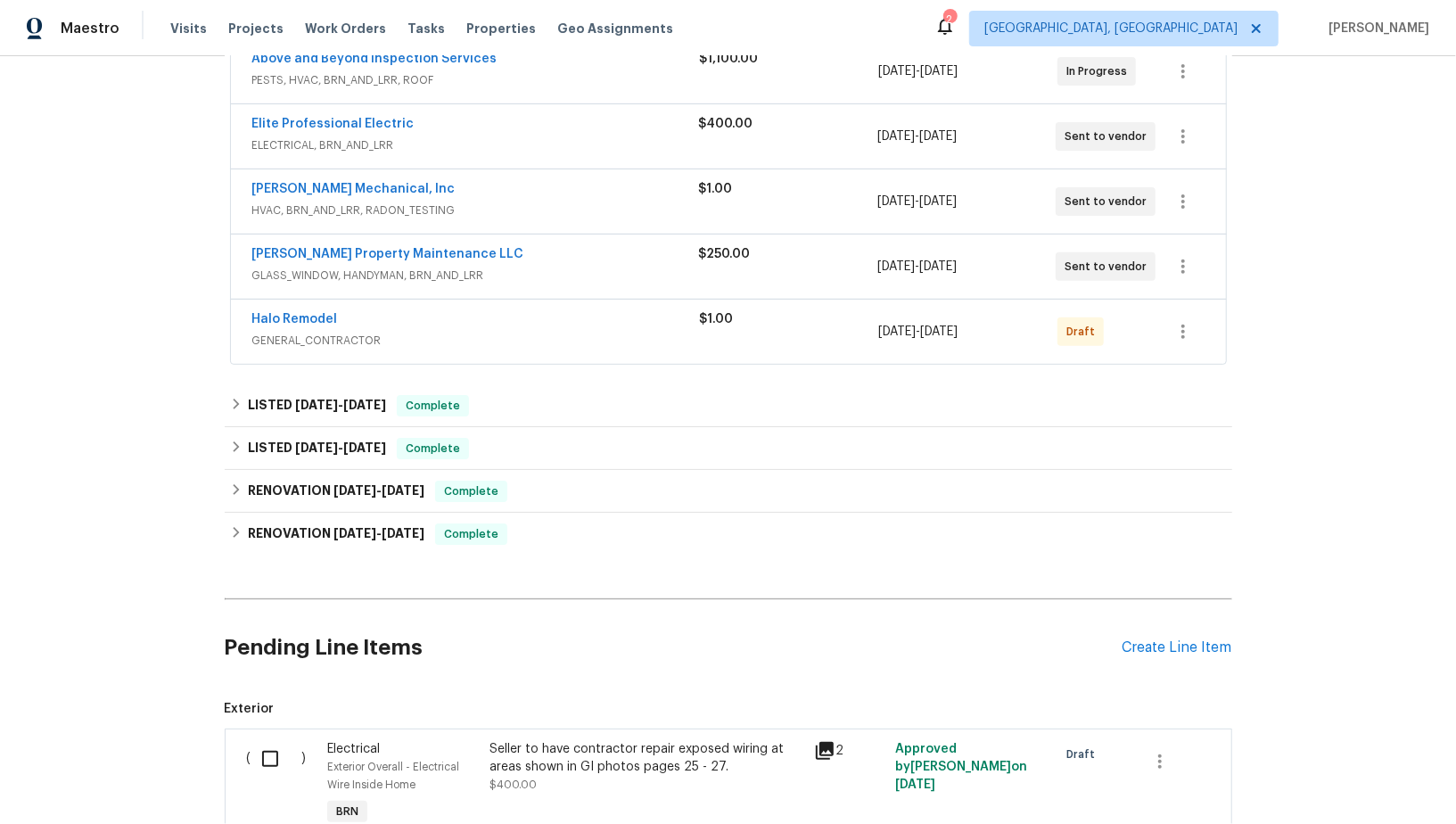
scroll to position [372, 0]
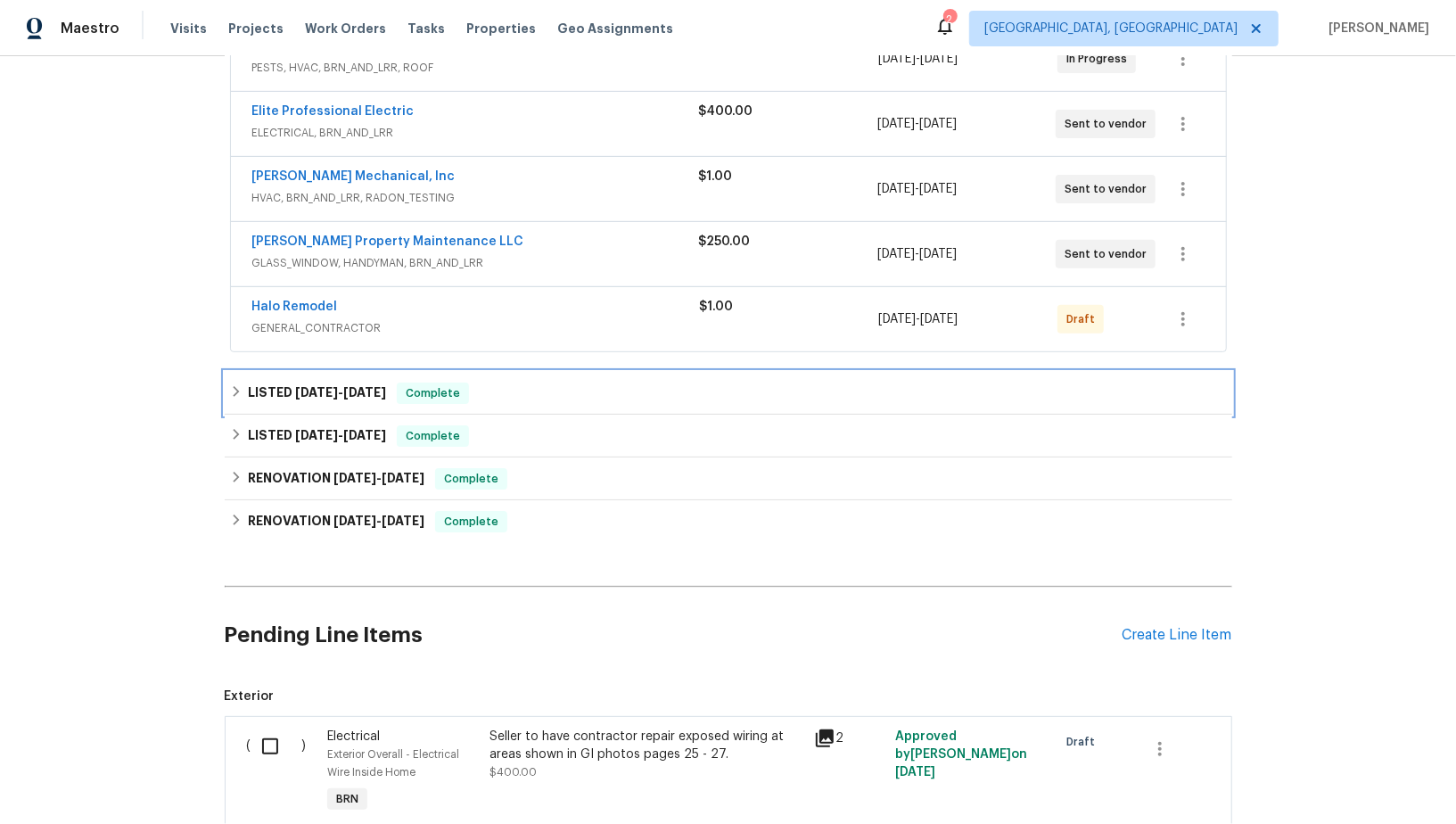
click at [233, 394] on div "LISTED 8/7/25 - 8/11/25 Complete" at bounding box center [729, 393] width 997 height 22
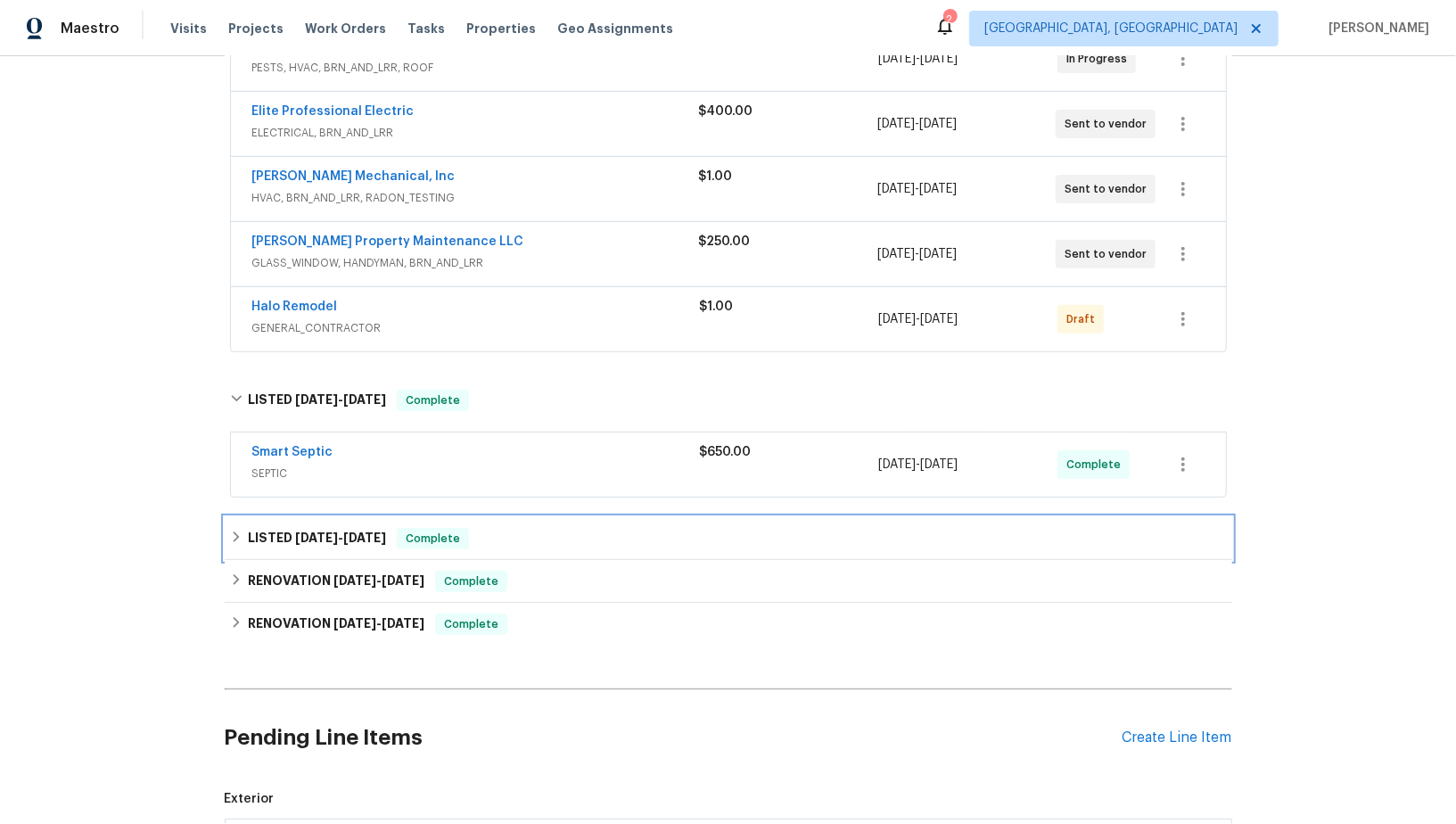
click at [268, 519] on div "LISTED 7/24/25 - 7/29/25 Complete" at bounding box center [728, 538] width 1008 height 42
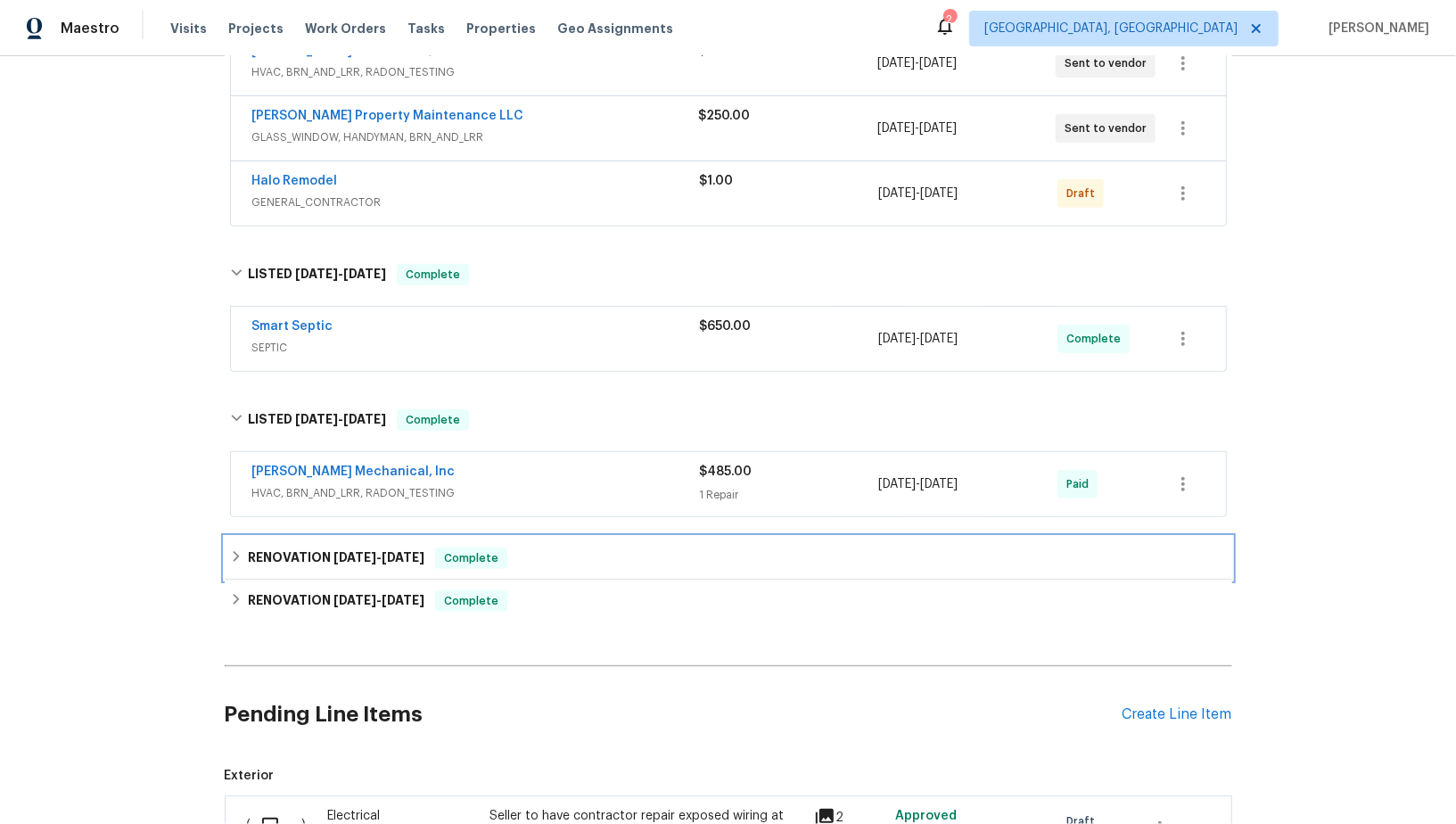
click at [249, 552] on h6 "RENOVATION 4/29/25 - 4/30/25" at bounding box center [336, 559] width 176 height 22
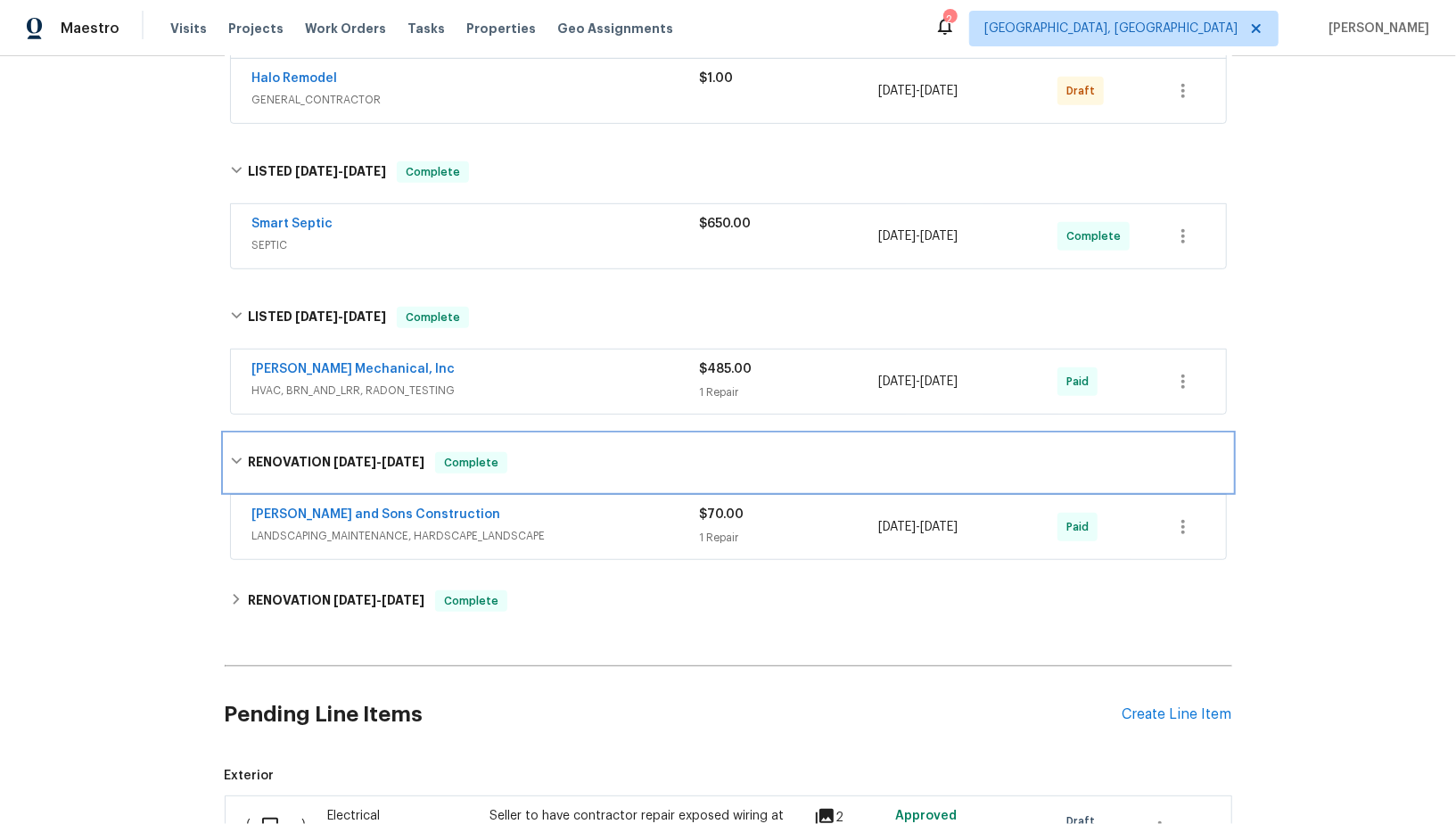
scroll to position [639, 0]
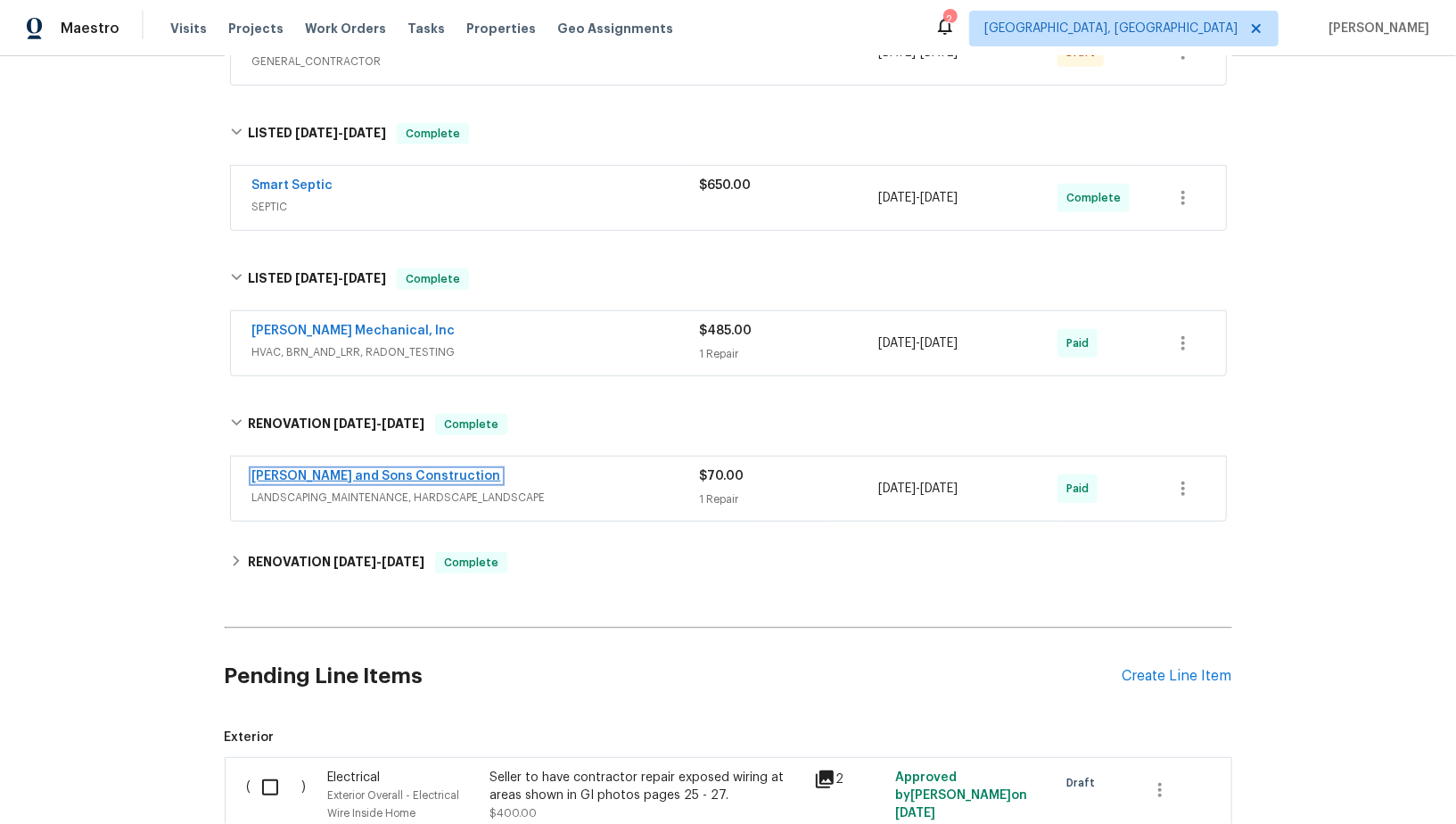
click at [326, 470] on link "[PERSON_NAME] and Sons Construction" at bounding box center [376, 476] width 249 height 13
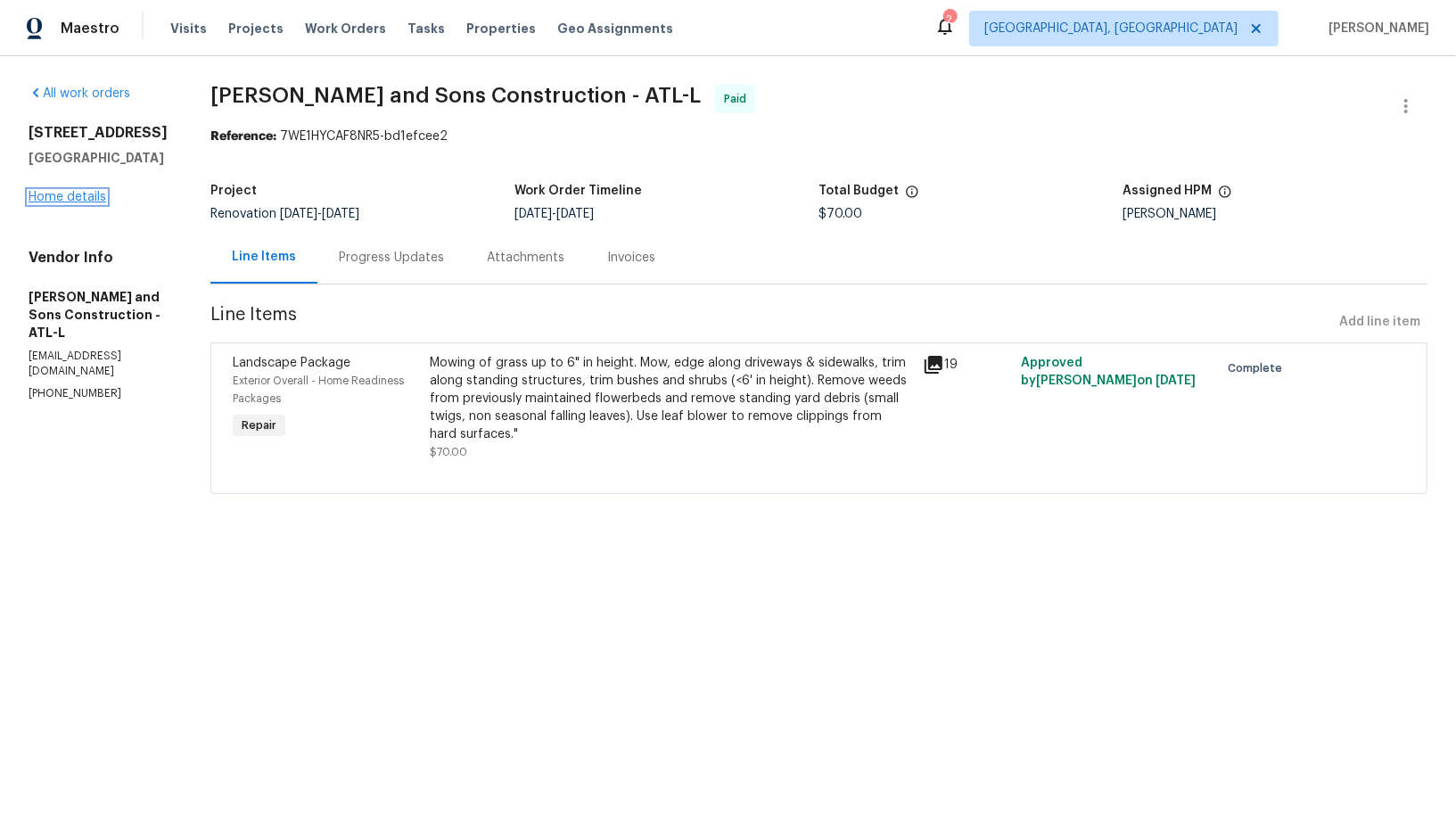
click at [69, 203] on link "Home details" at bounding box center [67, 197] width 78 height 13
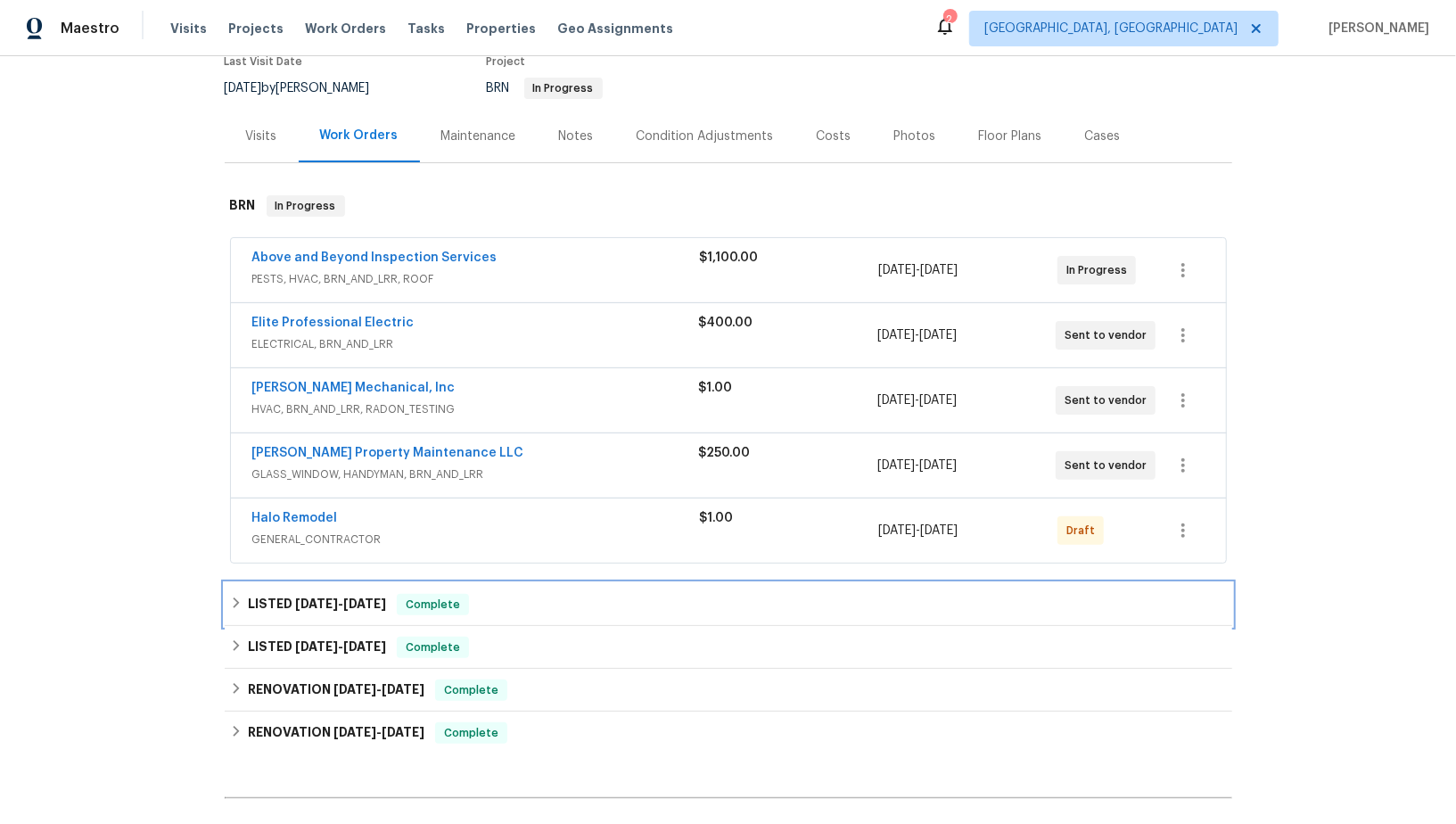
click at [250, 594] on h6 "LISTED 8/7/25 - 8/11/25" at bounding box center [317, 605] width 138 height 22
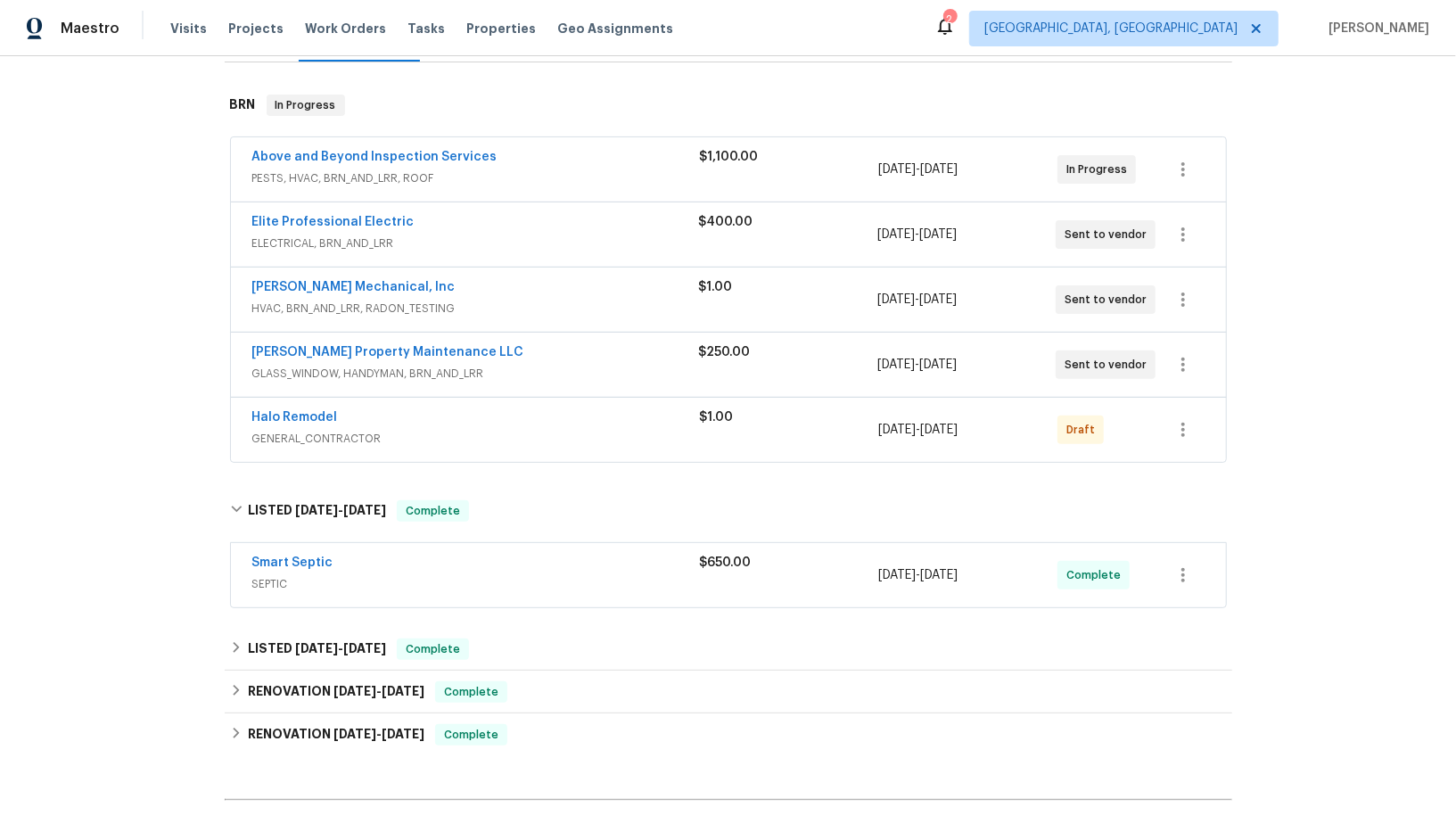
click at [222, 632] on div "Back to all projects 4246 Chestnut Grove Ln, Austell, GA 30106 3 Beds | 1 1/2 B…" at bounding box center [728, 440] width 1456 height 768
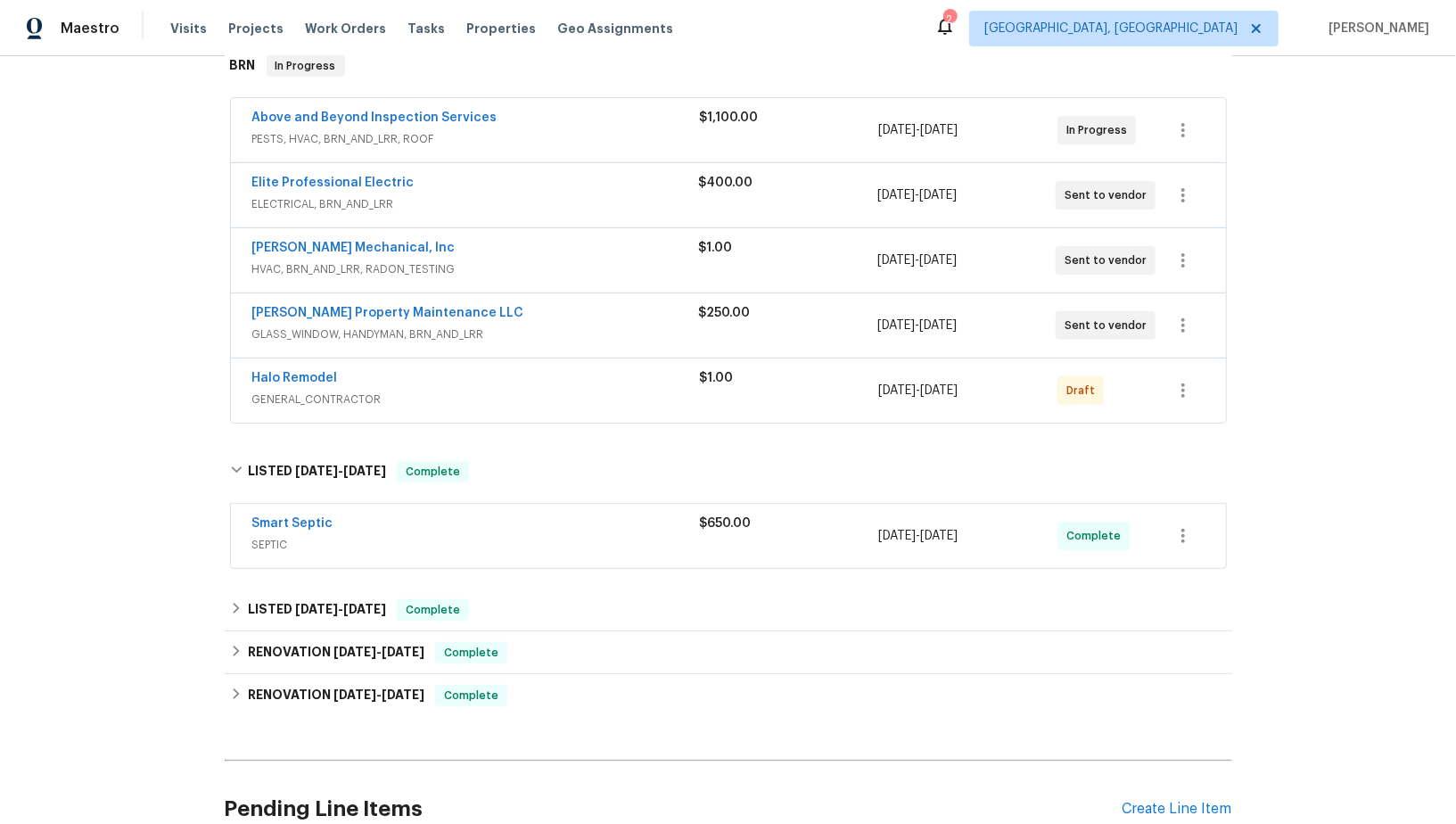
scroll to position [326, 0]
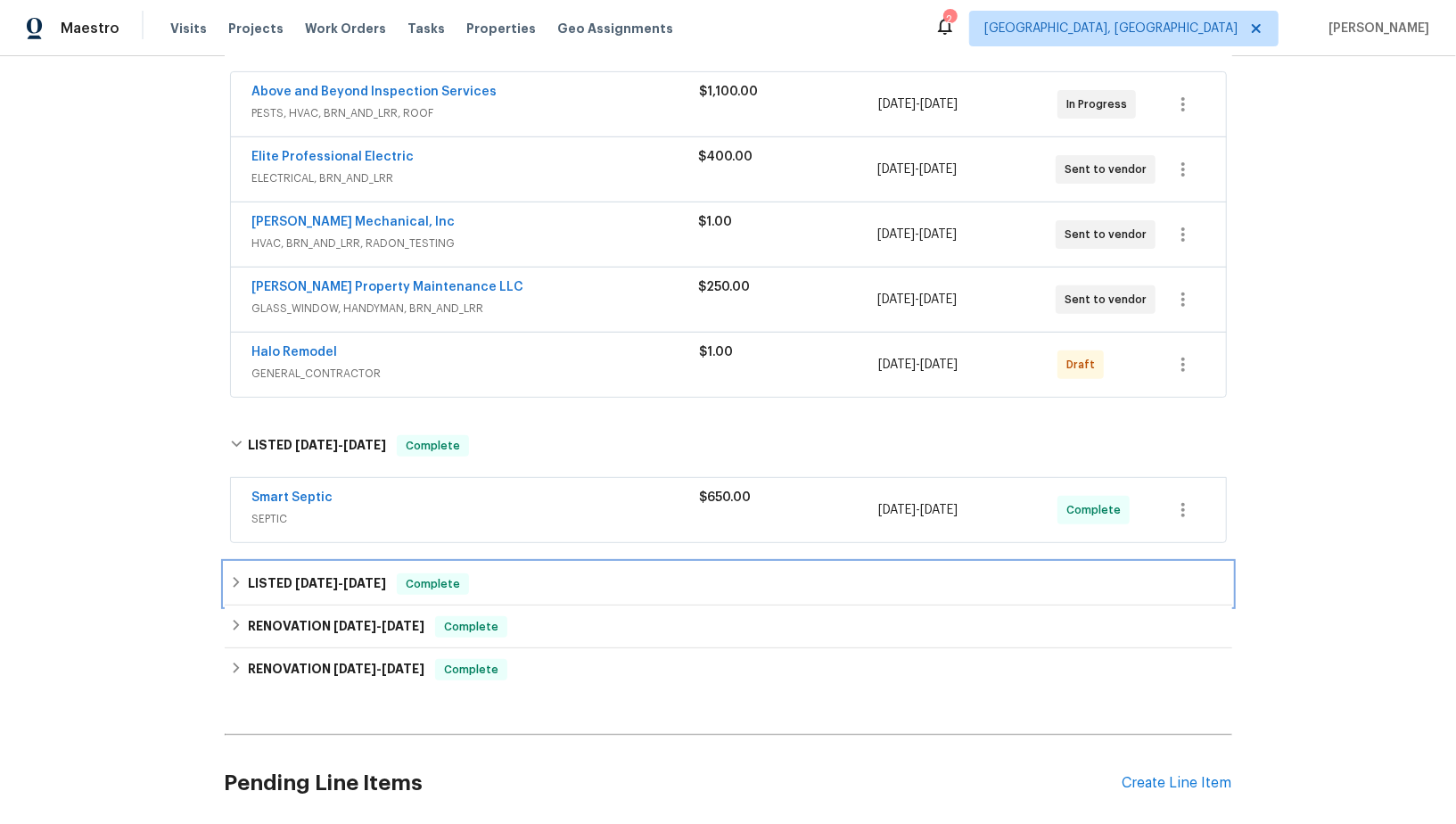
click at [255, 592] on div "LISTED 7/24/25 - 7/29/25 Complete" at bounding box center [728, 584] width 1008 height 42
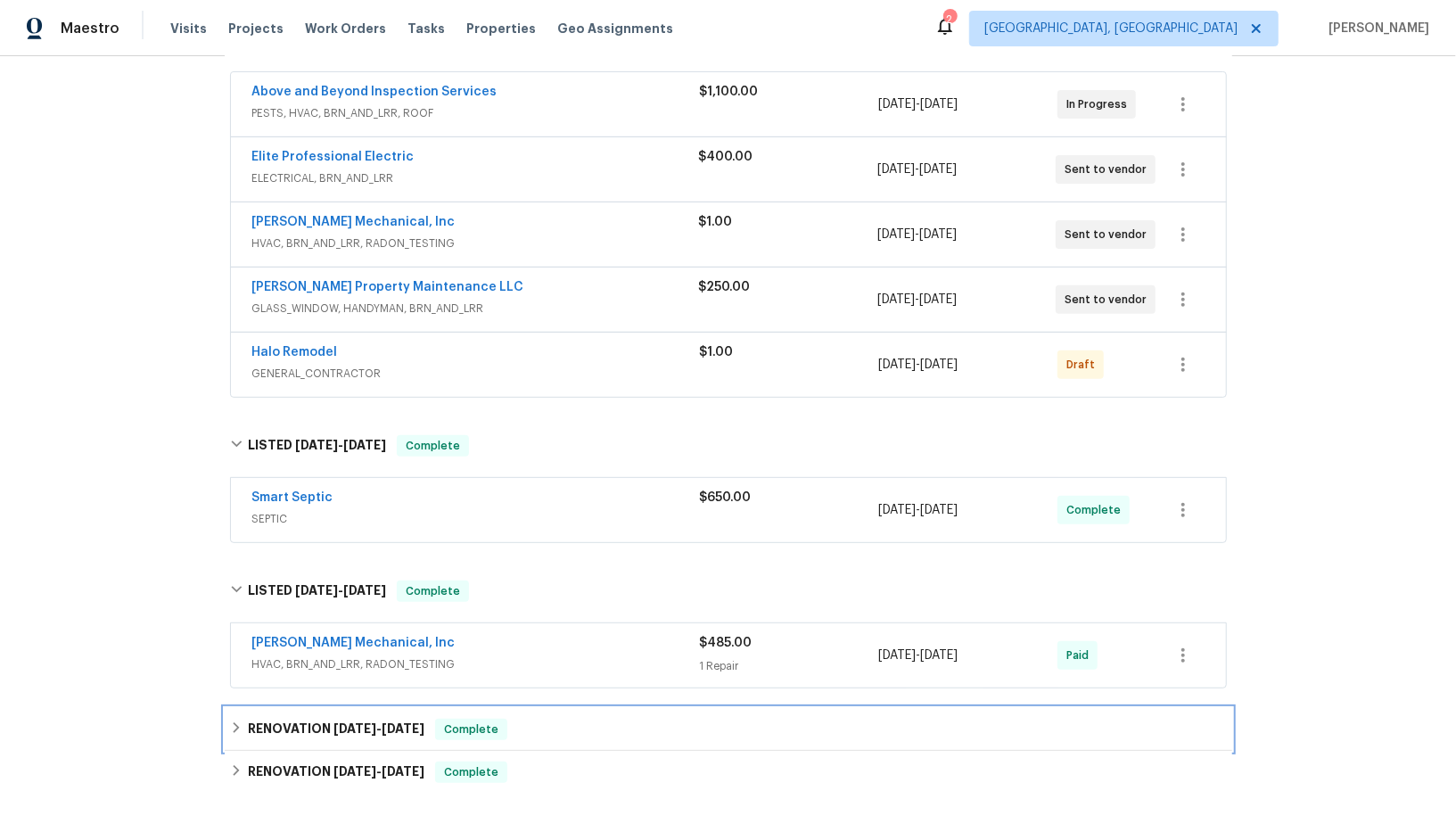
click at [238, 711] on div "RENOVATION 4/29/25 - 4/30/25 Complete" at bounding box center [728, 729] width 1008 height 42
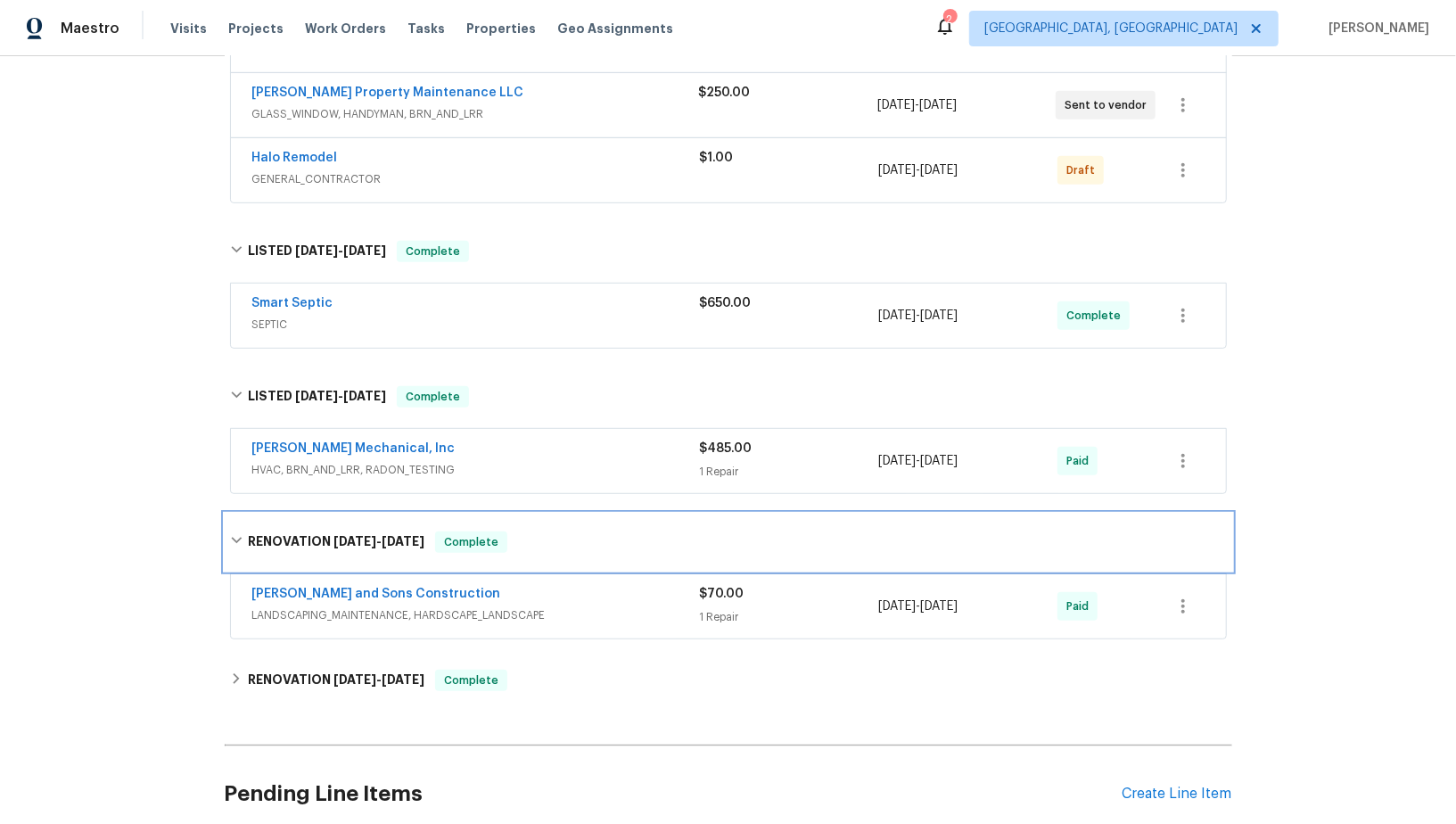
scroll to position [564, 0]
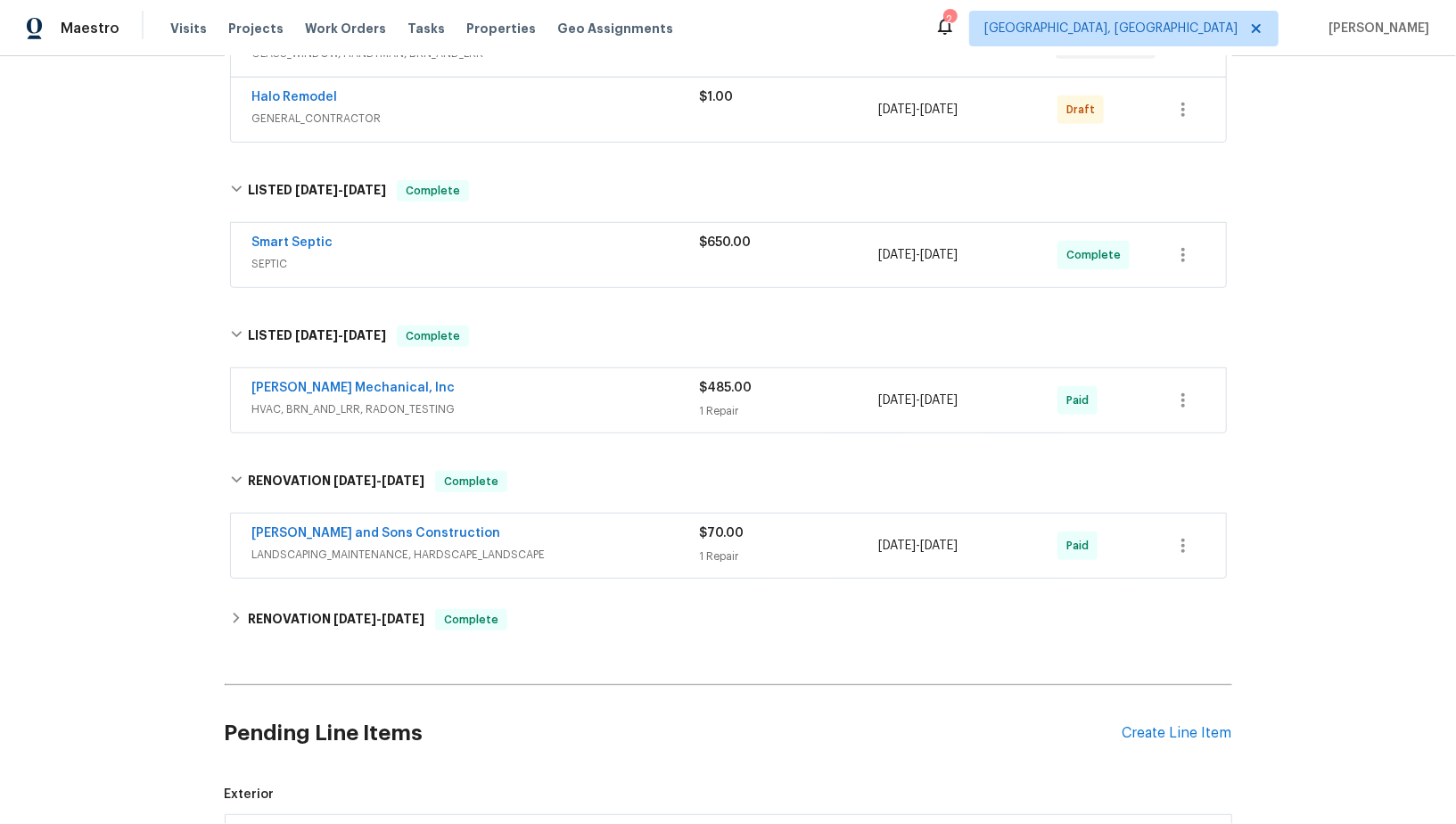
click at [305, 560] on div "Reyes and Sons Construction LANDSCAPING_MAINTENANCE, HARDSCAPE_LANDSCAPE" at bounding box center [476, 545] width 447 height 42
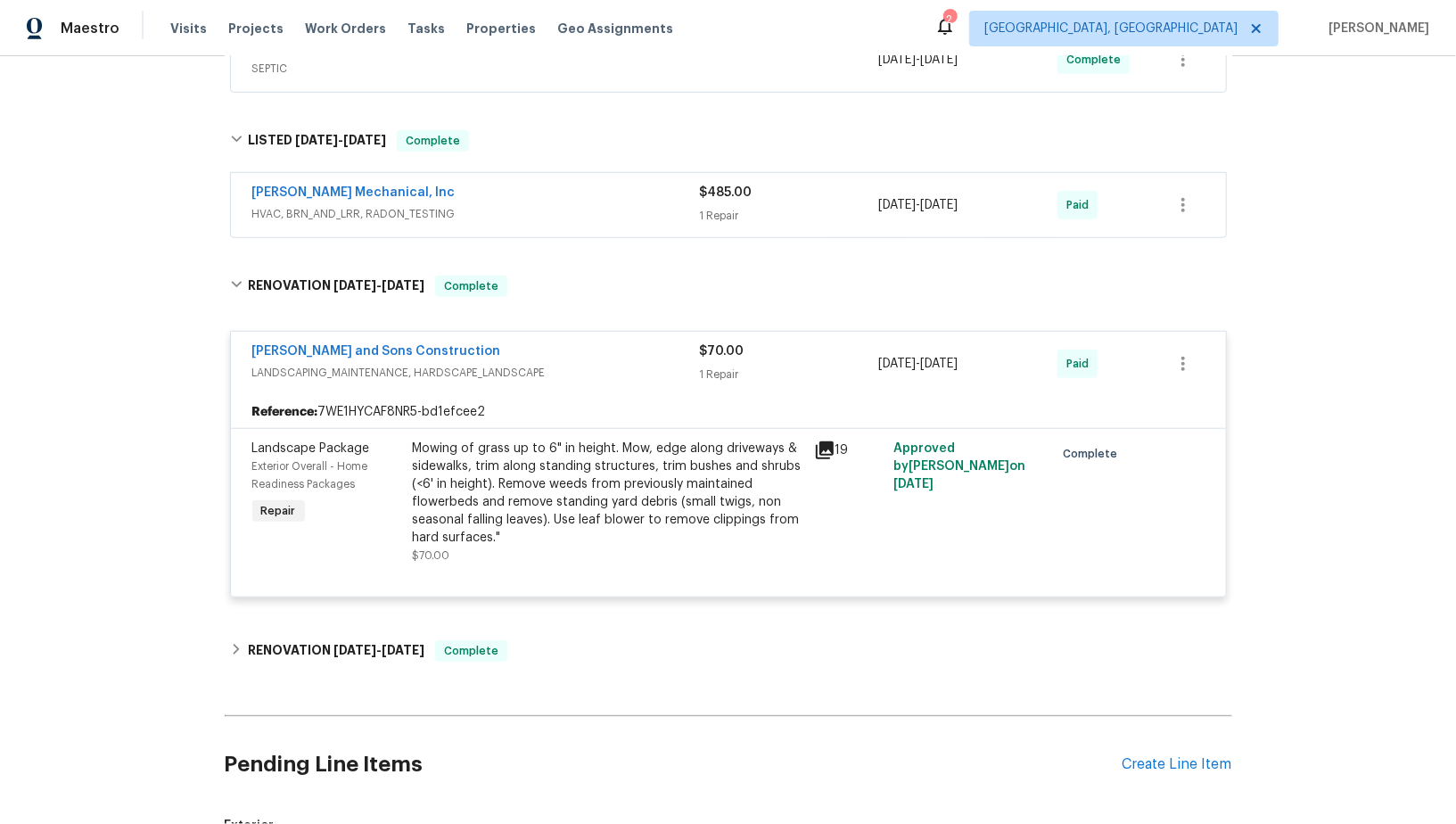
scroll to position [791, 0]
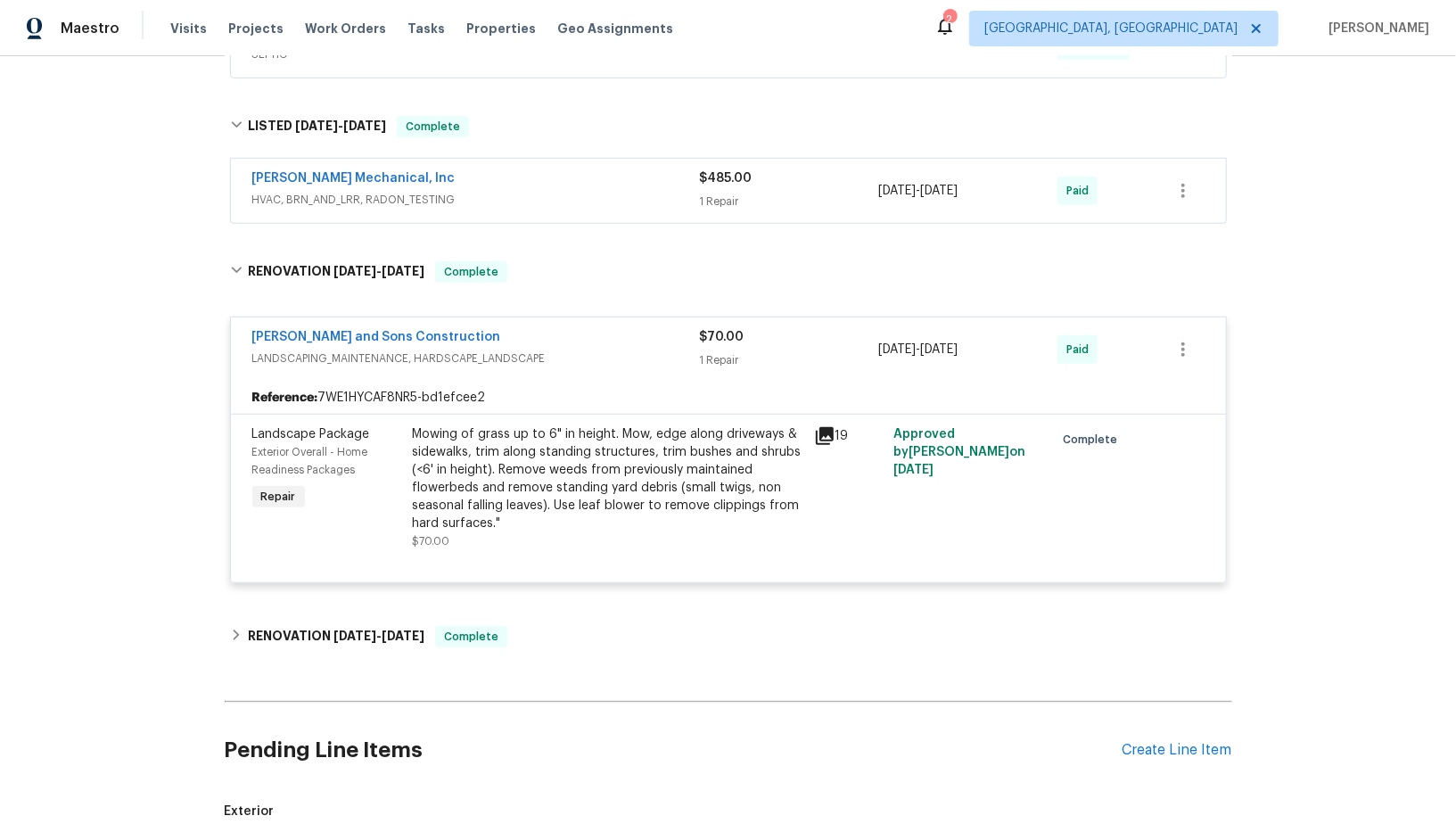
click at [291, 196] on span "HVAC, BRN_AND_LRR, RADON_TESTING" at bounding box center [476, 200] width 447 height 18
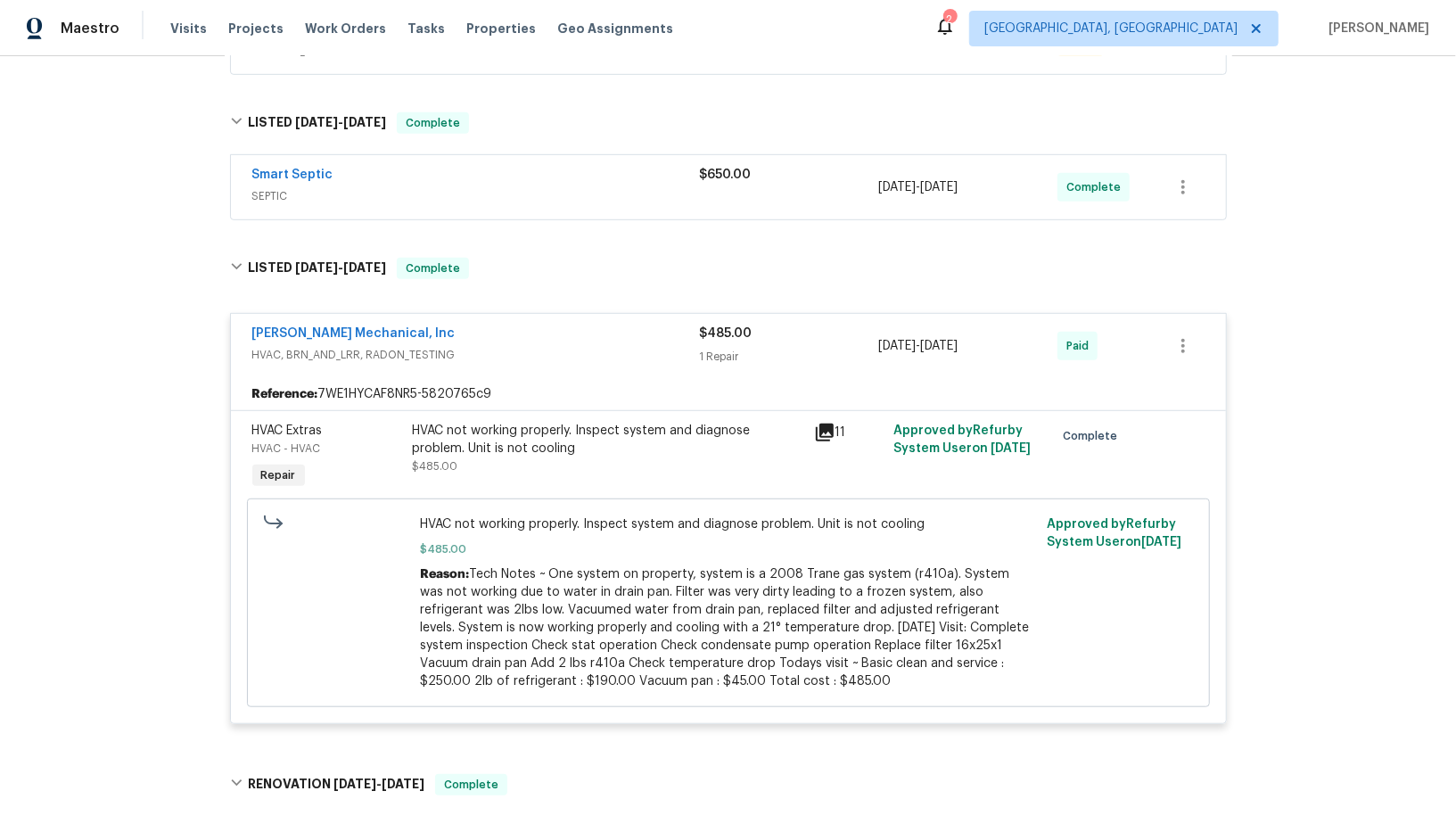
scroll to position [637, 0]
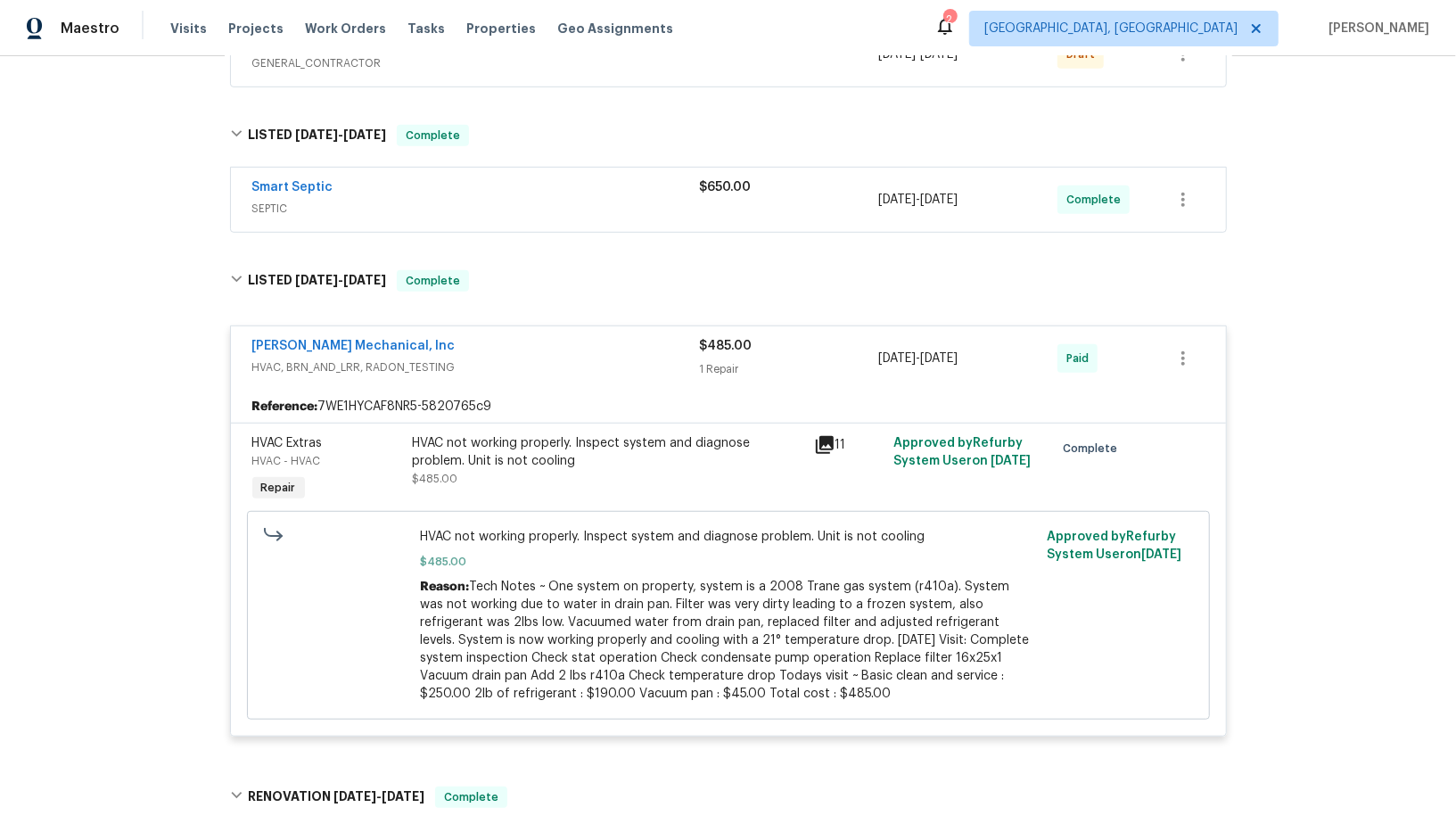
click at [328, 193] on div "Smart Septic" at bounding box center [476, 189] width 447 height 22
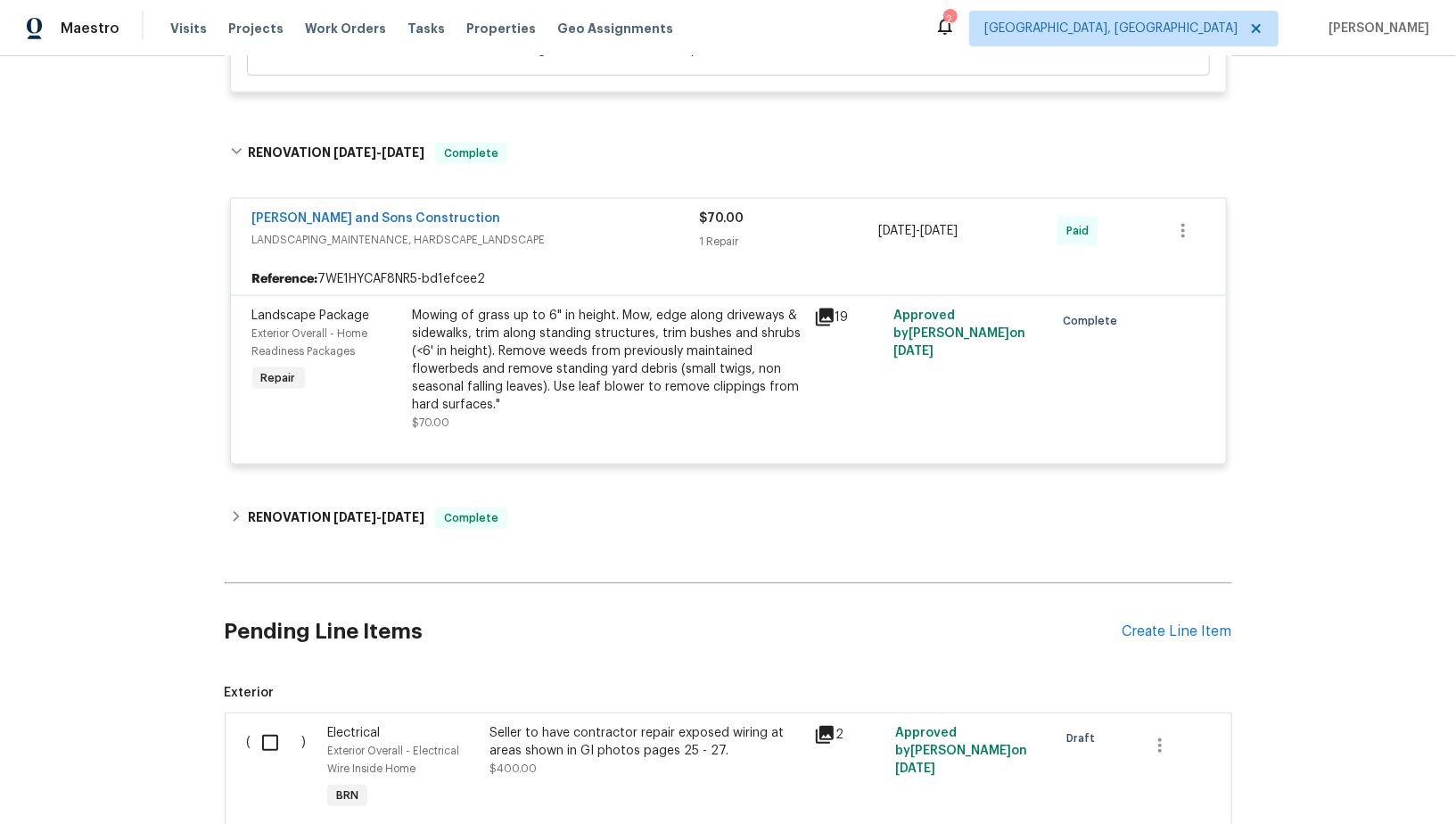
scroll to position [1681, 0]
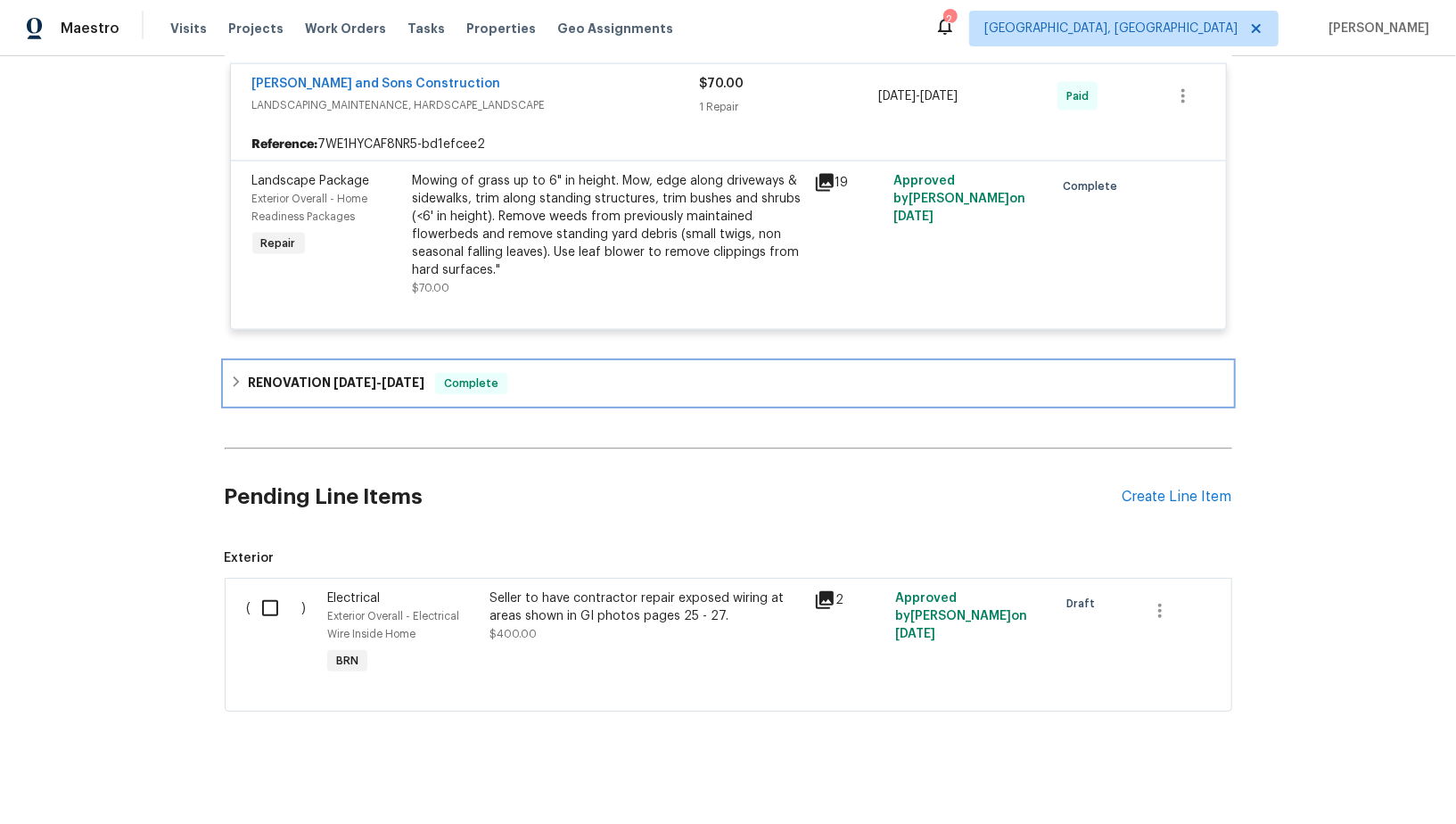
click at [237, 390] on div "RENOVATION 3/24/25 - 4/15/25 Complete" at bounding box center [728, 383] width 1008 height 42
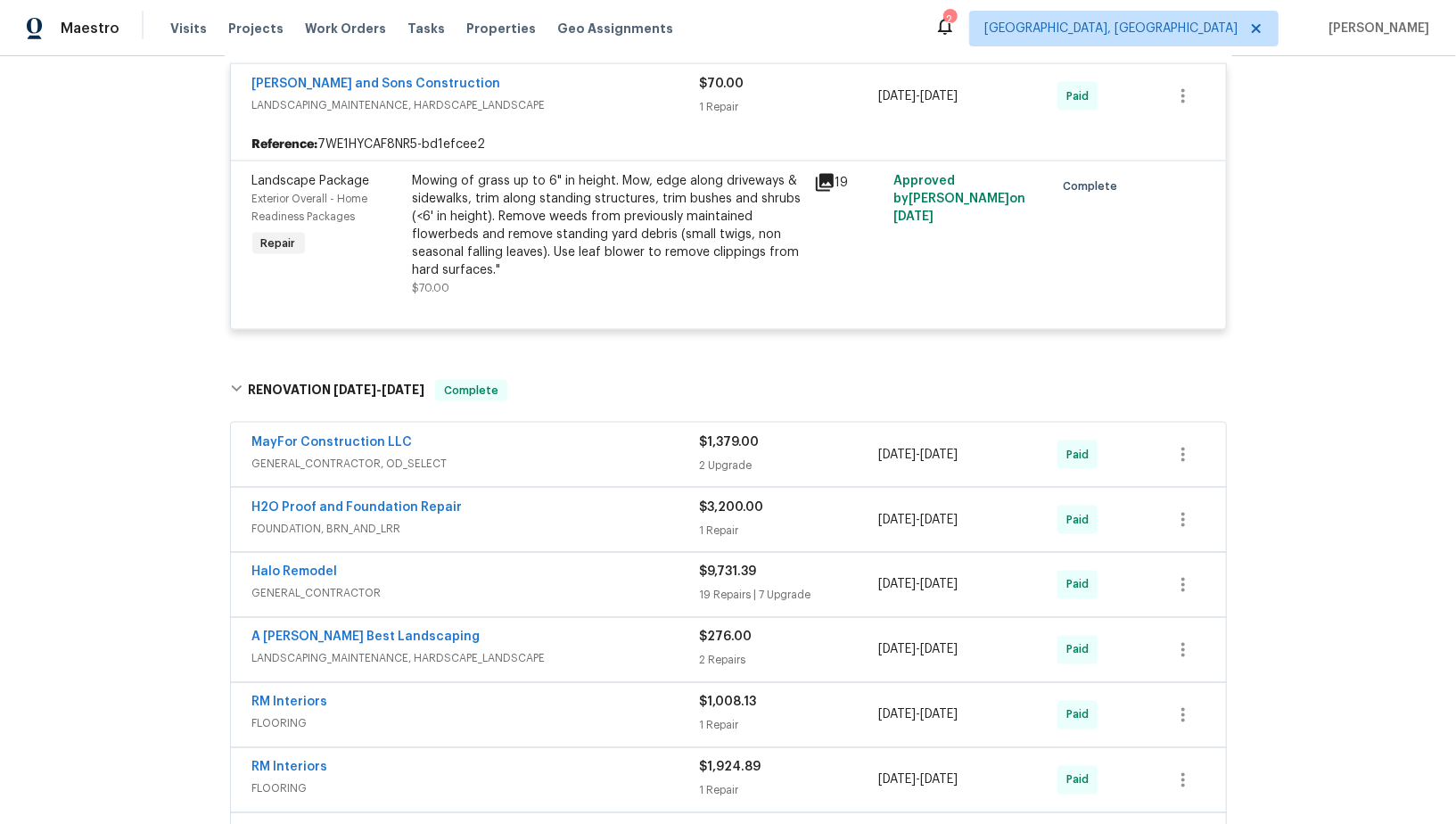
click at [310, 419] on div "MayFor Construction LLC GENERAL_CONTRACTOR, OD_SELECT $1,379.00 2 Upgrade 4/11/…" at bounding box center [728, 723] width 1008 height 609
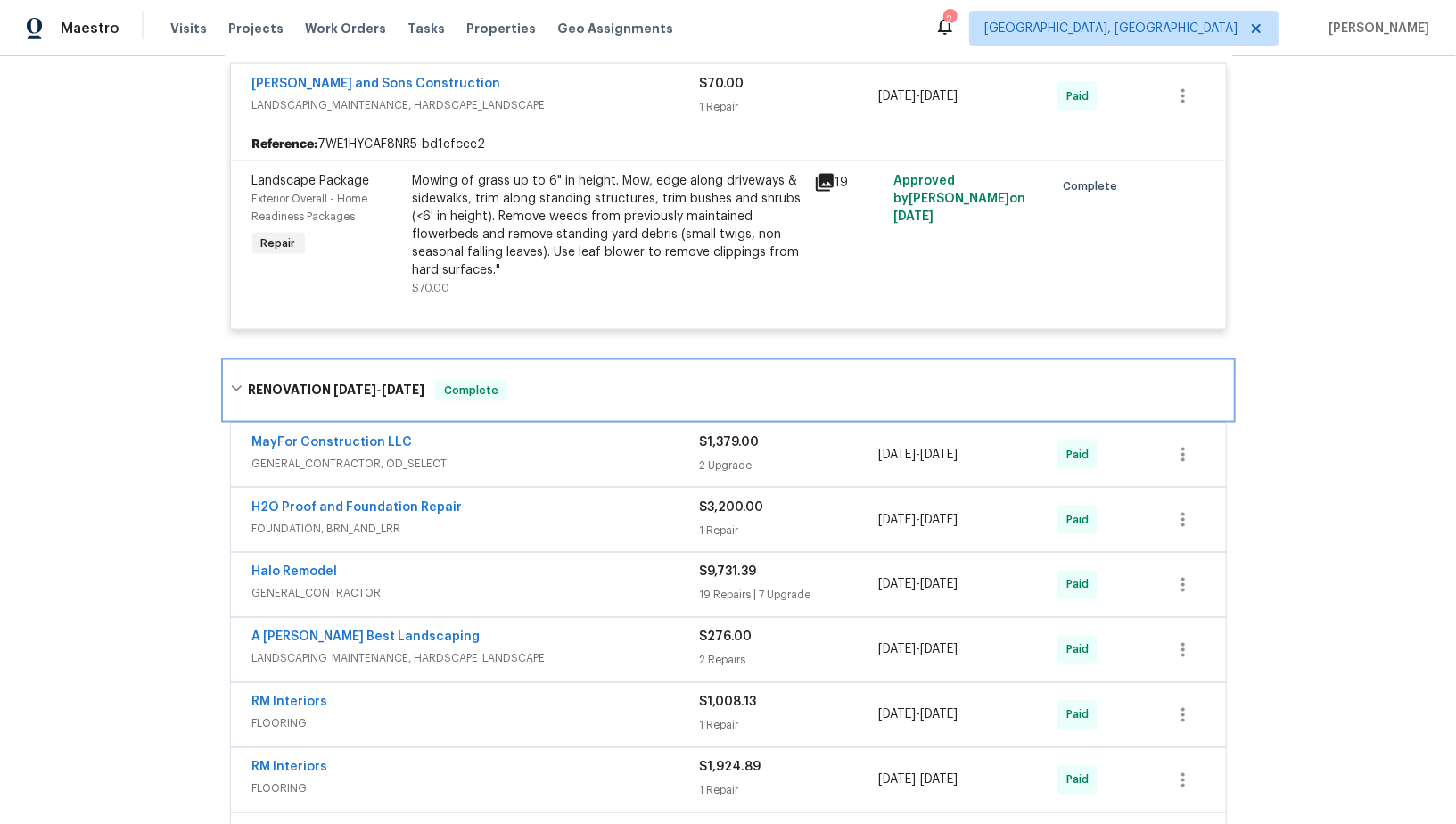
click at [316, 393] on div "RENOVATION 3/24/25 - 4/15/25 Complete" at bounding box center [728, 391] width 1008 height 57
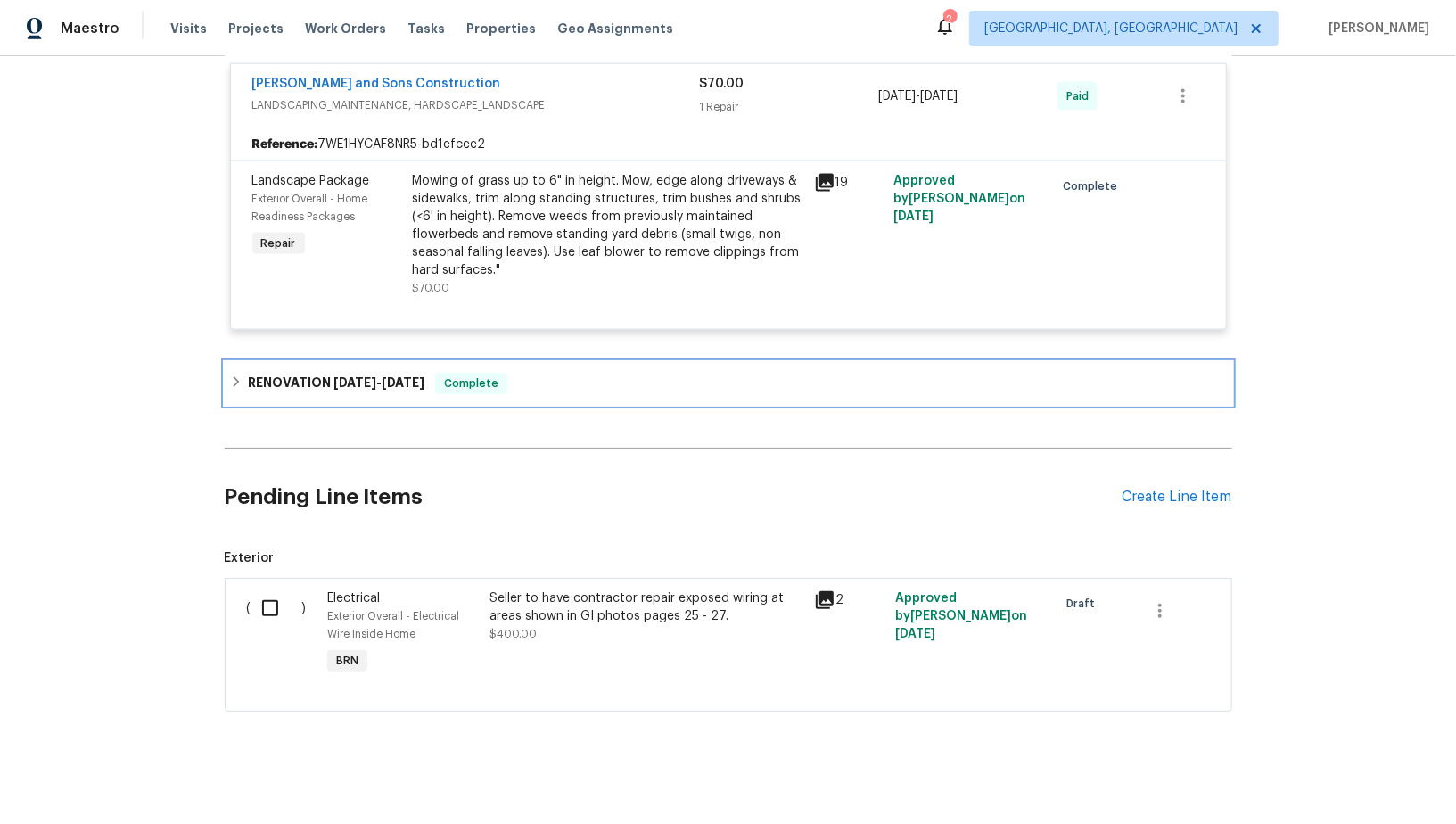
click at [316, 393] on div "RENOVATION 3/24/25 - 4/15/25 Complete" at bounding box center [728, 383] width 1008 height 42
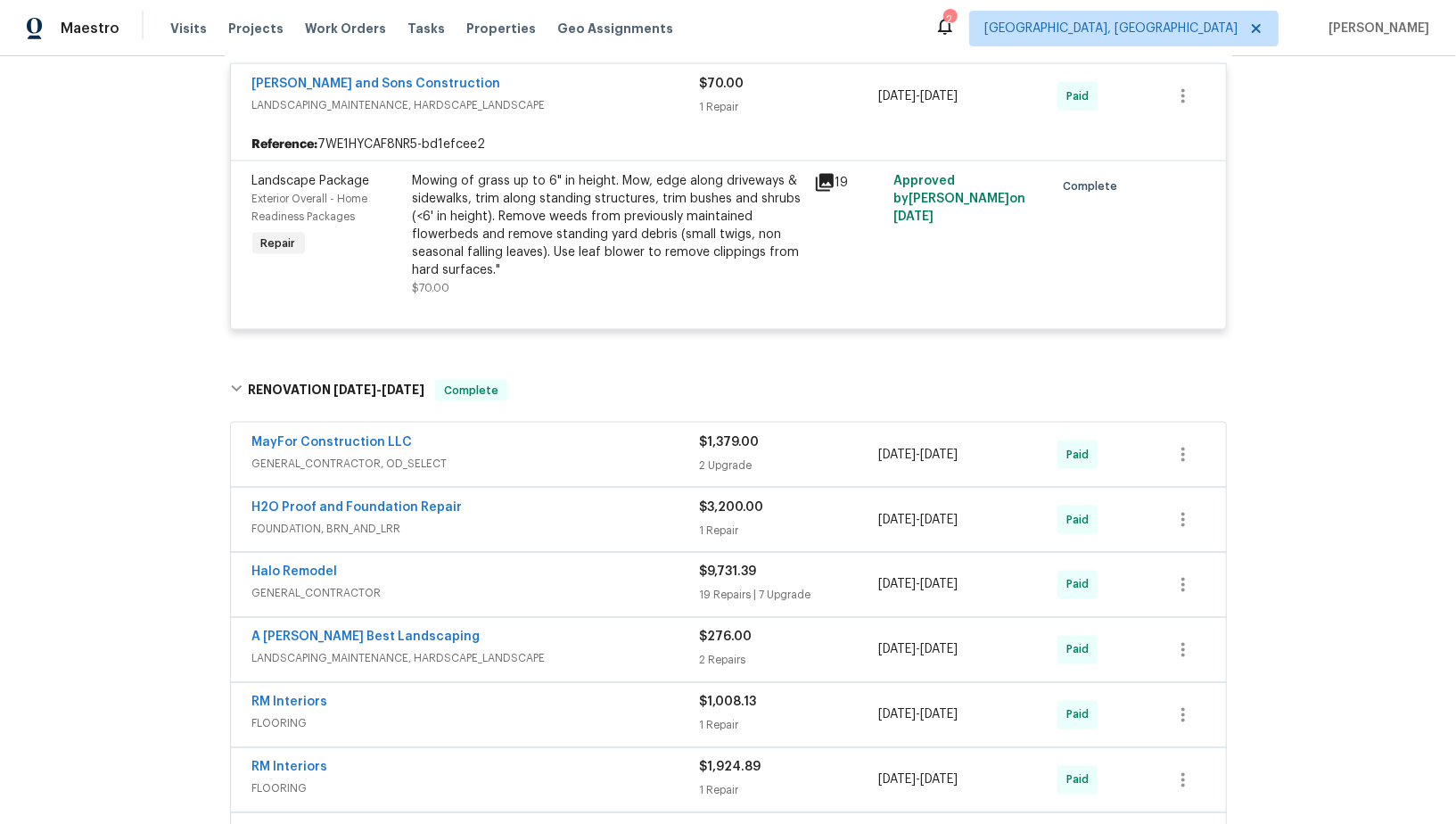
click at [315, 455] on span "GENERAL_CONTRACTOR, OD_SELECT" at bounding box center [476, 464] width 447 height 18
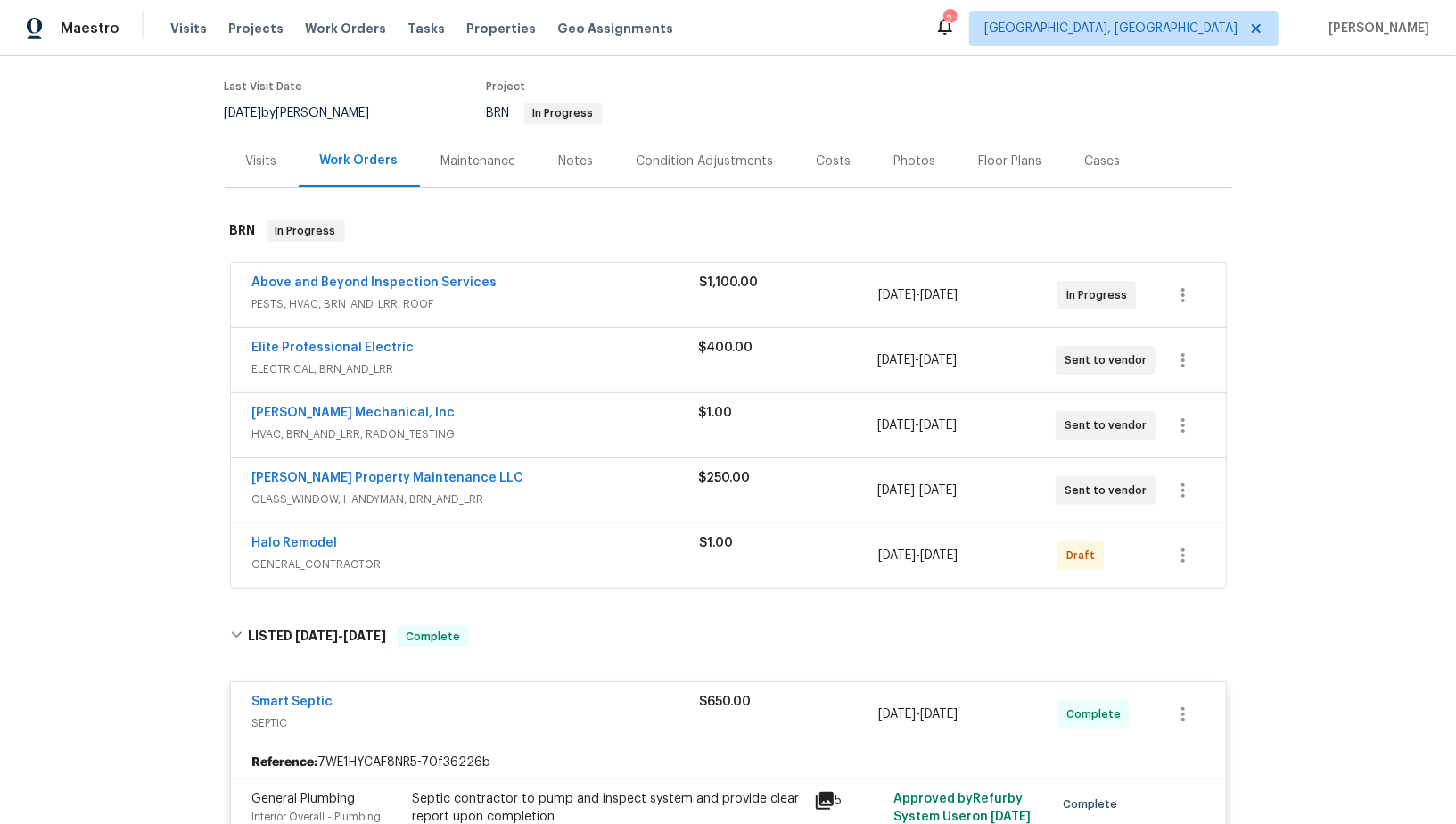
scroll to position [171, 0]
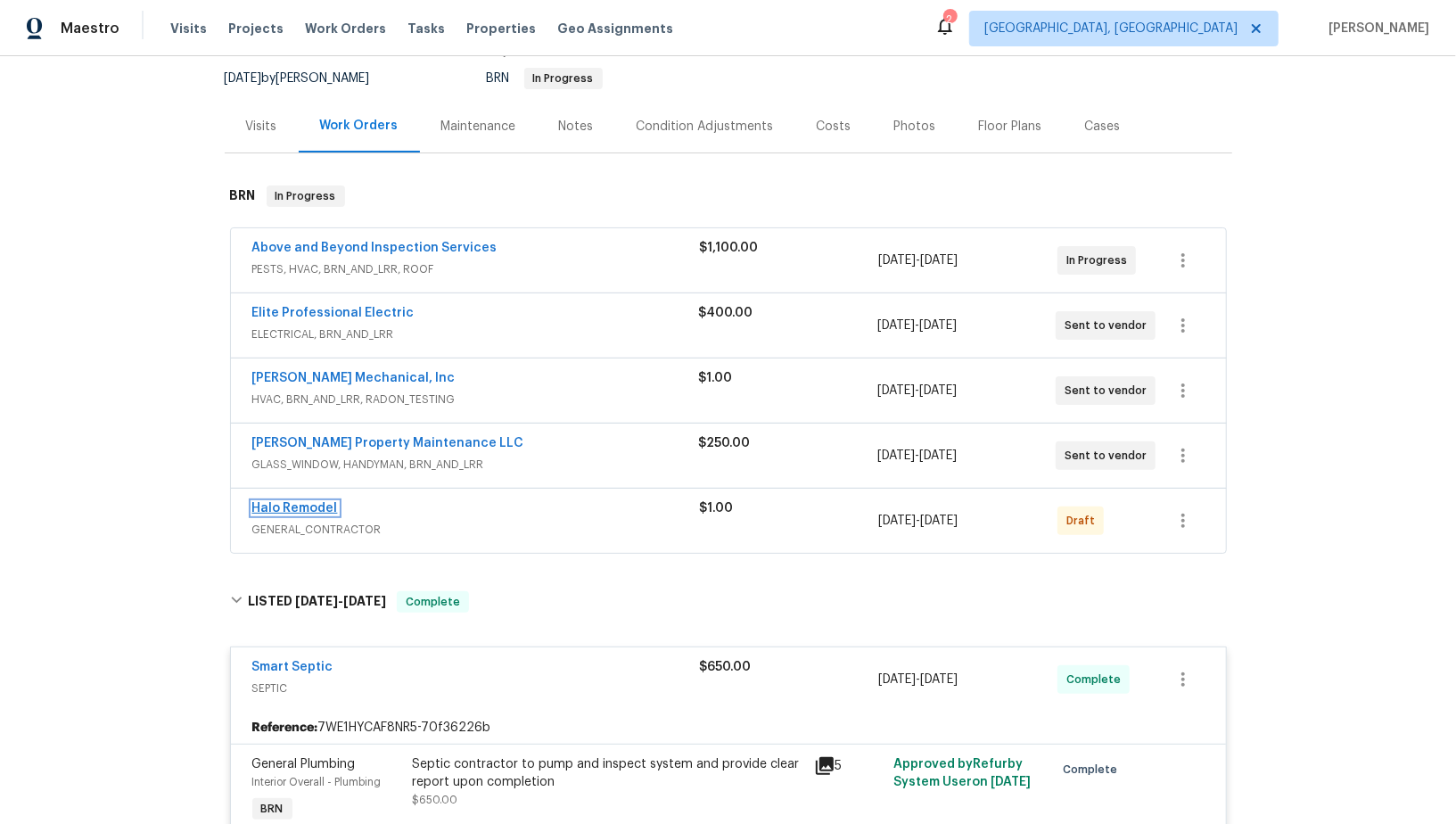
click at [314, 503] on link "Halo Remodel" at bounding box center [295, 509] width 86 height 13
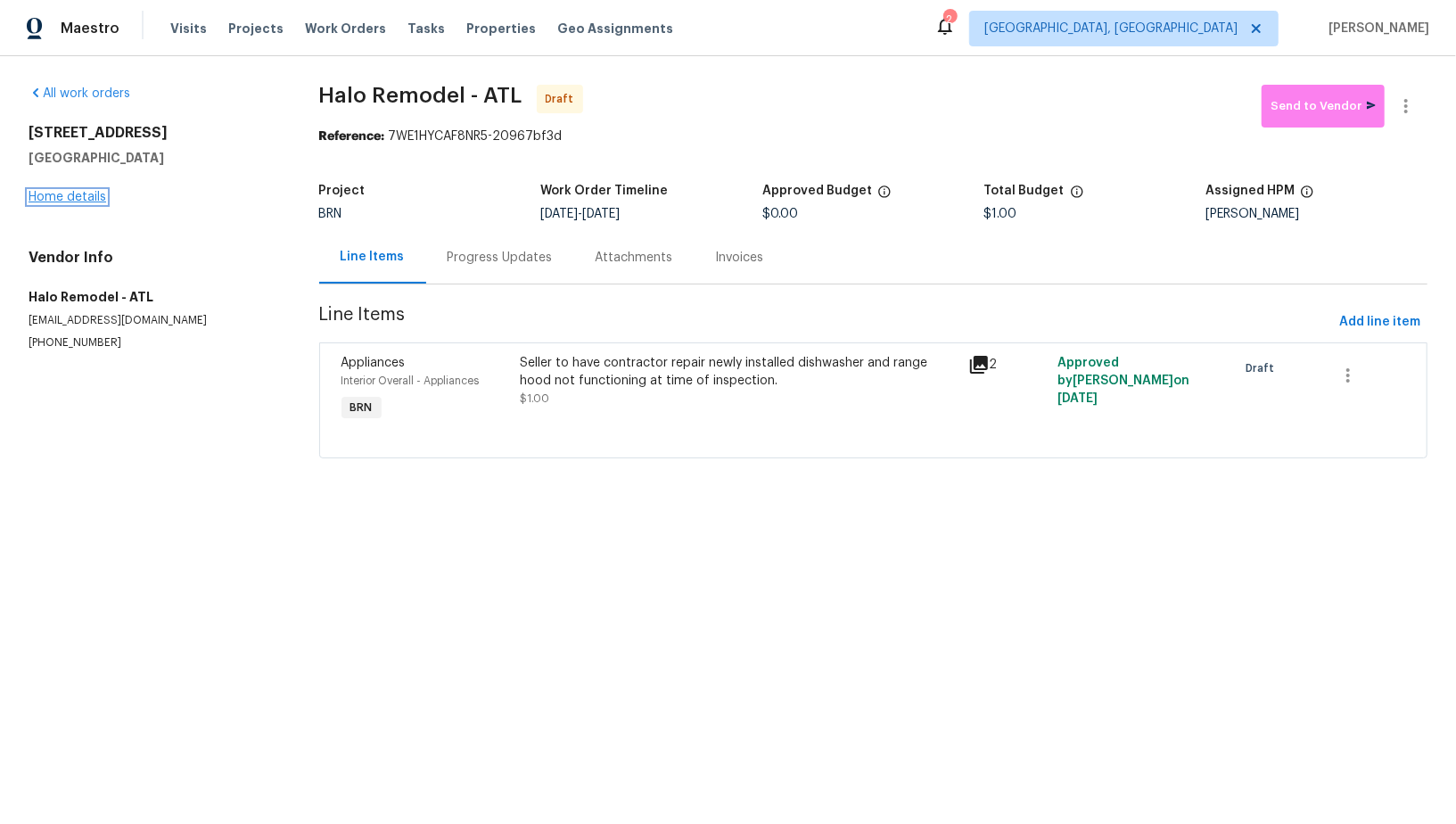
click at [93, 194] on link "Home details" at bounding box center [67, 197] width 78 height 13
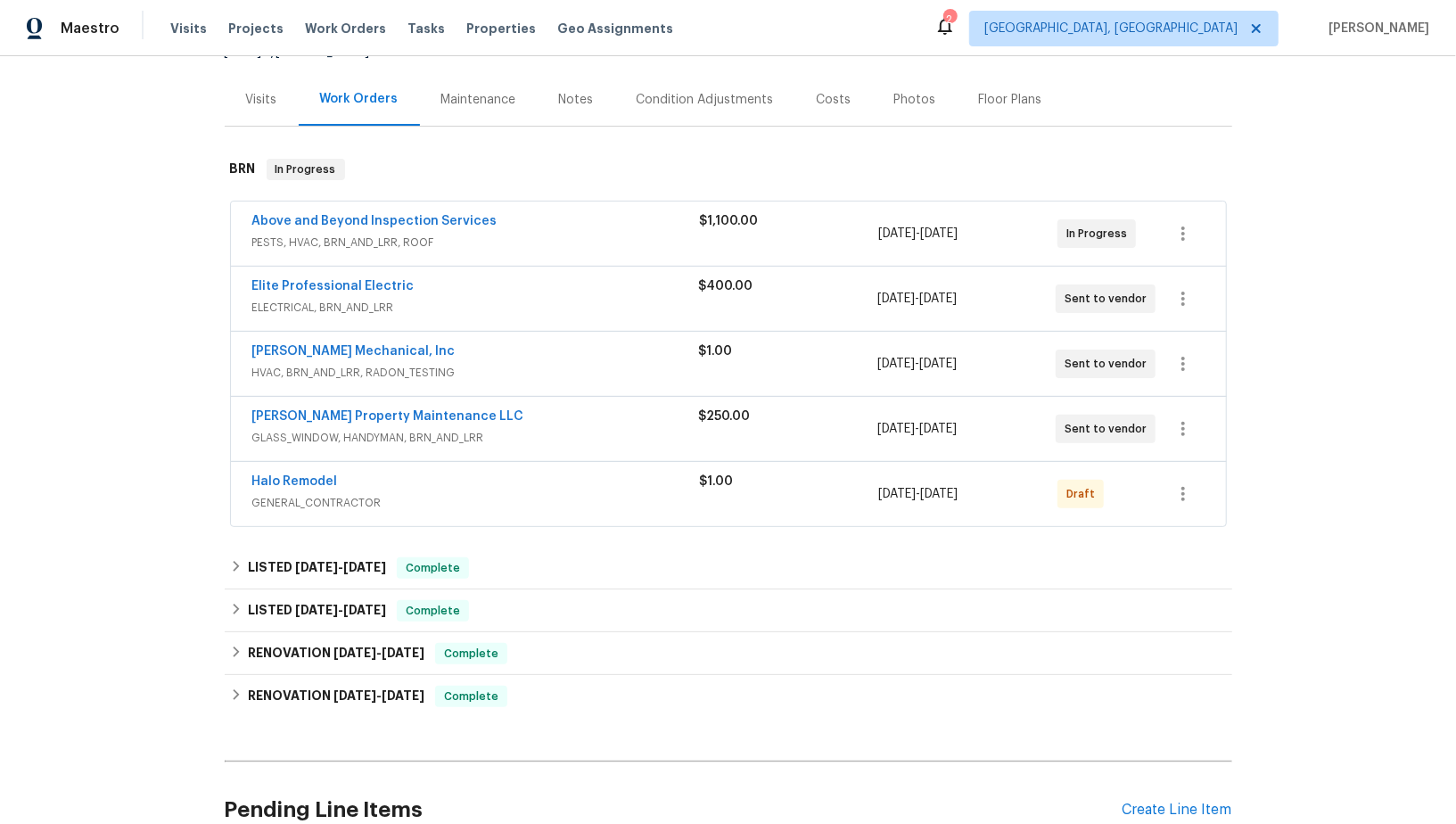
scroll to position [513, 0]
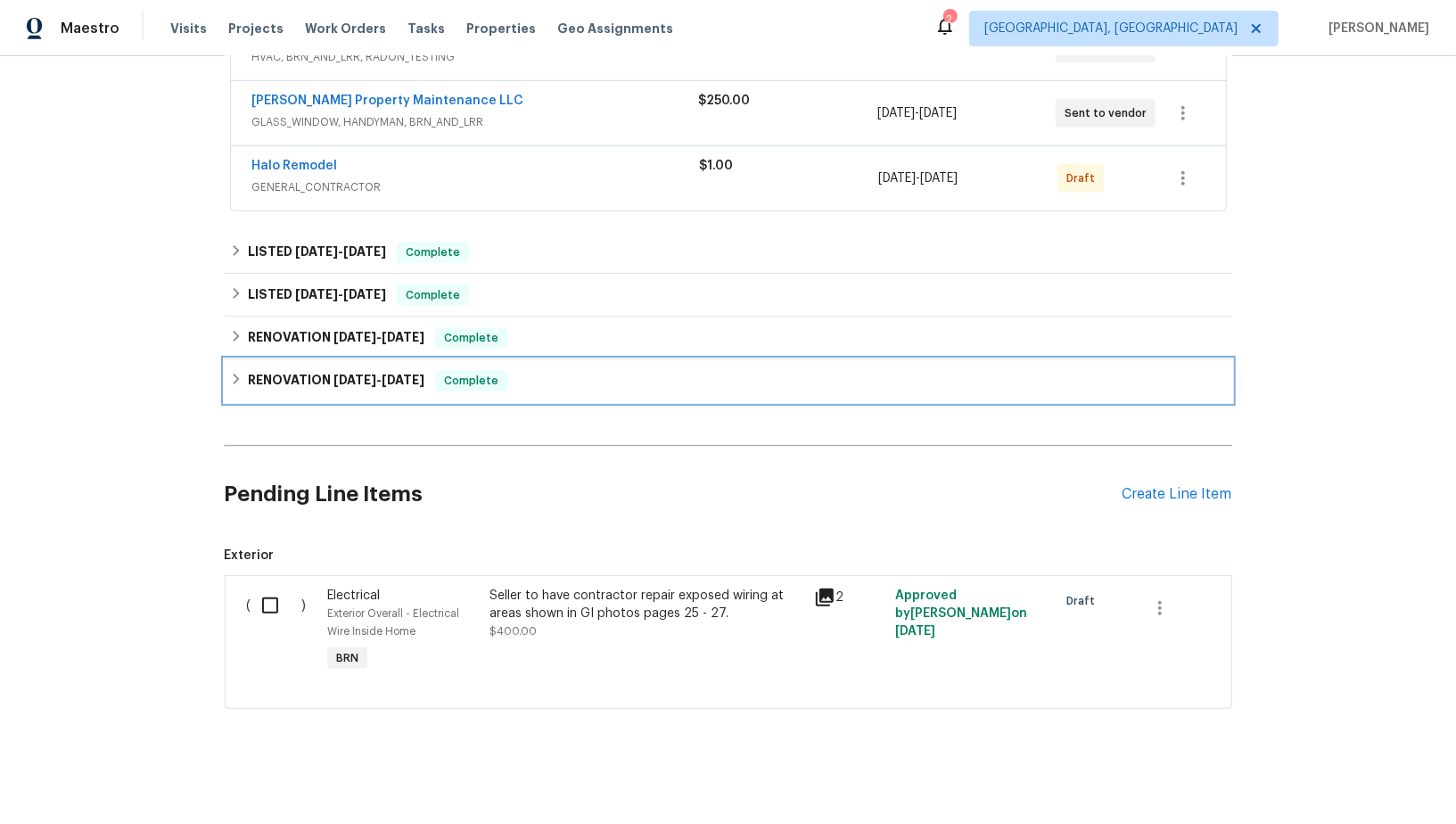
click at [245, 385] on div "RENOVATION 3/24/25 - 4/15/25 Complete" at bounding box center [729, 381] width 997 height 22
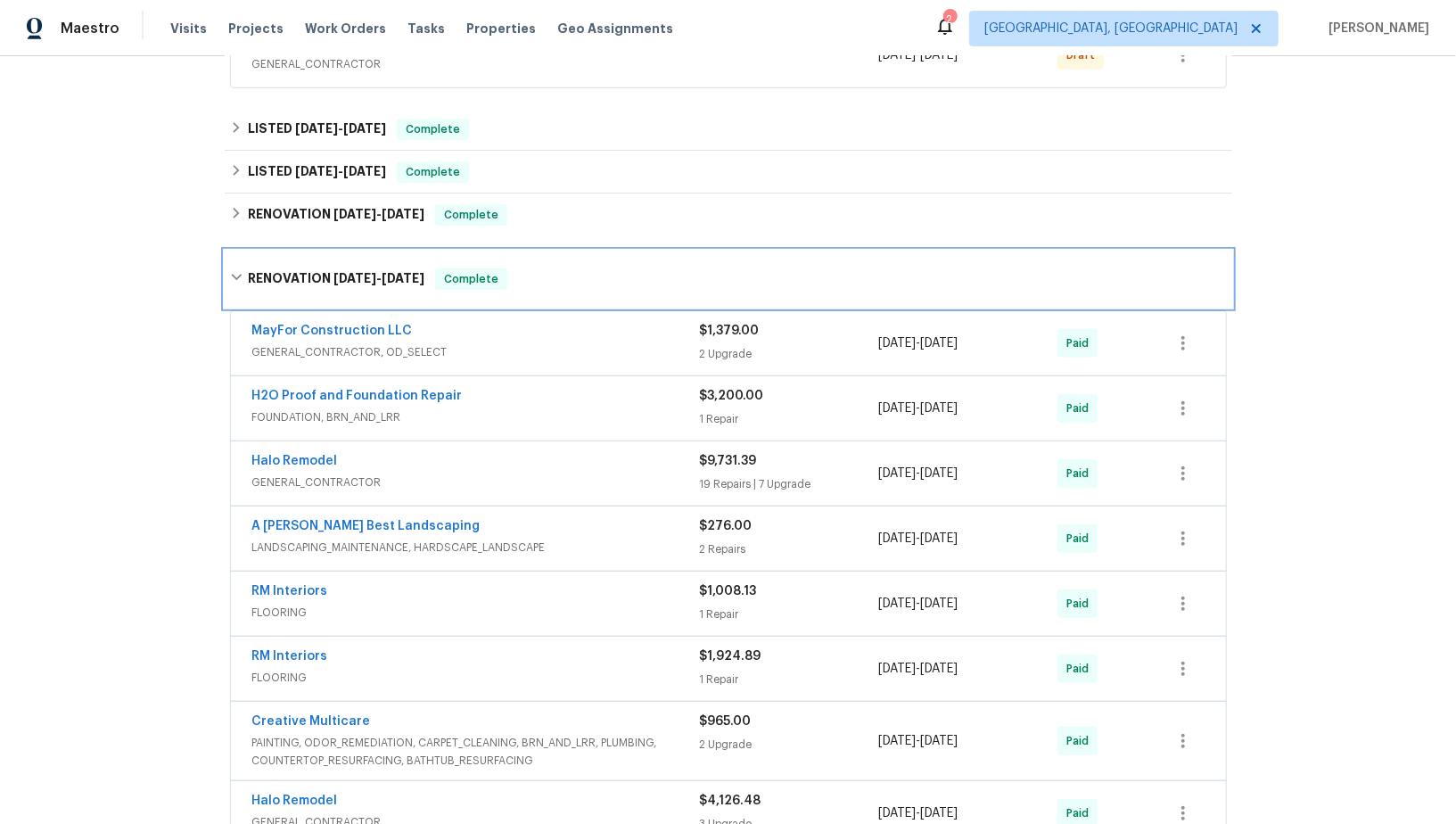
scroll to position [645, 0]
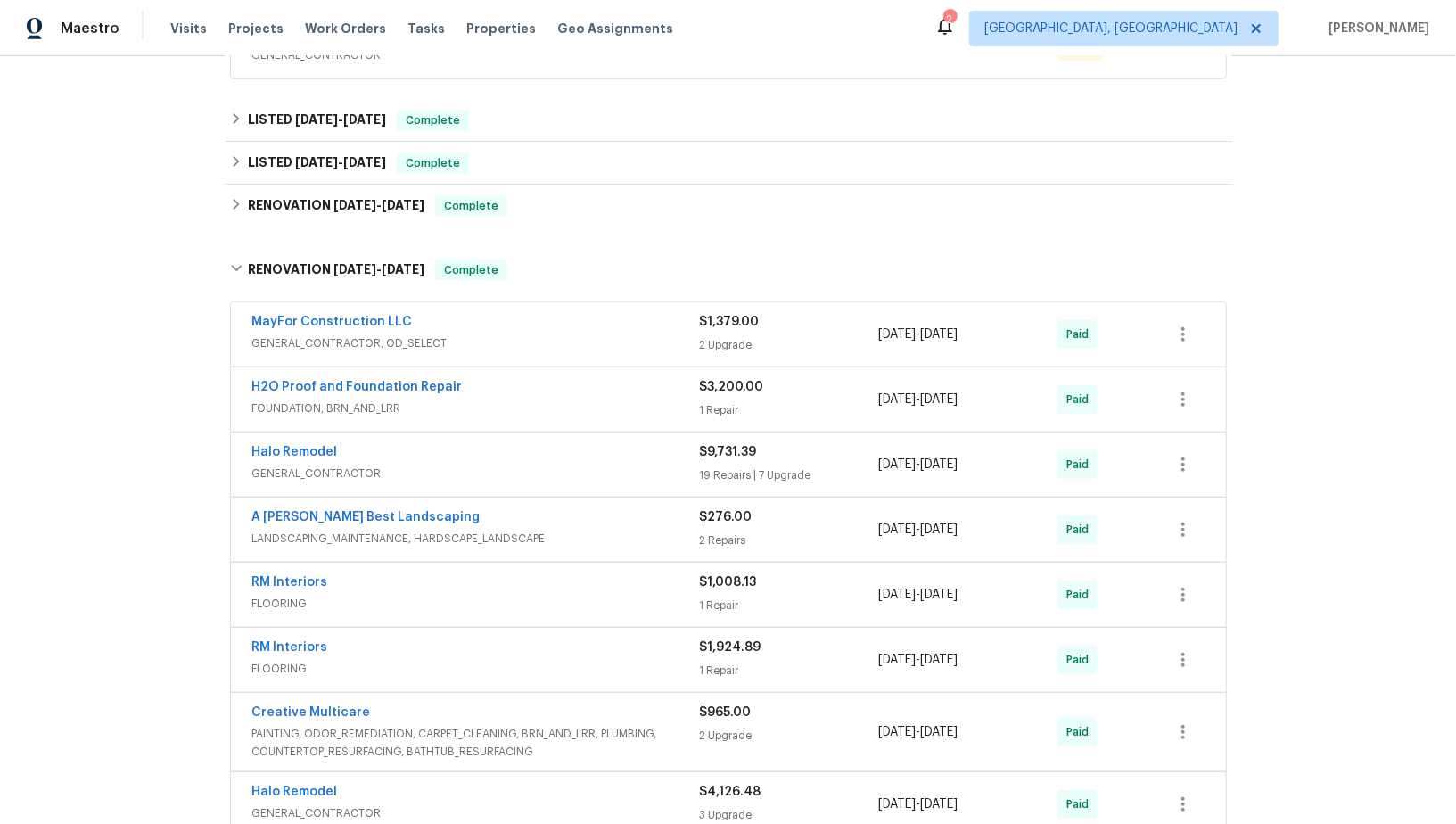
click at [359, 444] on div "Halo Remodel" at bounding box center [476, 454] width 447 height 22
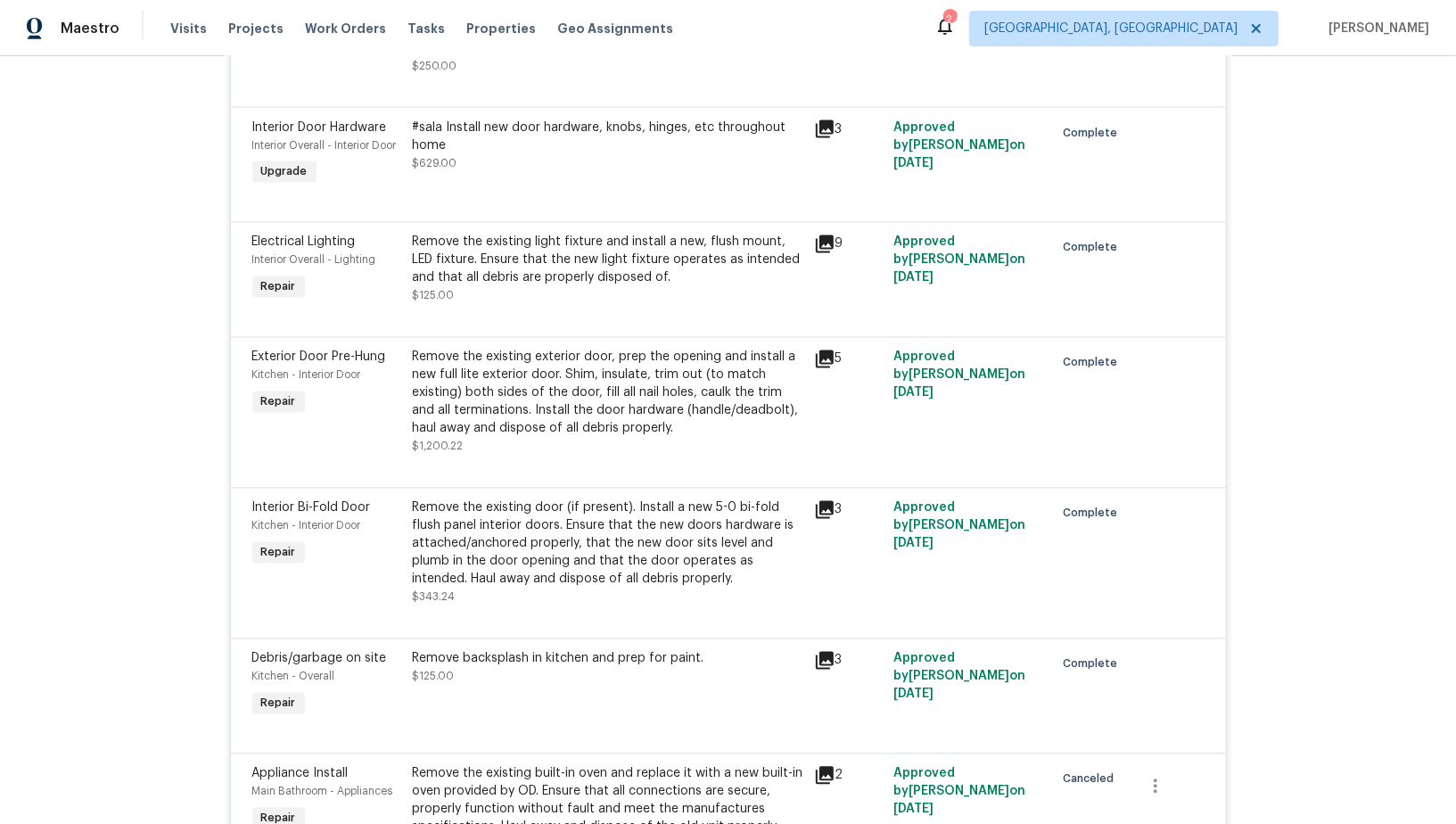
scroll to position [1586, 0]
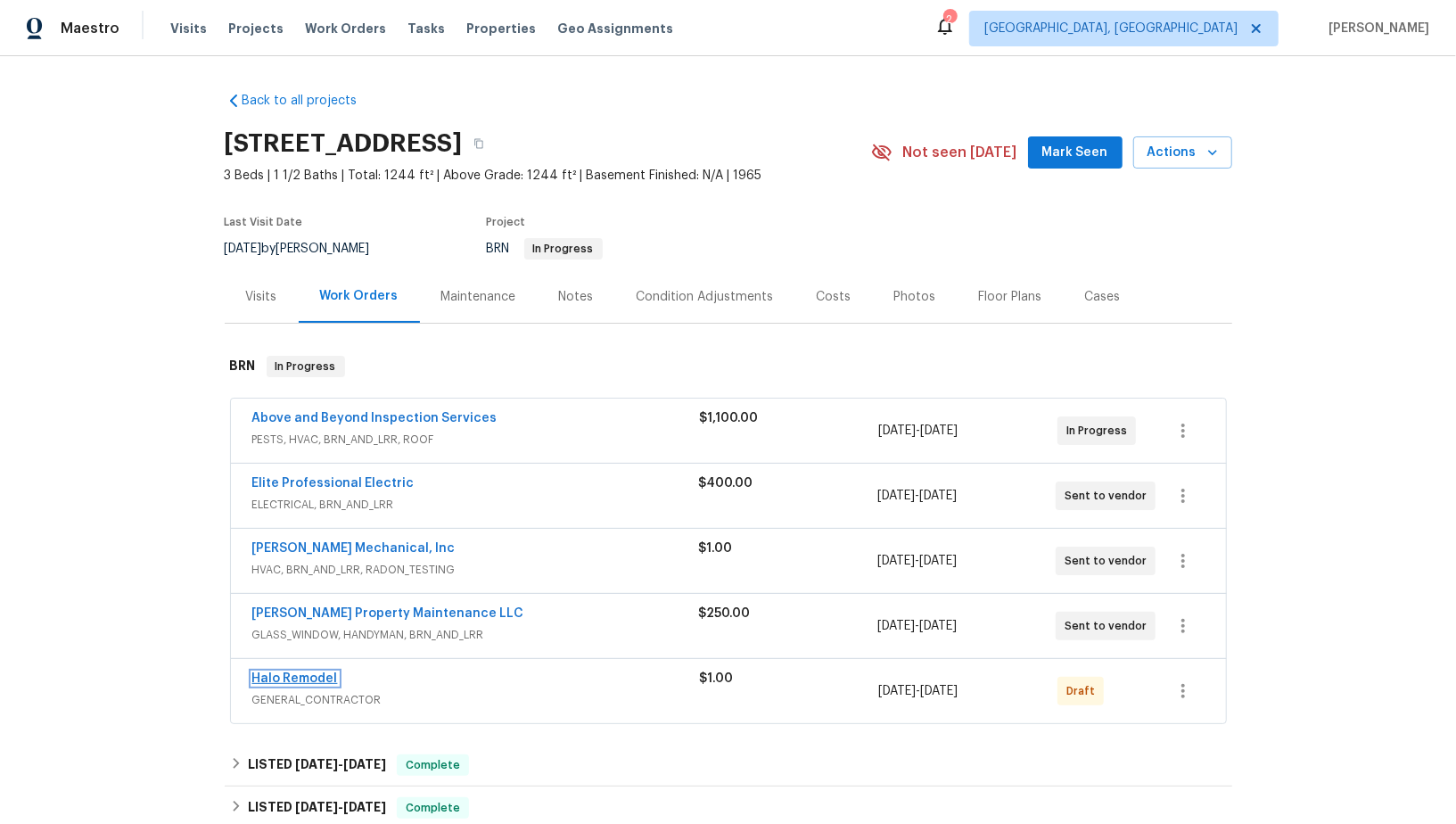
click at [311, 677] on link "Halo Remodel" at bounding box center [295, 679] width 86 height 13
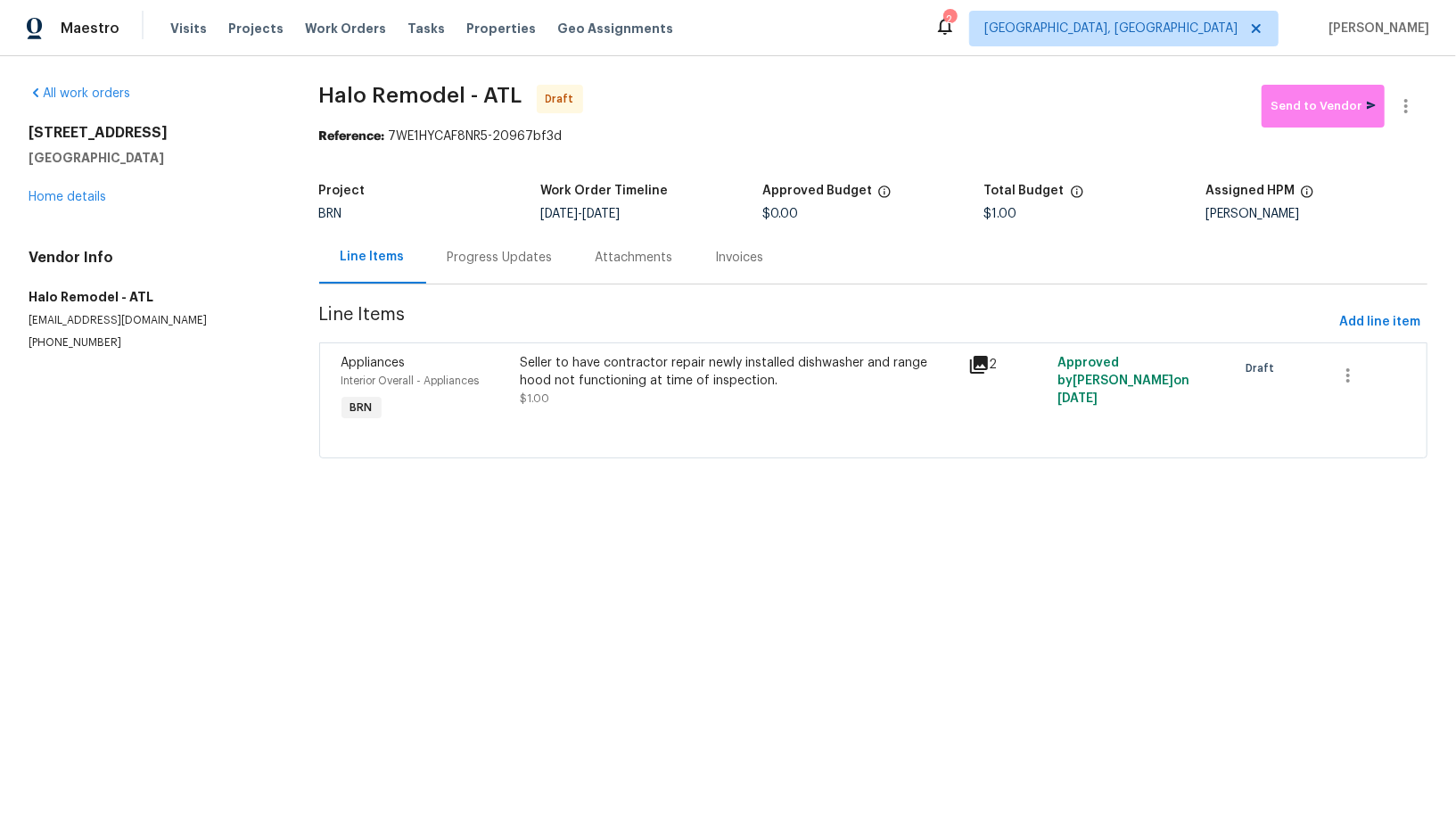
click at [608, 419] on div "Seller to have contractor repair newly installed dishwasher and range hood not …" at bounding box center [738, 389] width 447 height 82
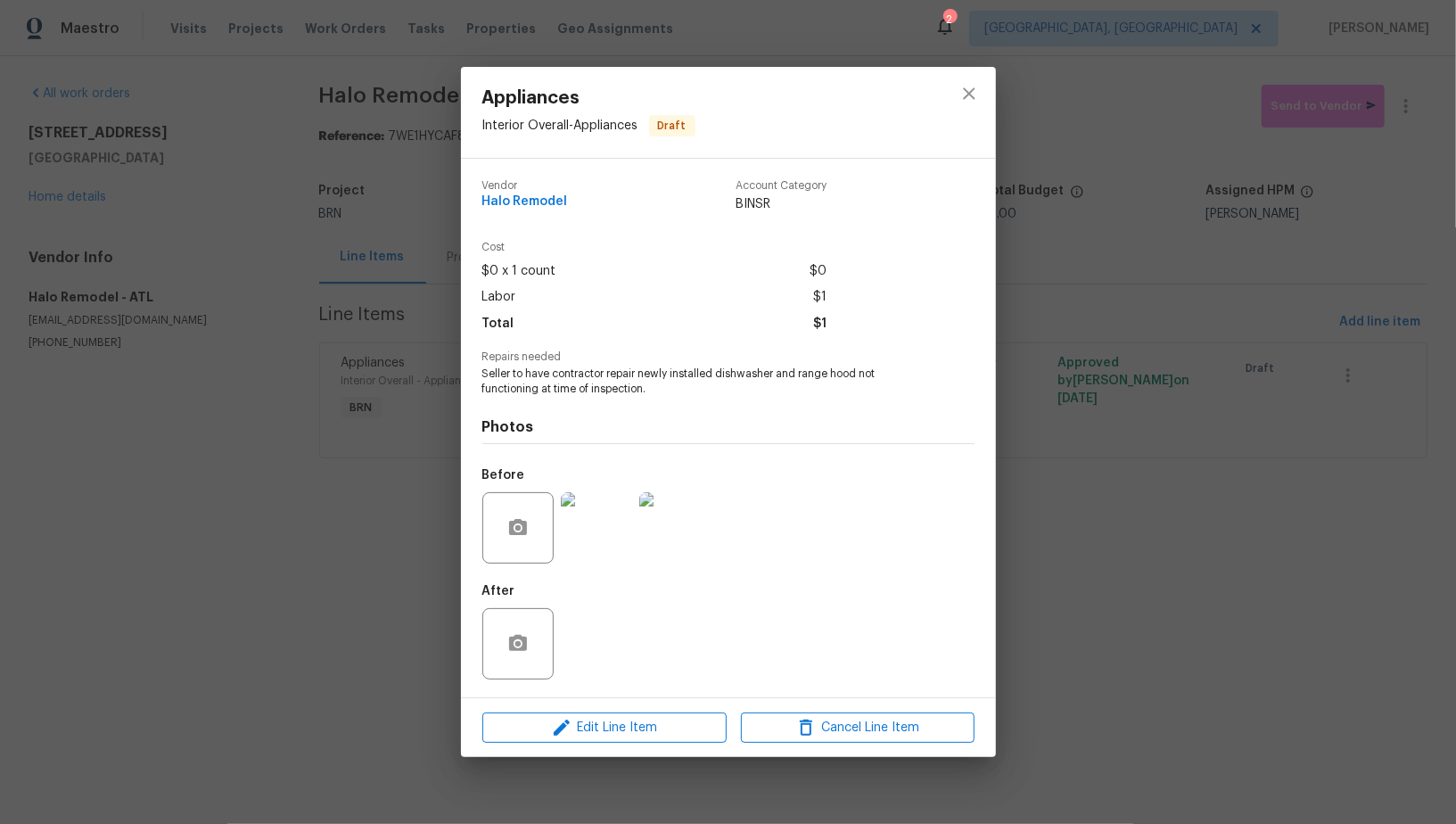
click at [597, 535] on img at bounding box center [596, 528] width 71 height 71
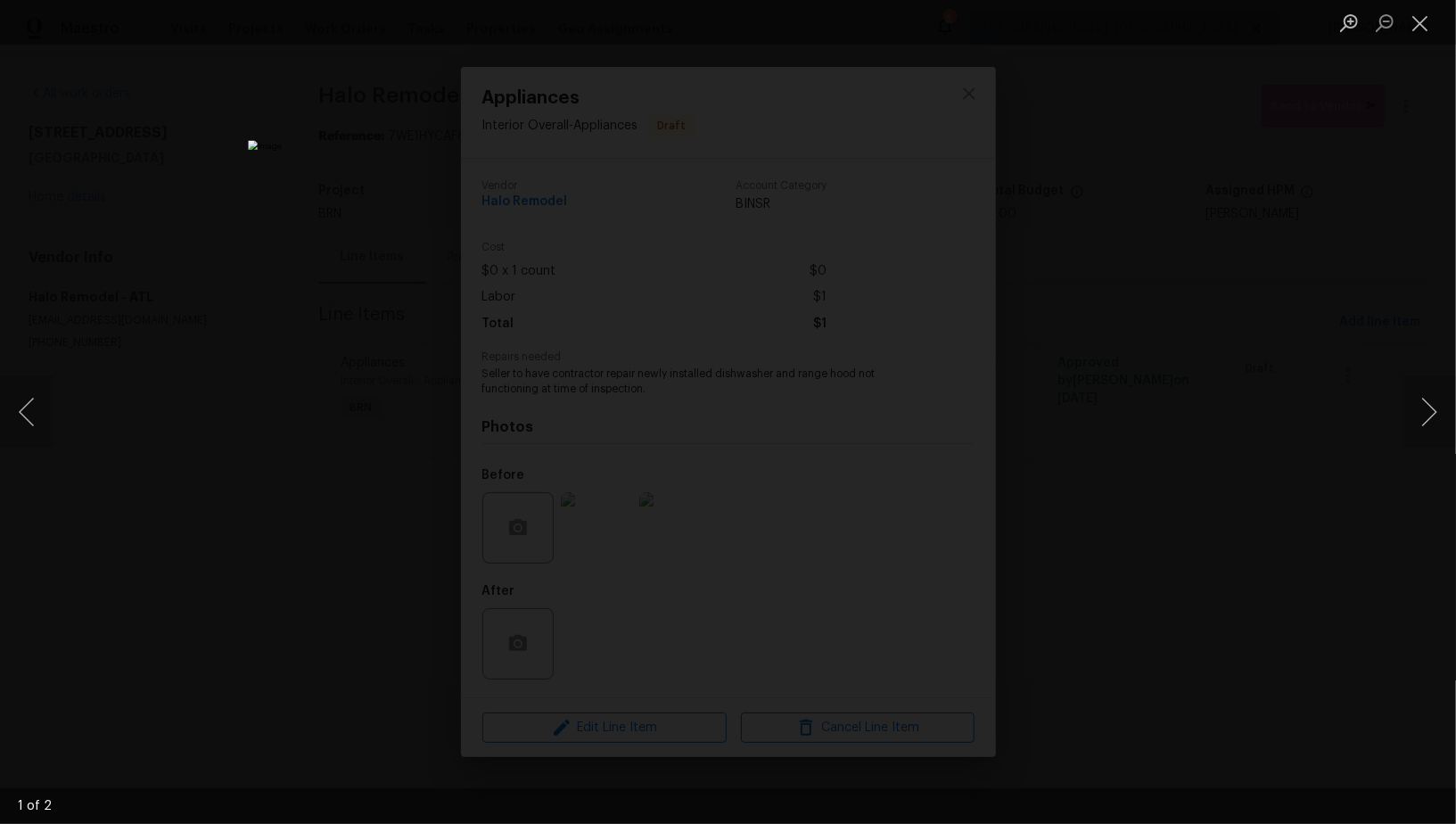
click at [1236, 515] on div "Lightbox" at bounding box center [728, 412] width 1456 height 824
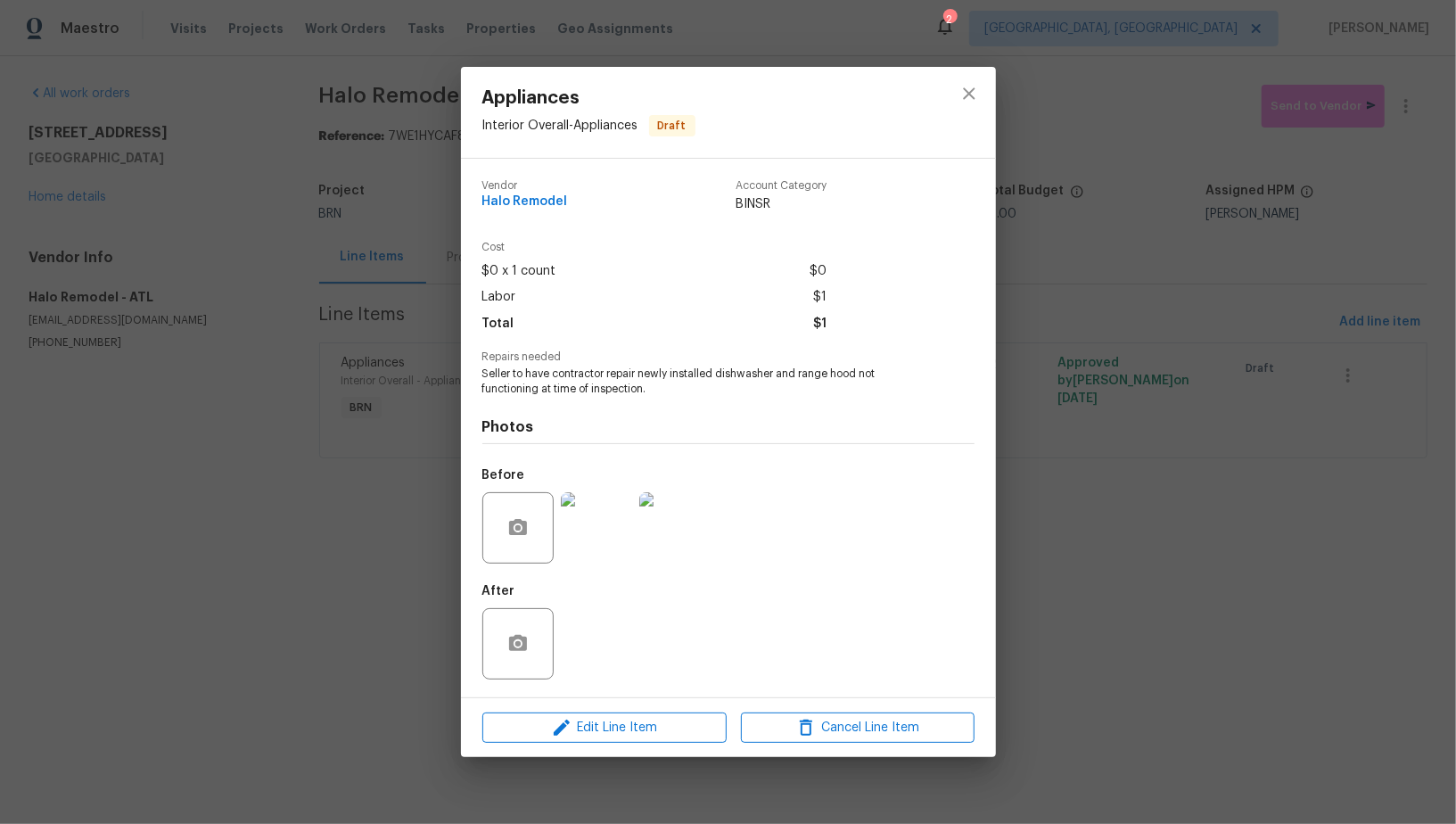
click at [1236, 515] on div "Appliances Interior Overall - Appliances Draft Vendor Halo Remodel Account Cate…" at bounding box center [728, 412] width 1456 height 824
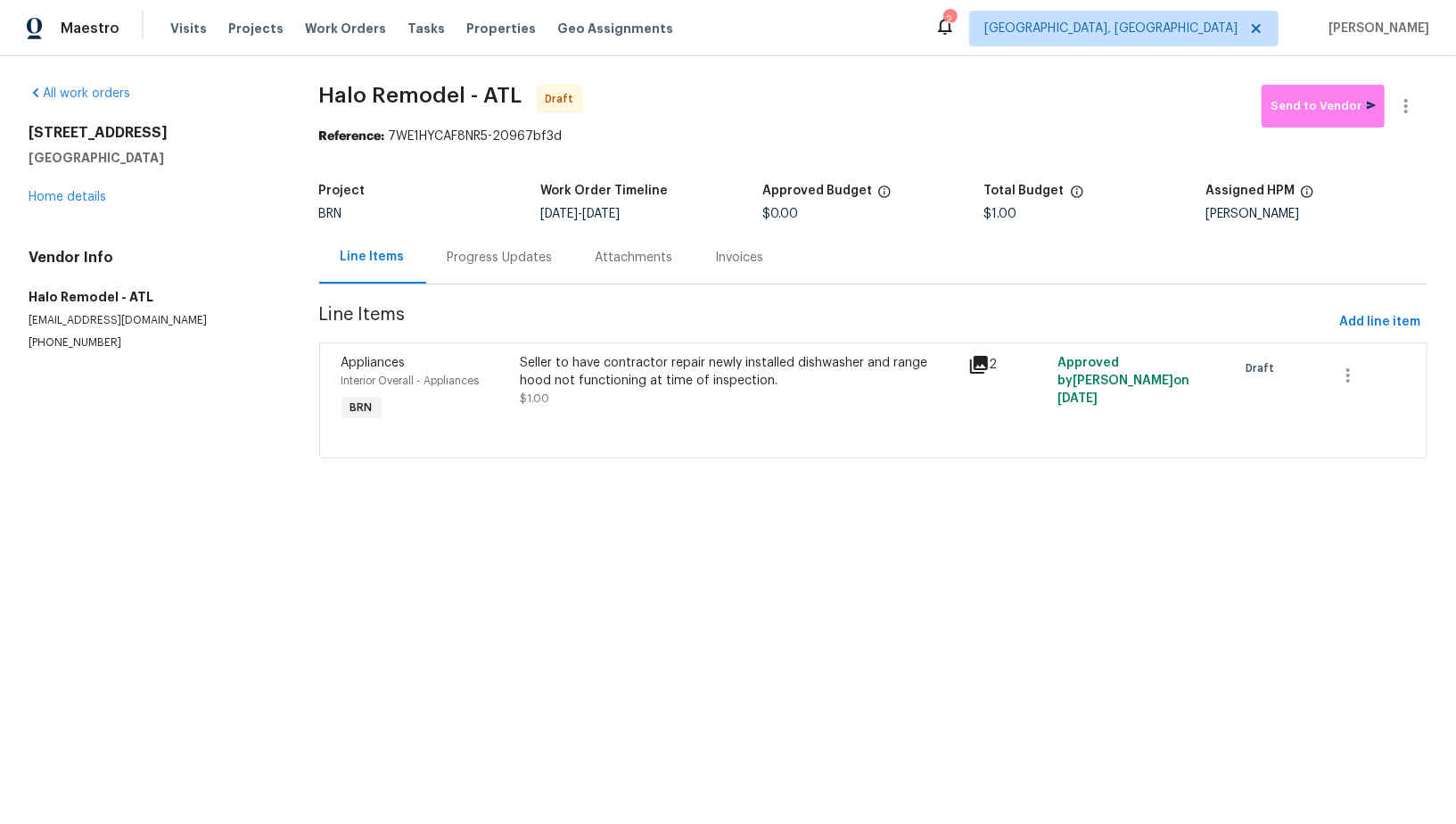
click at [504, 260] on div "Progress Updates" at bounding box center [499, 258] width 105 height 18
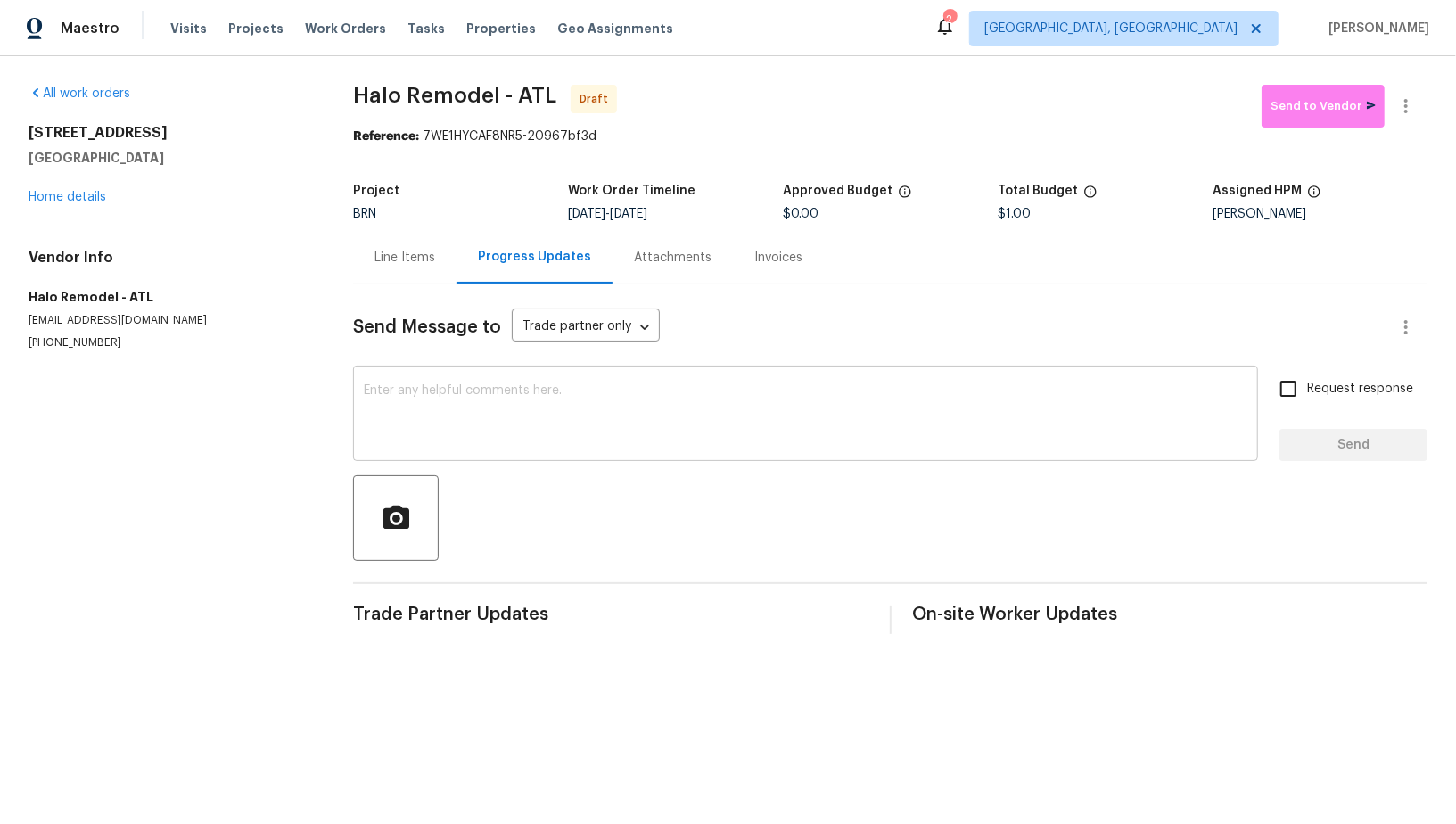
click at [475, 432] on textarea at bounding box center [805, 415] width 884 height 62
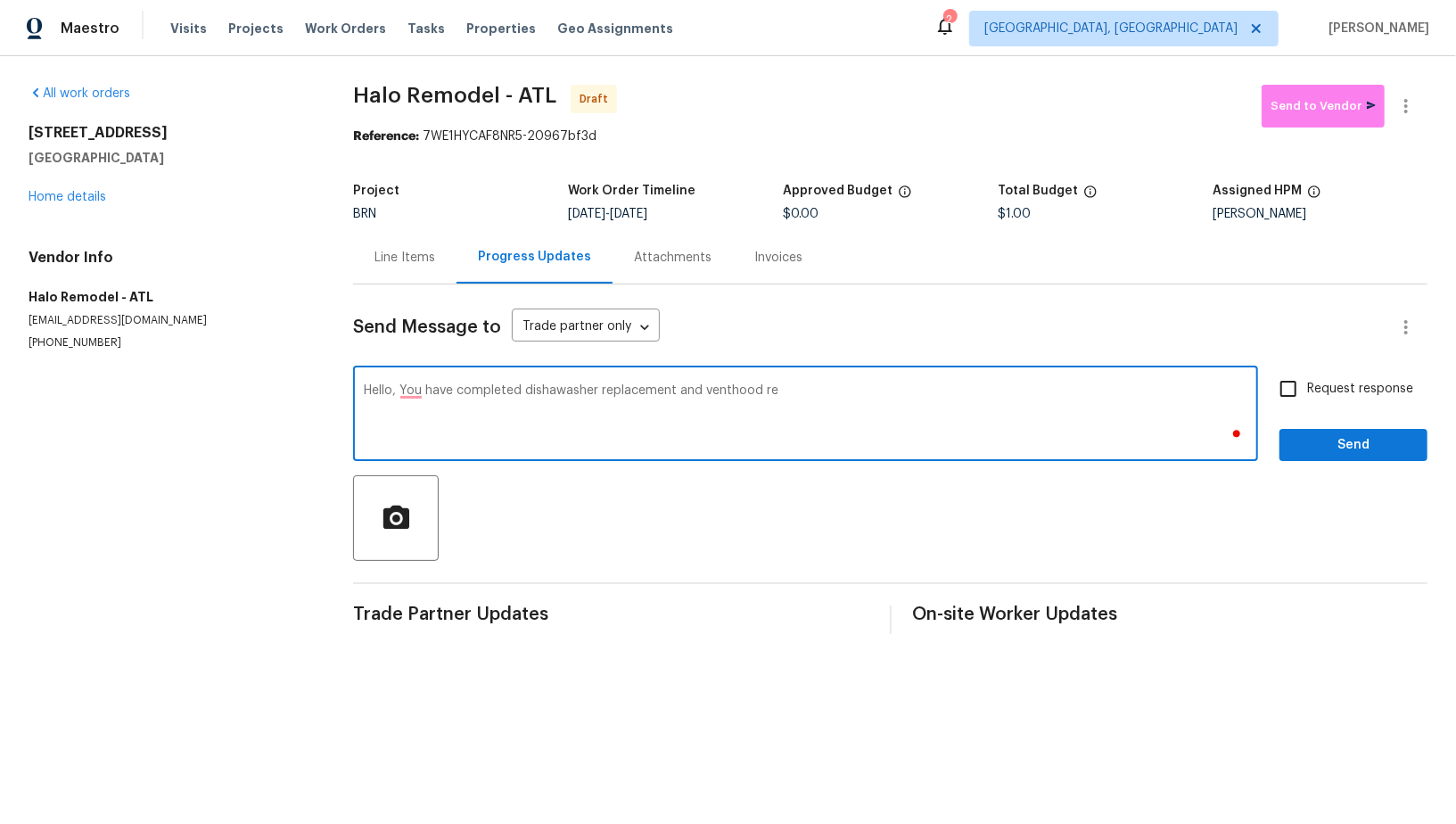
click at [597, 388] on textarea "Hello, You have completed dishawasher replacement and venthood re" at bounding box center [805, 415] width 884 height 62
drag, startPoint x: 762, startPoint y: 391, endPoint x: 1026, endPoint y: 415, distance: 265.1
click at [1026, 415] on textarea "Hello, You have completed dishawasher and venthood replacement and venthood re" at bounding box center [805, 415] width 884 height 62
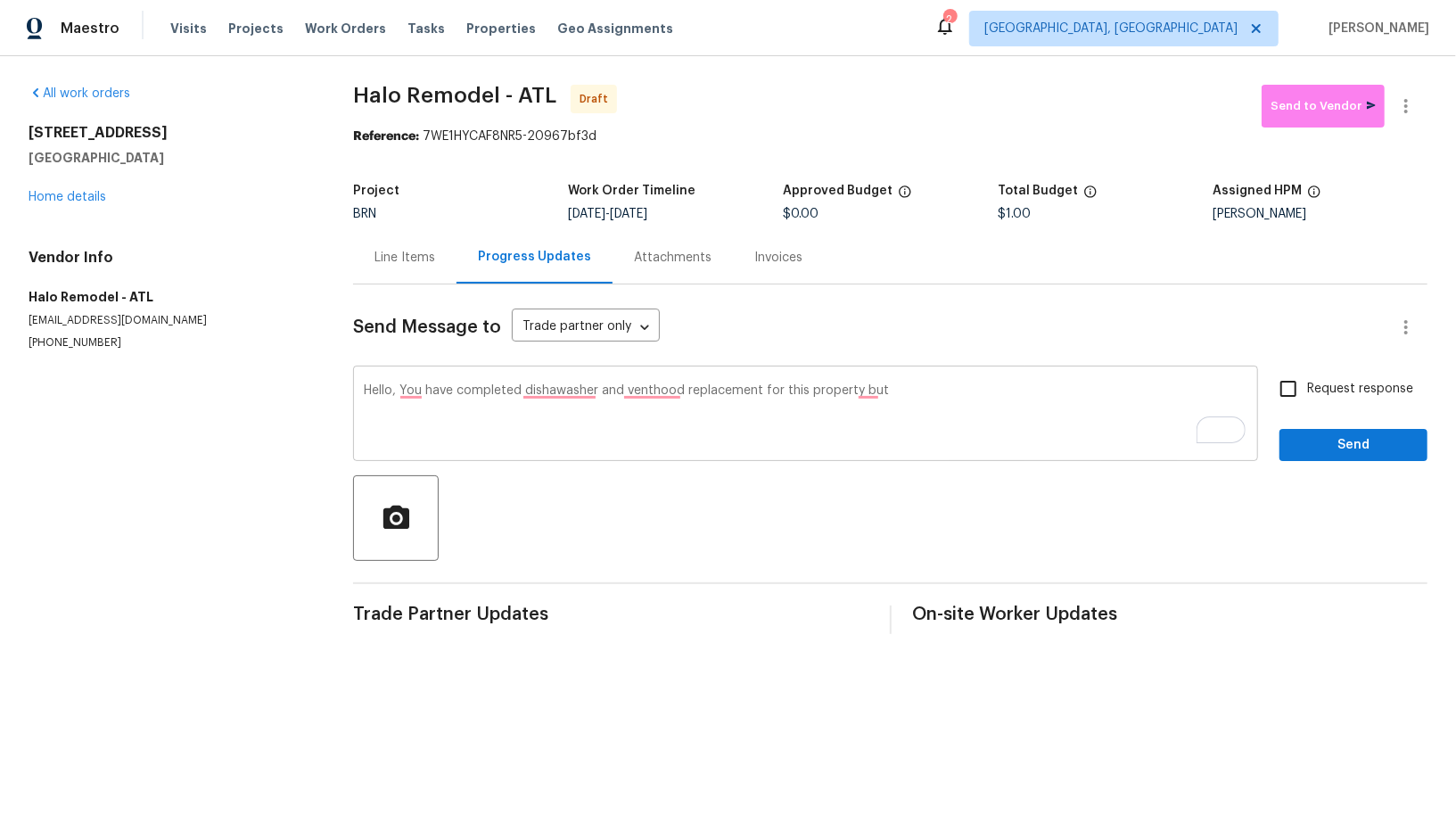
click at [889, 395] on textarea "Hello, You have completed dishawasher and venthood replacement for this propert…" at bounding box center [805, 415] width 884 height 62
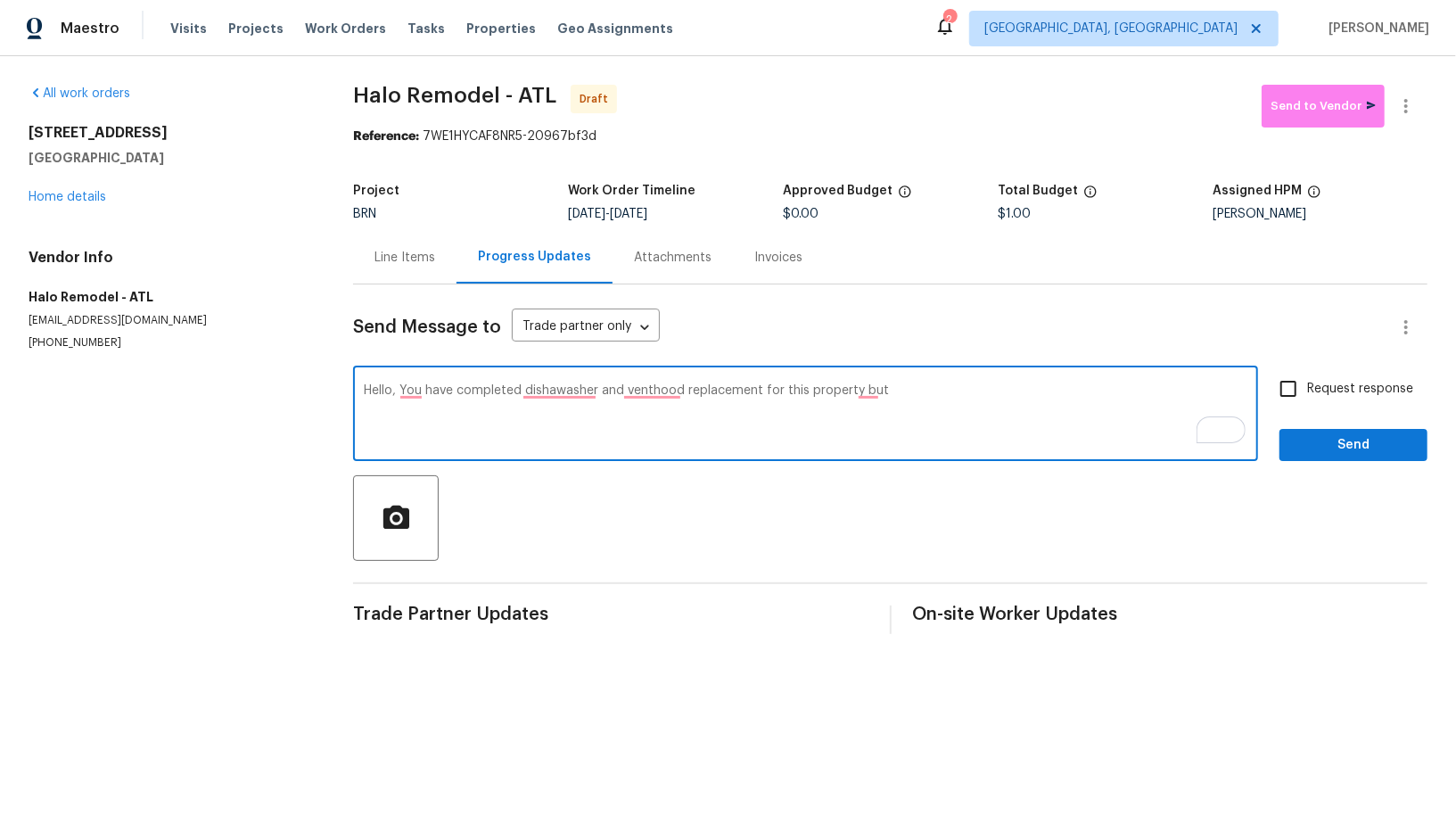
paste textarea "but during inspection, they were found to be not functioning properly."
click at [881, 390] on textarea "Hello, You have completed dishawasher and venthood replacement for this propert…" at bounding box center [805, 415] width 884 height 62
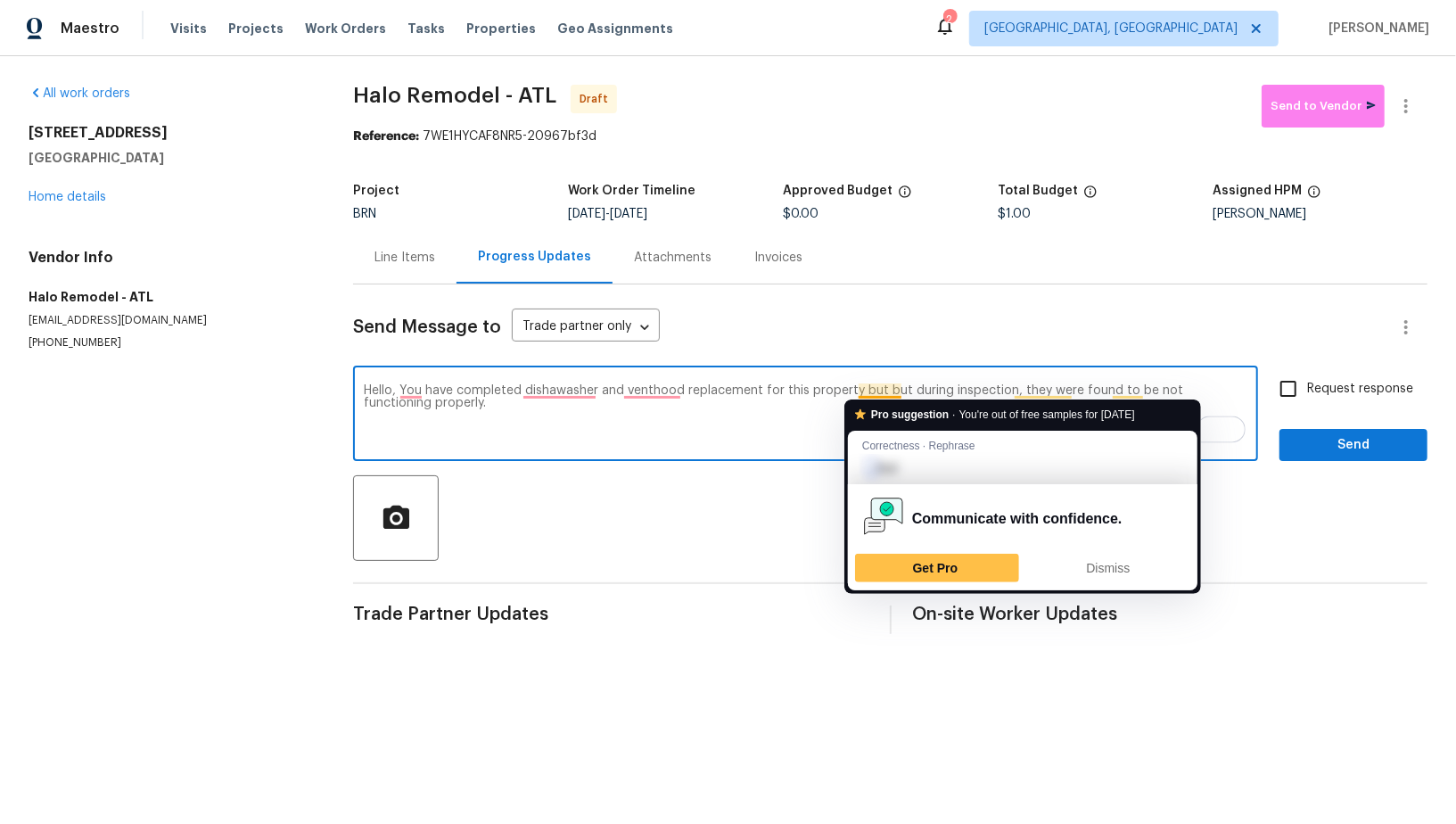
click at [880, 388] on textarea "Hello, You have completed dishawasher and venthood replacement for this propert…" at bounding box center [805, 415] width 884 height 62
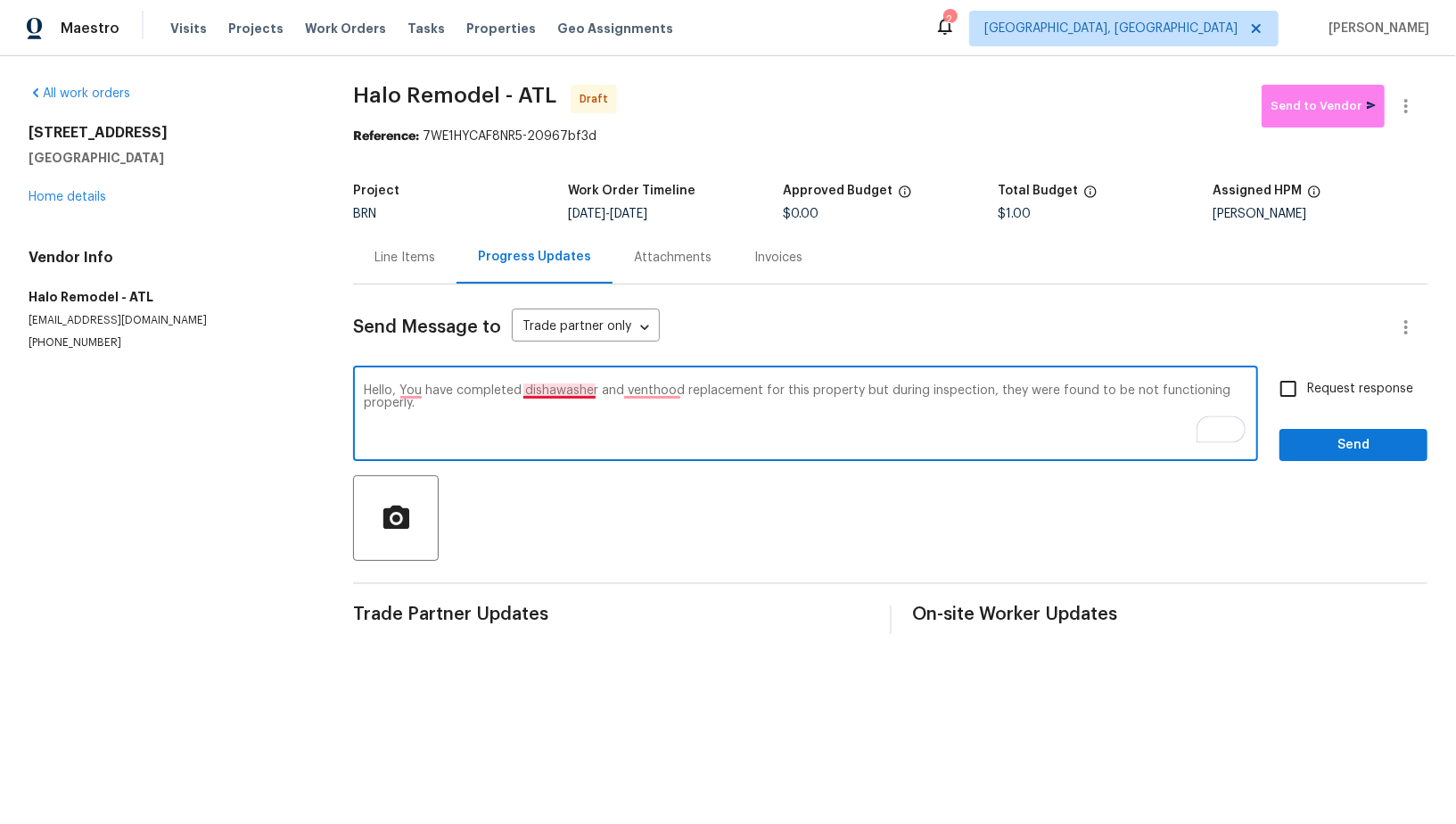
click at [570, 395] on textarea "Hello, You have completed dishawasher and venthood replacement for this propert…" at bounding box center [805, 415] width 884 height 62
click at [671, 386] on textarea "Hello, You have completed dishwasher and venthood replacement for this property…" at bounding box center [805, 415] width 884 height 62
click at [646, 394] on textarea "Hello, You have completed dishwasher and venthood replacement for this property…" at bounding box center [805, 415] width 884 height 62
click at [406, 387] on textarea "Hello, You have completed dishwasher and vent hood replacement for this propert…" at bounding box center [805, 415] width 884 height 62
click at [449, 405] on textarea "Hello, you have completed dishwasher and vent hood replacement for this propert…" at bounding box center [805, 415] width 884 height 62
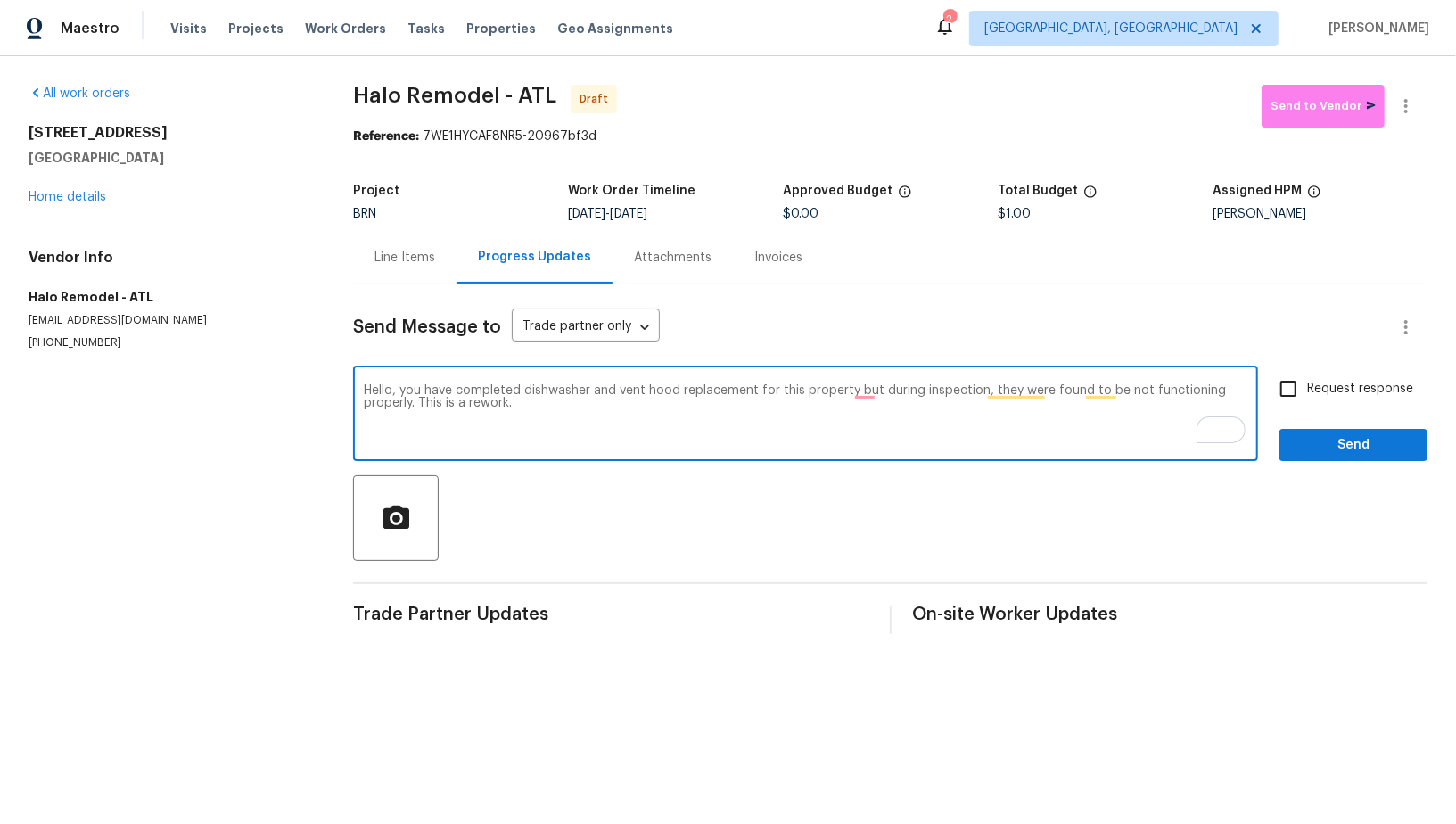
paste textarea "Reach out to me via the portal or call/text at 650-800-9524 for any questions o…"
type textarea "Hello, you have completed dishwasher and vent hood replacement for this propert…"
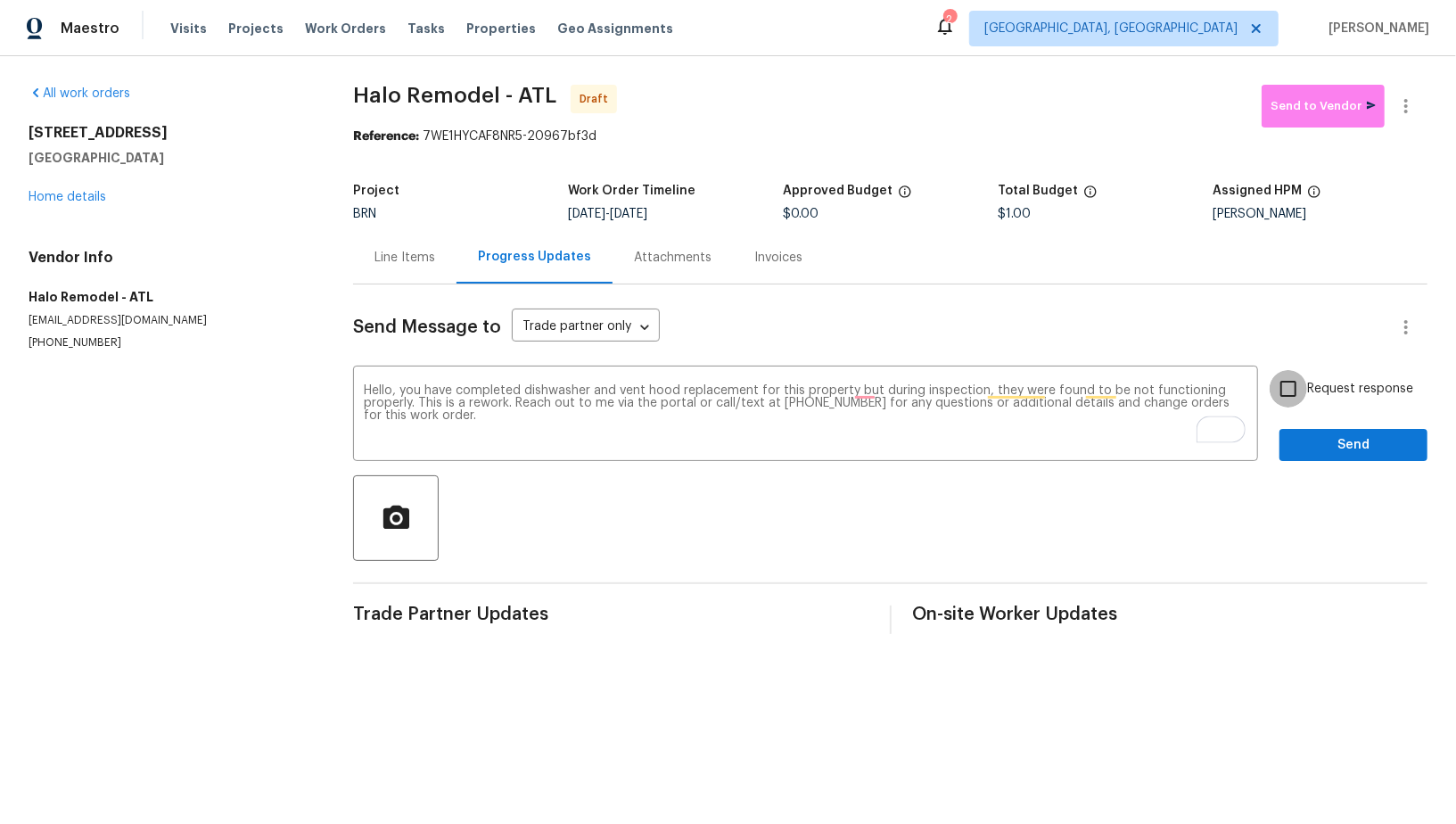
click at [1307, 381] on input "Request response" at bounding box center [1289, 389] width 37 height 37
checkbox input "true"
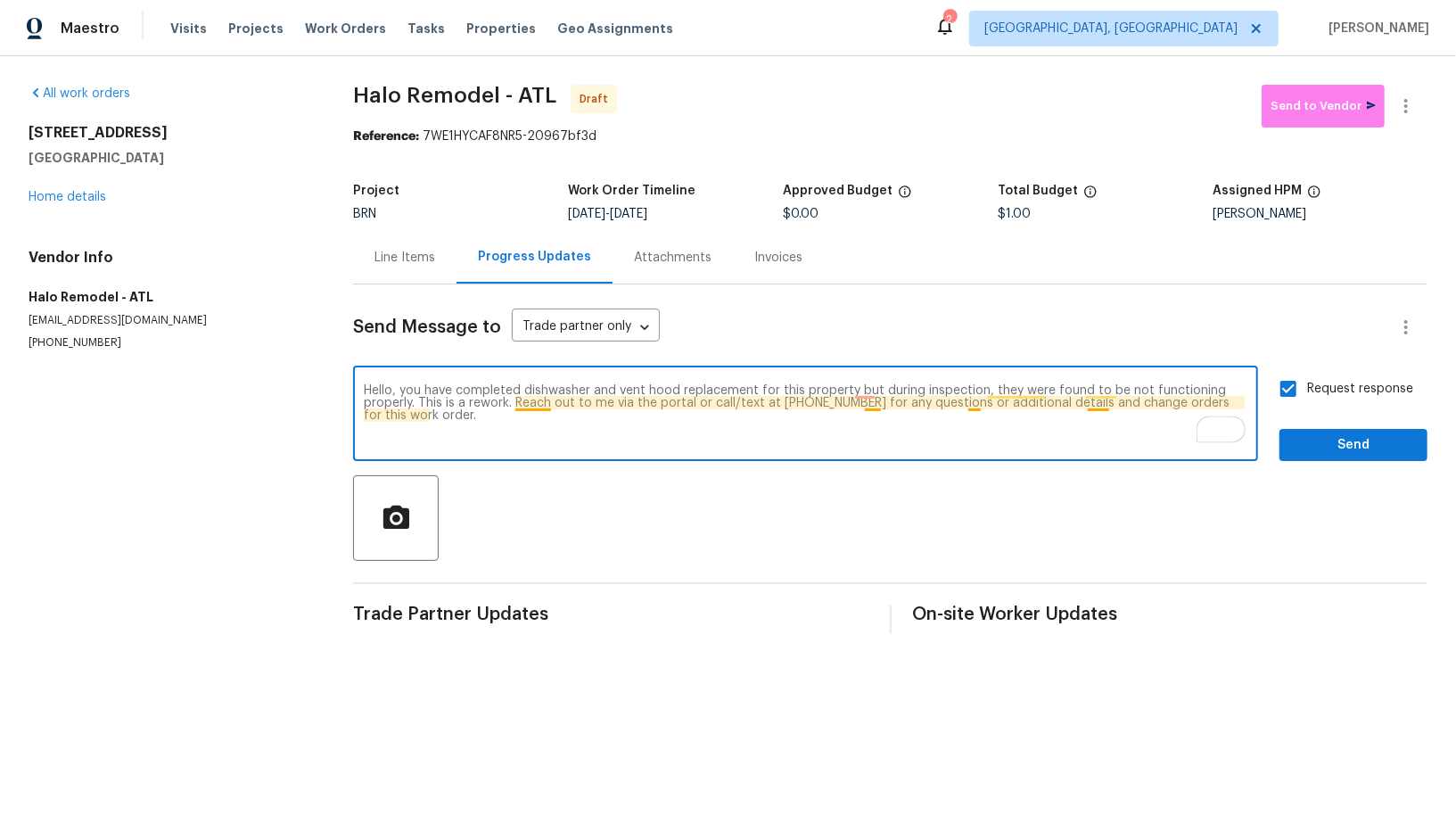
click at [871, 400] on textarea "Hello, you have completed dishwasher and vent hood replacement for this propert…" at bounding box center [805, 415] width 884 height 62
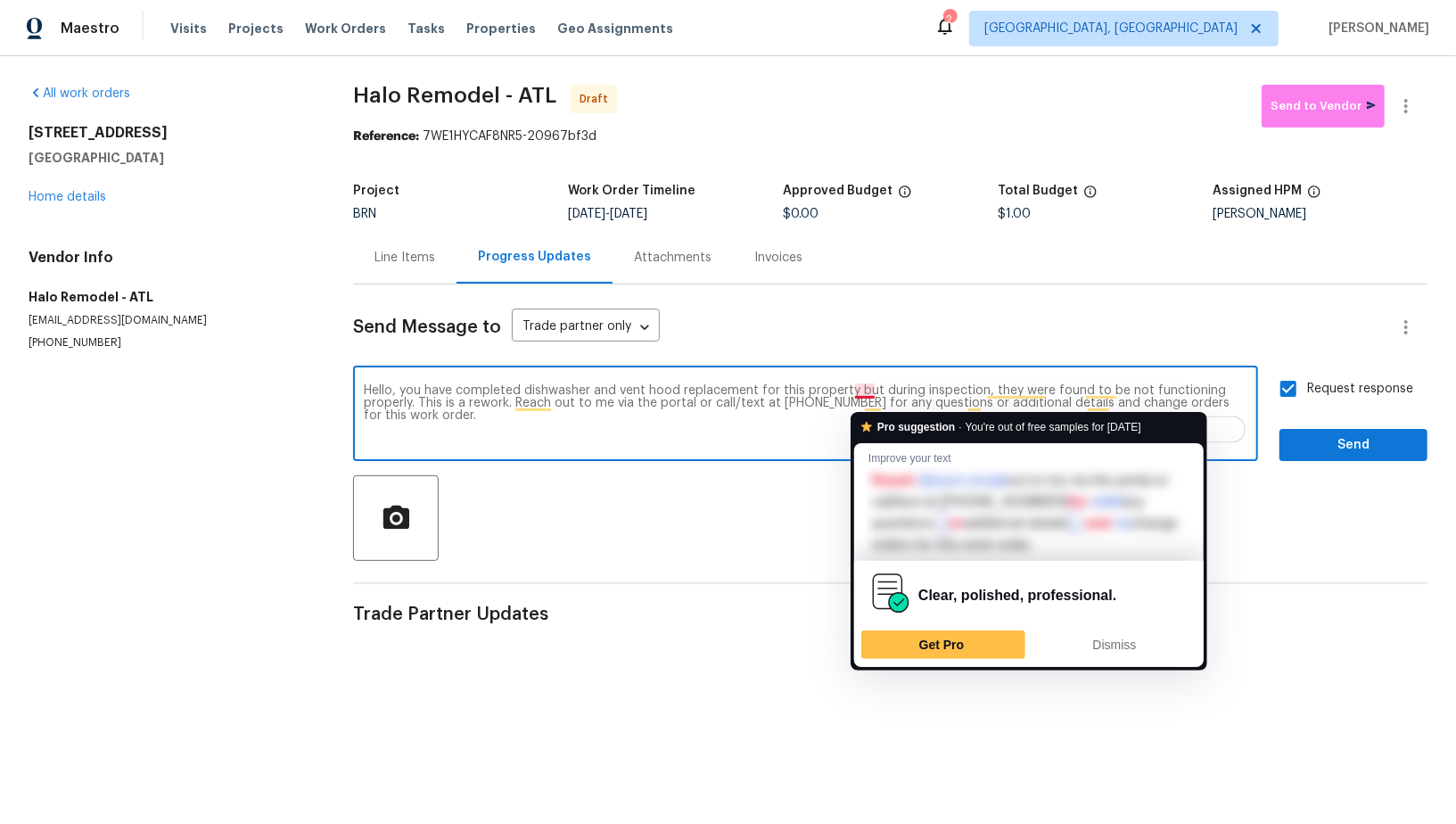
click at [870, 392] on textarea "Hello, you have completed dishwasher and vent hood replacement for this propert…" at bounding box center [805, 415] width 884 height 62
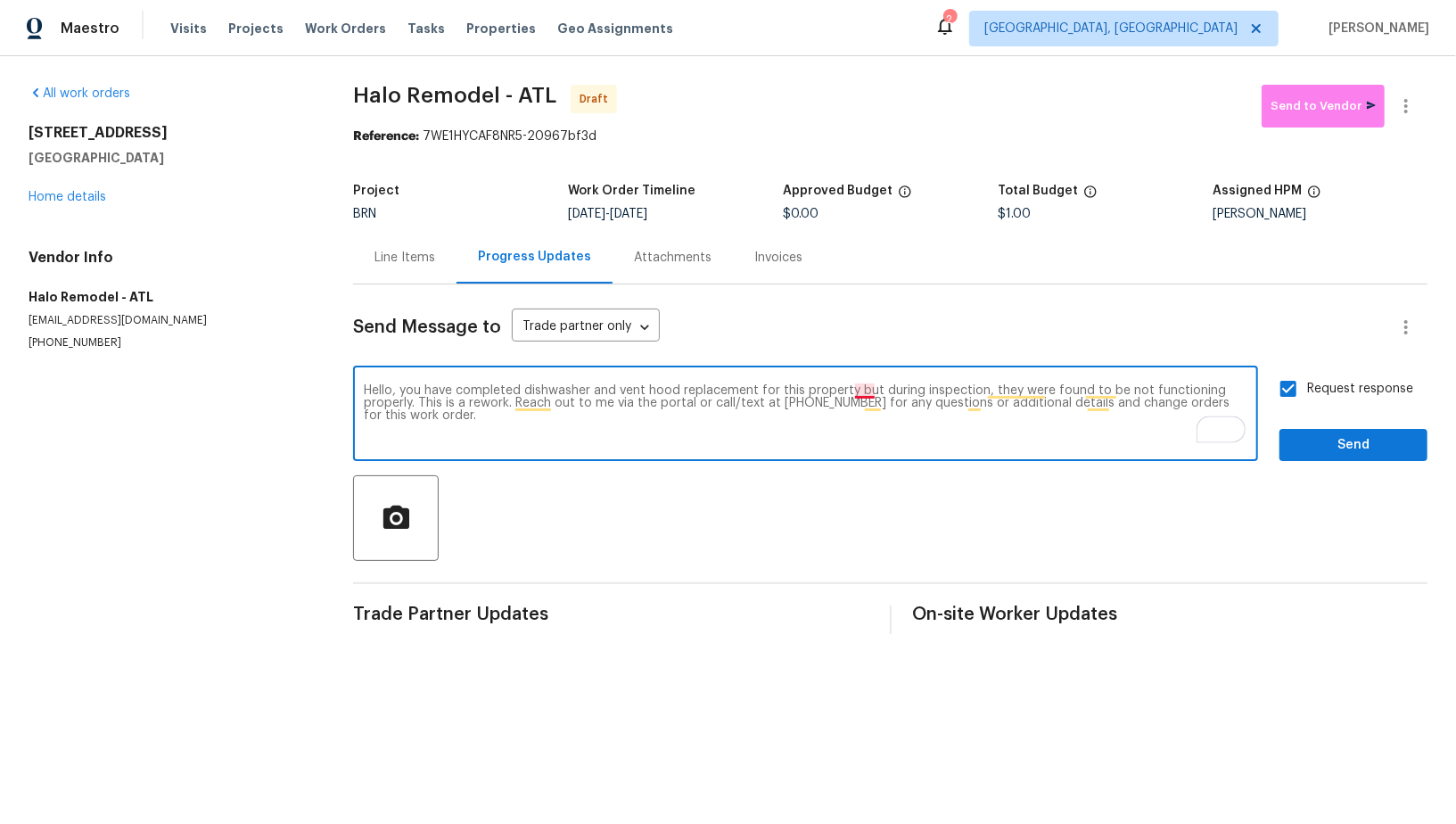
click at [869, 393] on textarea "Hello, you have completed dishwasher and vent hood replacement for this propert…" at bounding box center [805, 415] width 884 height 62
type textarea "Hello, you have completed dishwasher and vent hood replacement for this propert…"
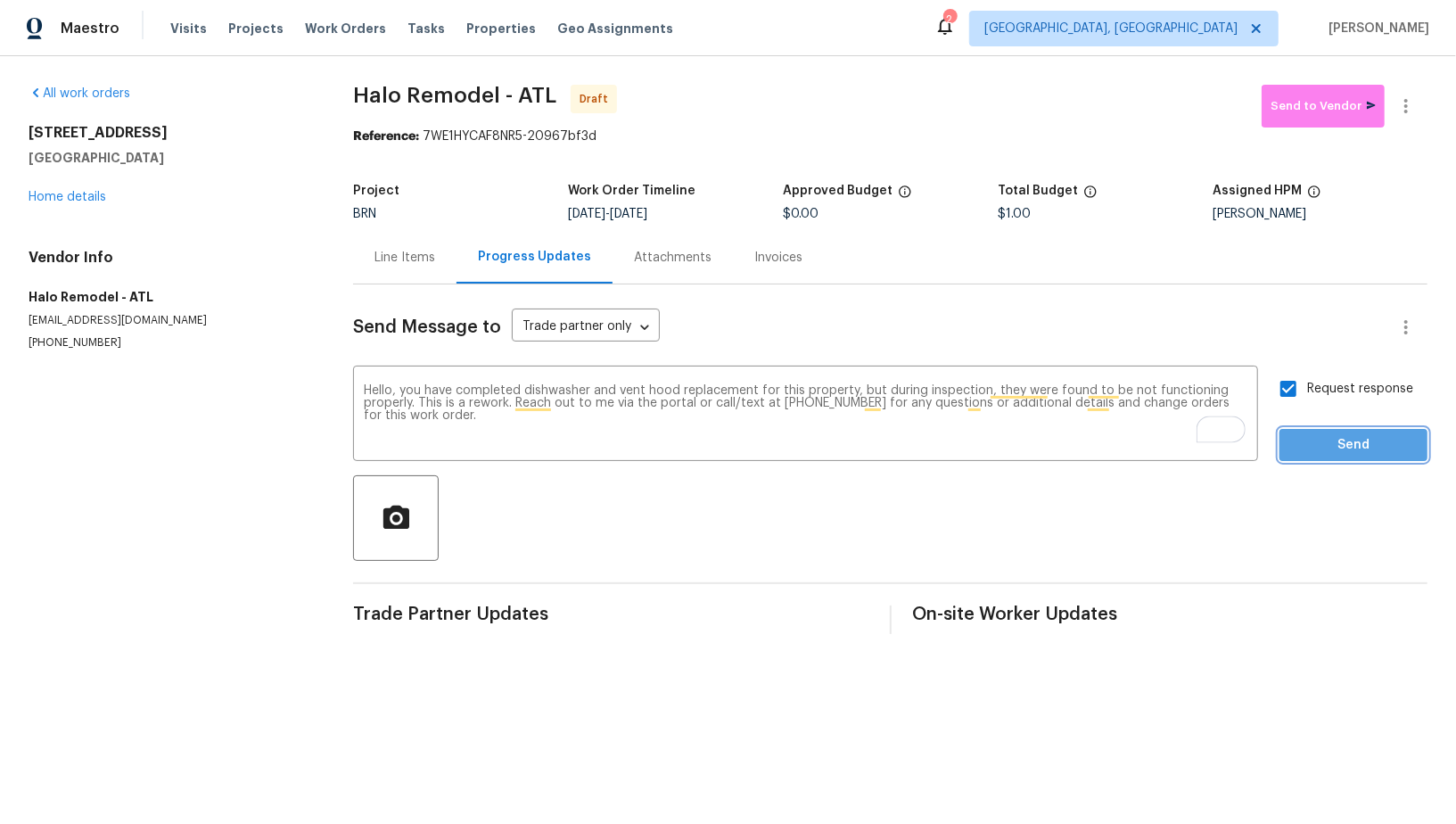
click at [1347, 460] on button "Send" at bounding box center [1354, 445] width 148 height 33
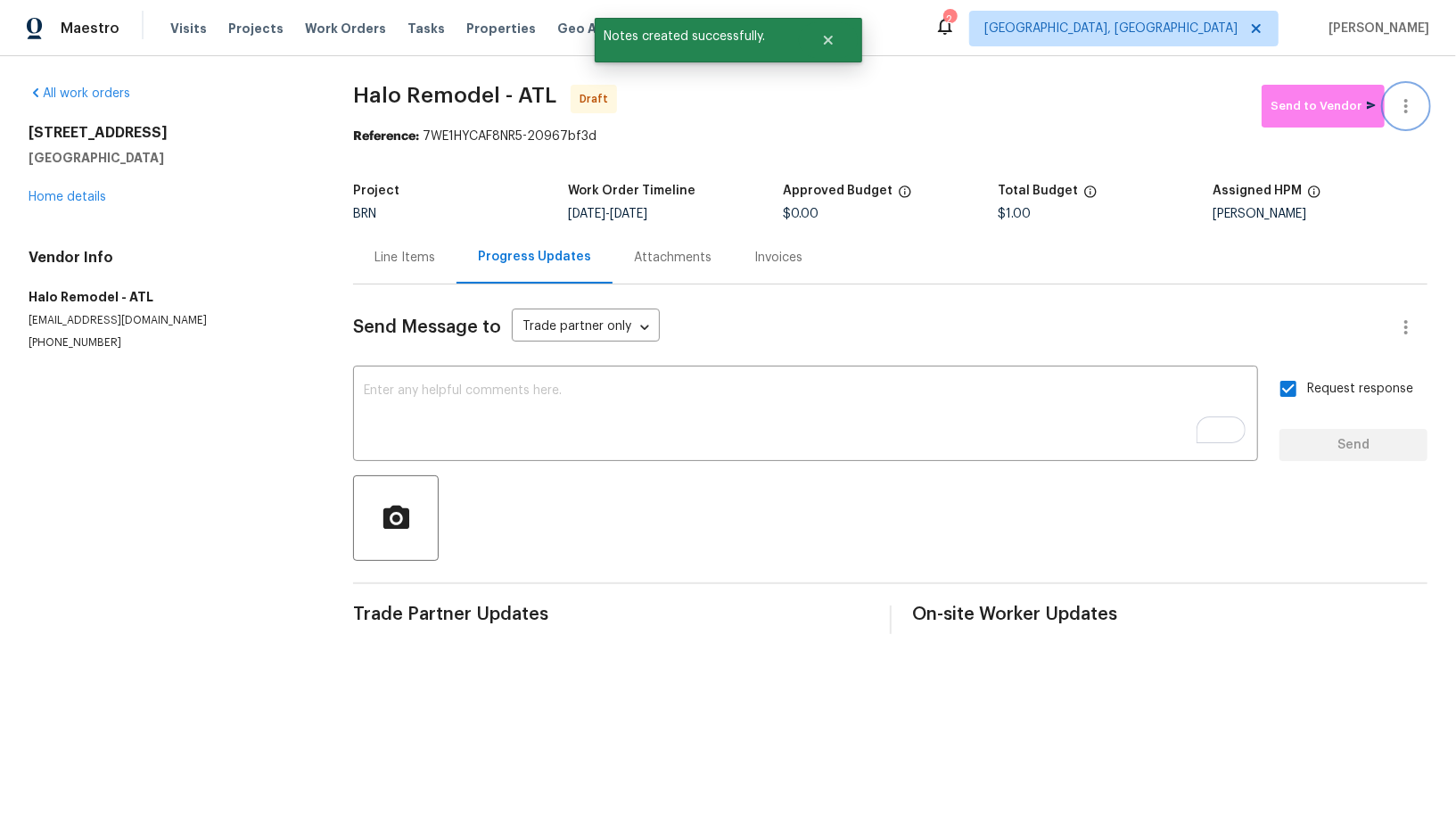
click at [1417, 103] on button "button" at bounding box center [1406, 105] width 42 height 42
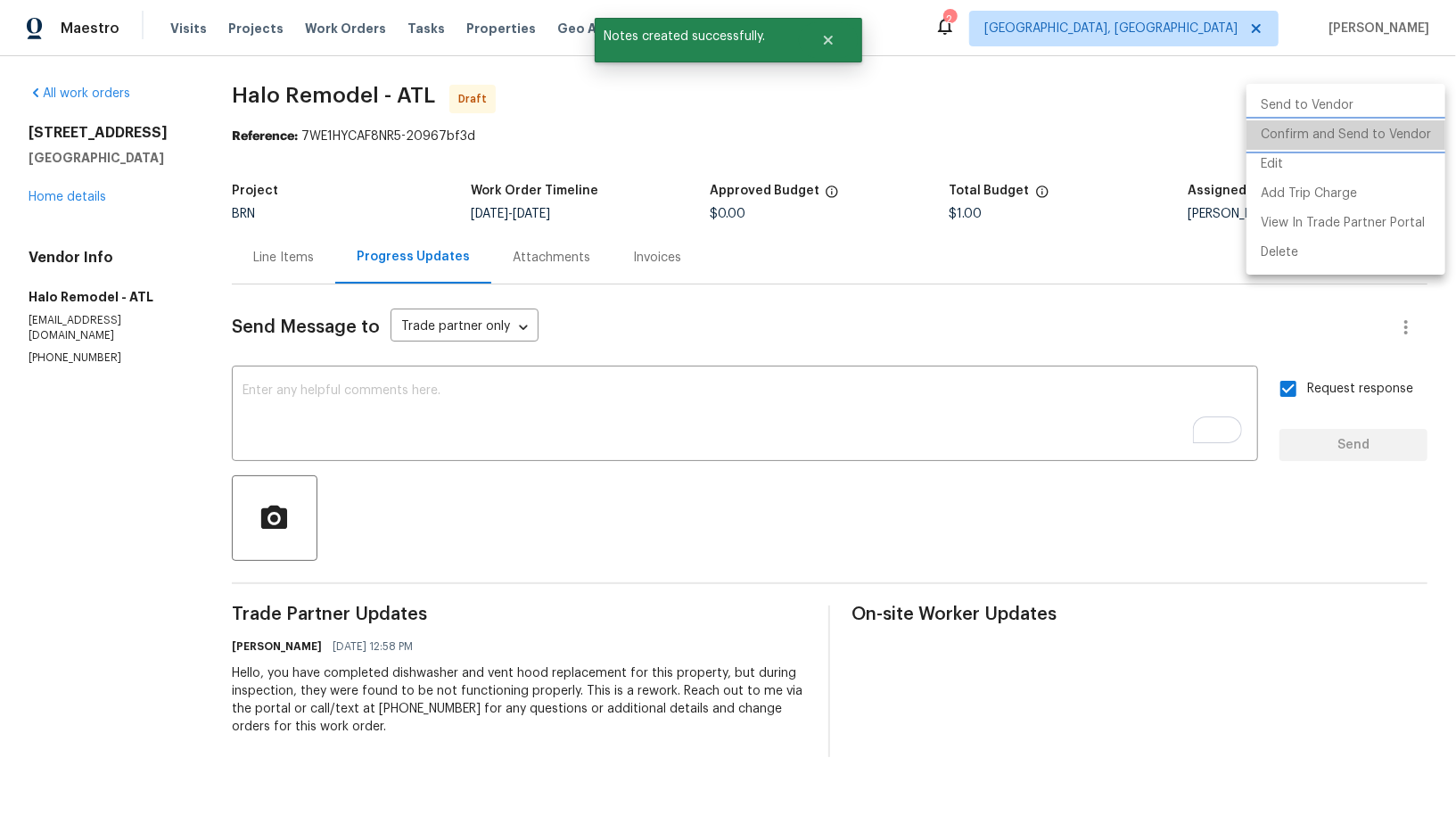
click at [1369, 136] on li "Confirm and Send to Vendor" at bounding box center [1346, 135] width 199 height 30
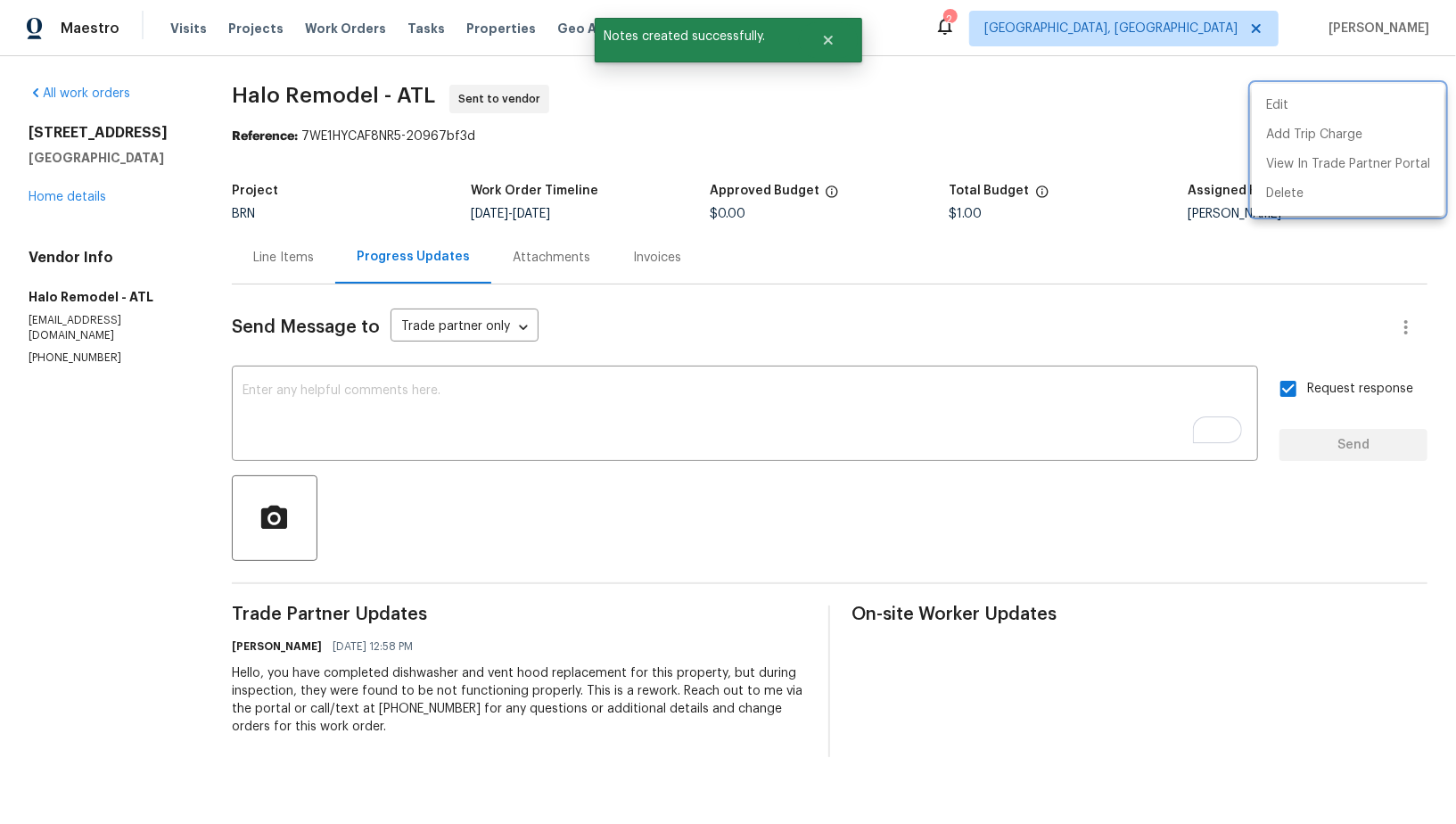
click at [305, 279] on div at bounding box center [728, 412] width 1456 height 824
click at [298, 271] on div "Line Items" at bounding box center [283, 256] width 103 height 52
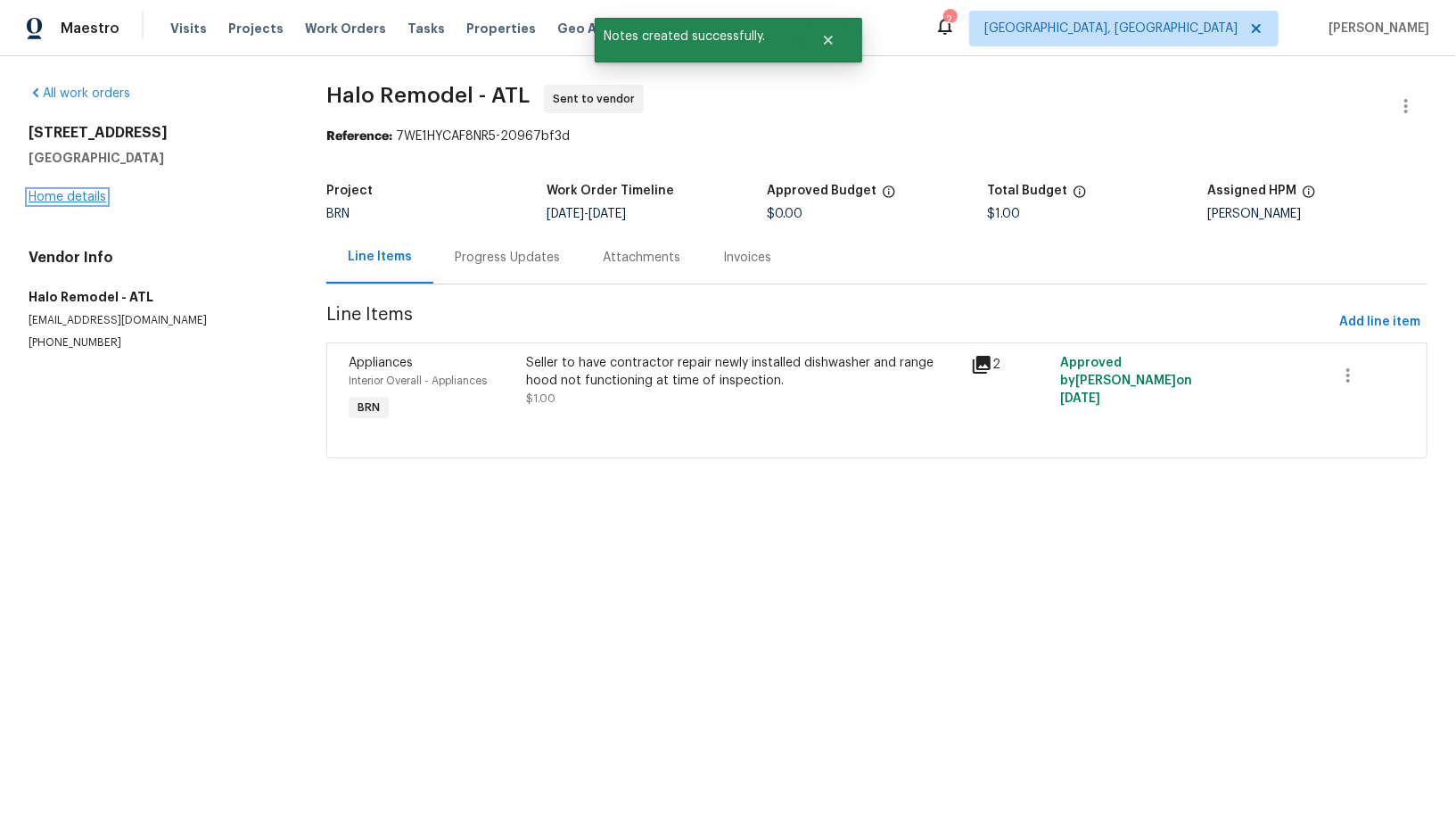
click at [75, 192] on link "Home details" at bounding box center [67, 197] width 78 height 13
